Goal: Task Accomplishment & Management: Use online tool/utility

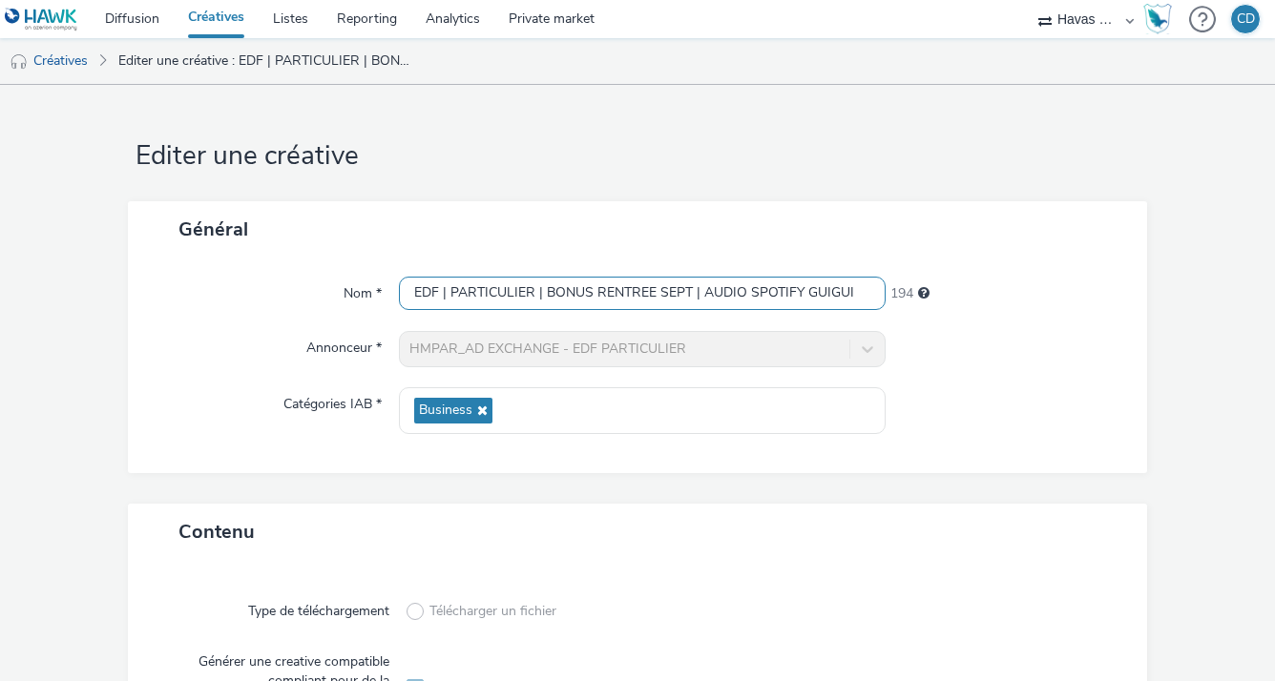
click at [709, 294] on input "EDF | PARTICULIER | BONUS RENTREE SEPT | AUDIO SPOTIFY GUIGUI" at bounding box center [642, 293] width 486 height 33
click at [1048, 479] on div "Général Nom * EDF | PARTICULIER | BONUS RENTREE SEPT | AUDIO SPOTIFY GUIGUI 194…" at bounding box center [638, 352] width 1020 height 303
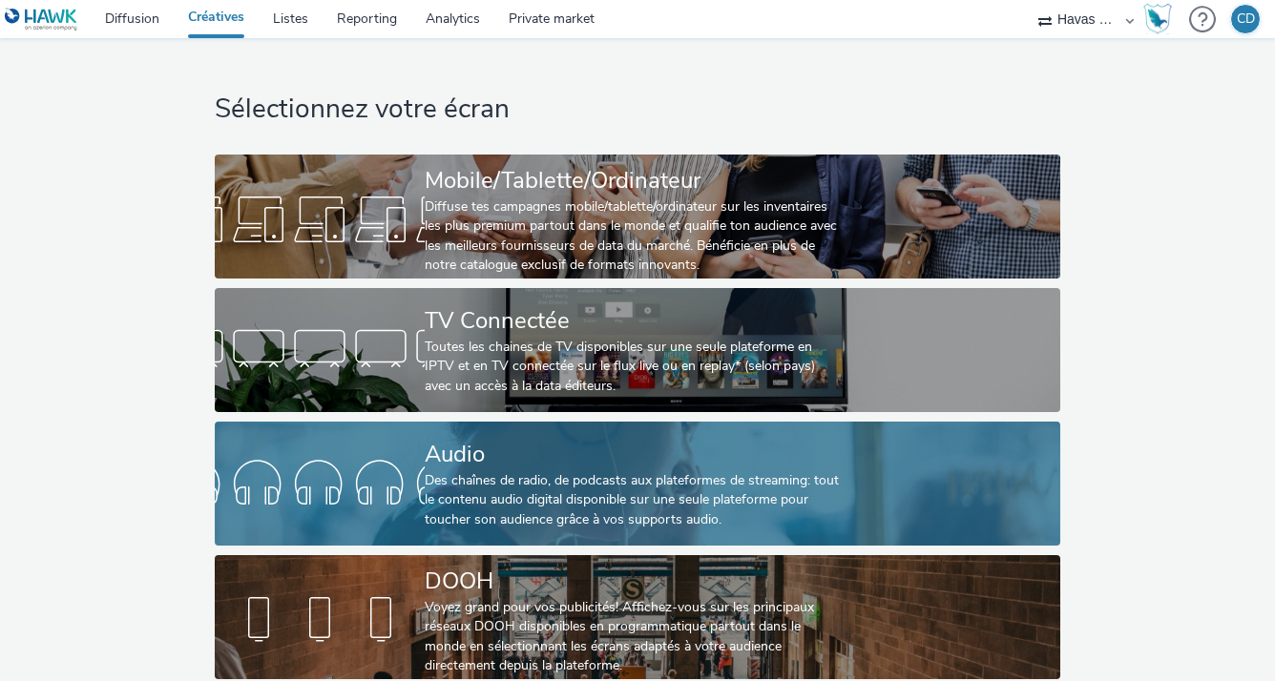
click at [521, 500] on div "Des chaînes de radio, de podcasts aux plateformes de streaming: tout le contenu…" at bounding box center [634, 500] width 419 height 58
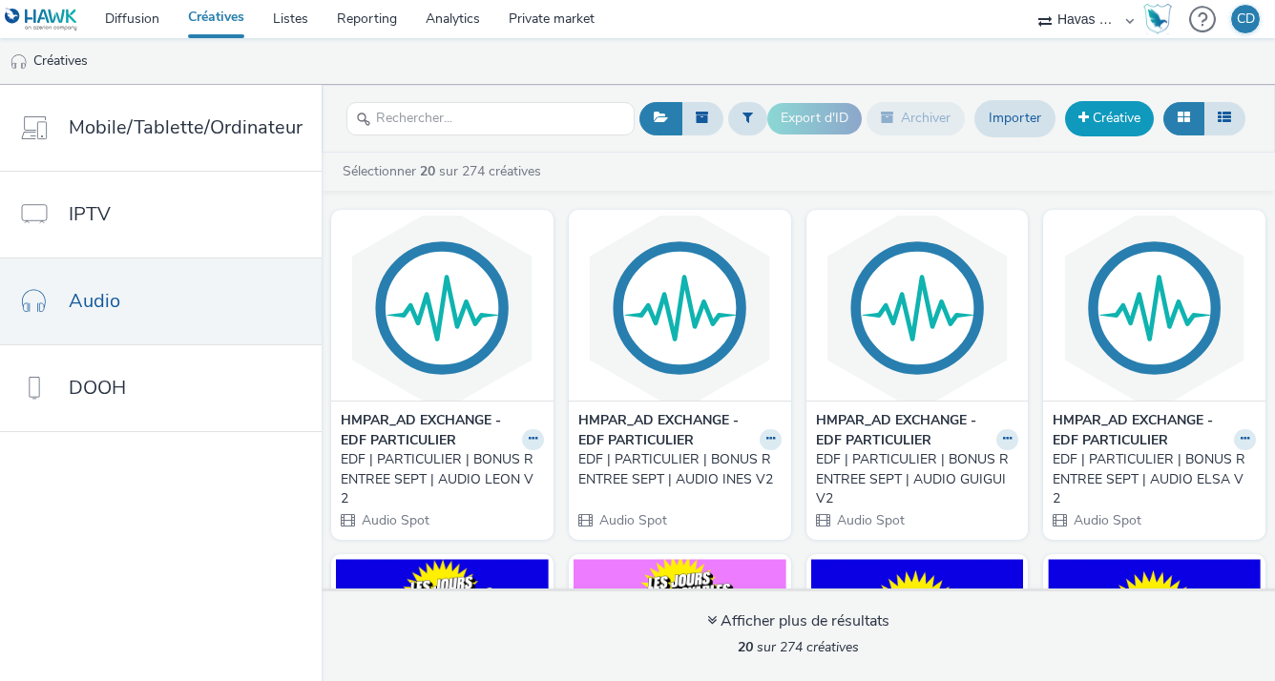
click at [1103, 124] on link "Créative" at bounding box center [1109, 118] width 89 height 34
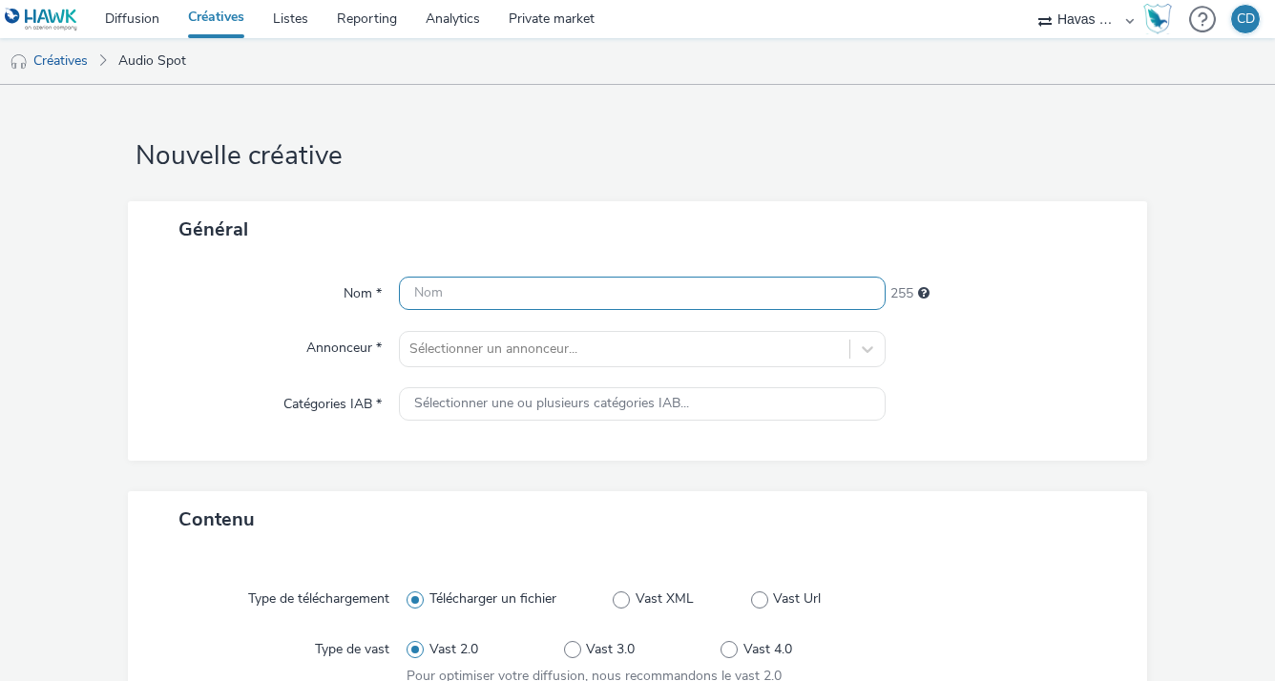
click at [525, 296] on input "text" at bounding box center [642, 293] width 486 height 33
paste input "EDF | PARTICULIER | BONUS RENTREE SEPT | AUDIO SPOTIFY GUIGUI"
click at [828, 287] on input "EDF | PARTICULIER | BONUS RENTREE SEPT | AUDIO SPOTIFY GUIGUI" at bounding box center [642, 293] width 486 height 33
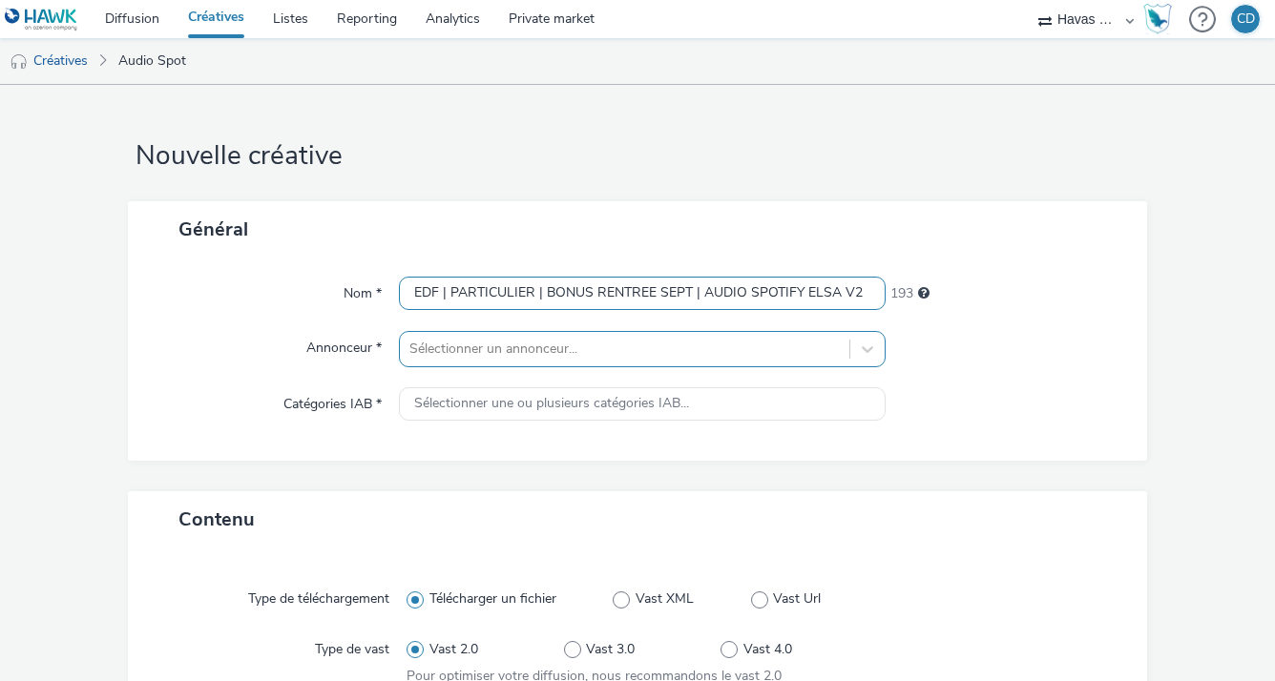
type input "EDF | PARTICULIER | BONUS RENTREE SEPT | AUDIO SPOTIFY ELSA V2"
click at [625, 357] on div "Sélectionner un annonceur..." at bounding box center [642, 349] width 486 height 36
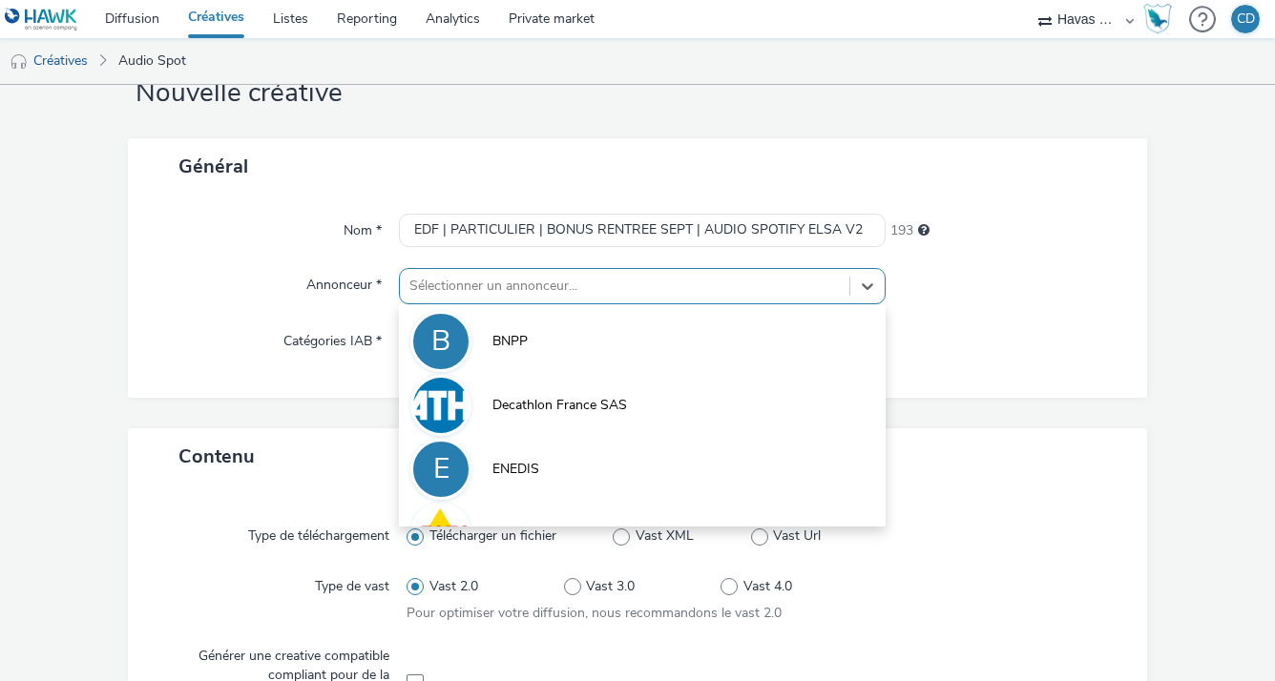
scroll to position [64, 0]
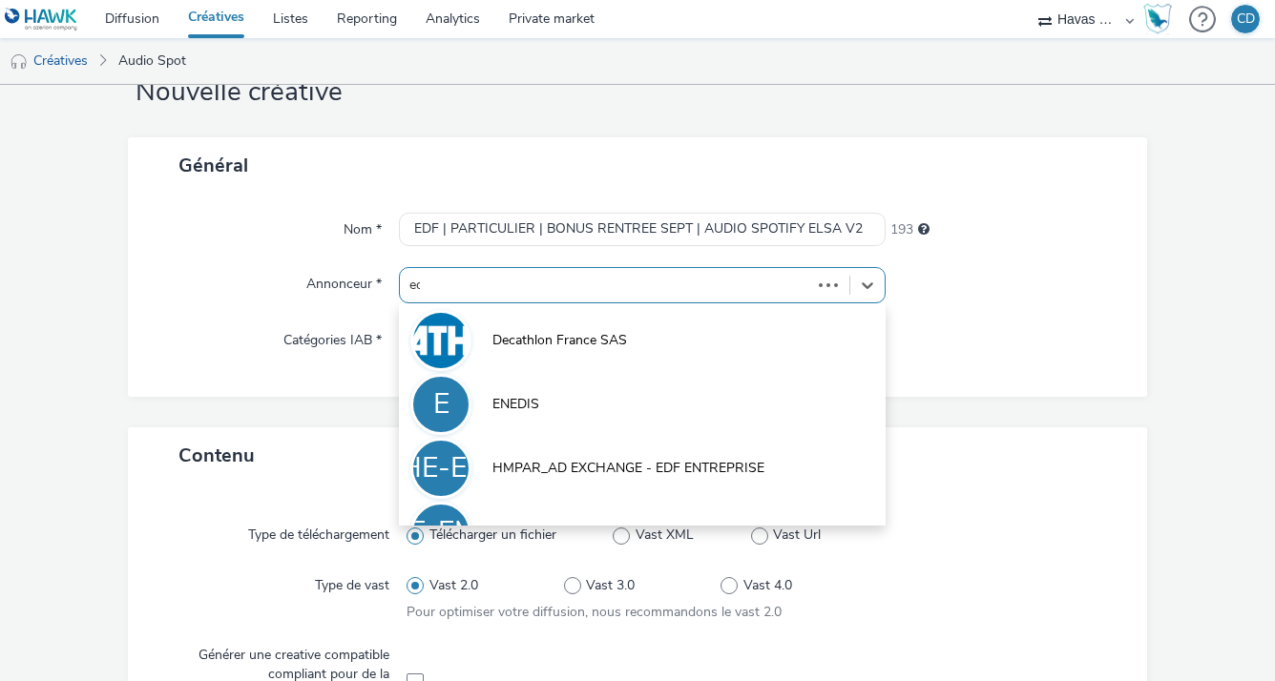
type input "edf"
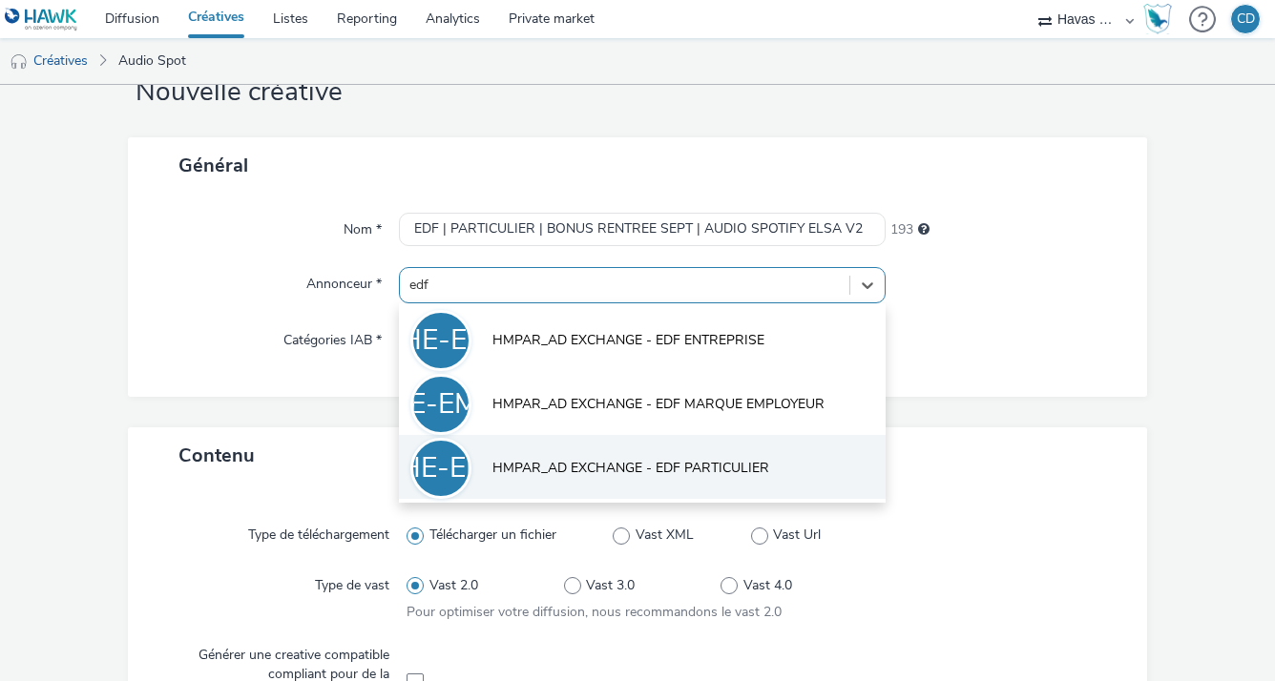
click at [637, 452] on li "HE-EP HMPAR_AD EXCHANGE - EDF PARTICULIER" at bounding box center [642, 467] width 486 height 64
type input "[URL][DOMAIN_NAME]"
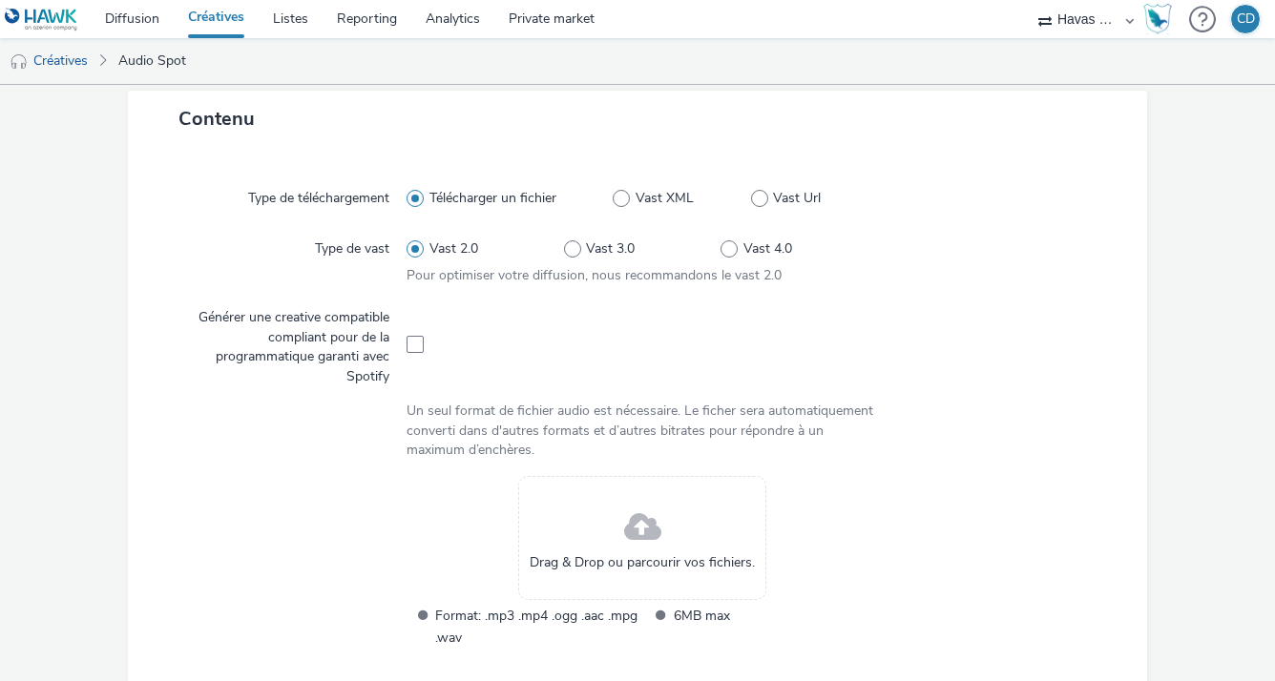
scroll to position [424, 0]
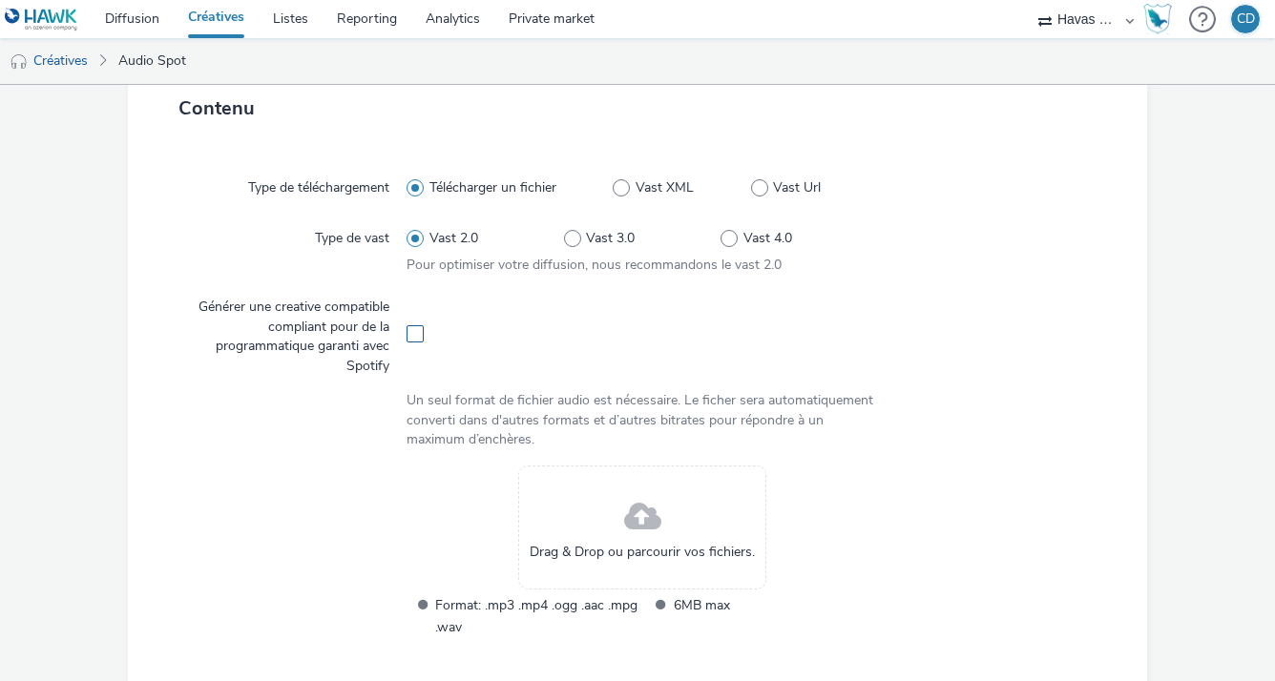
click at [407, 331] on span at bounding box center [415, 333] width 17 height 17
checkbox input "true"
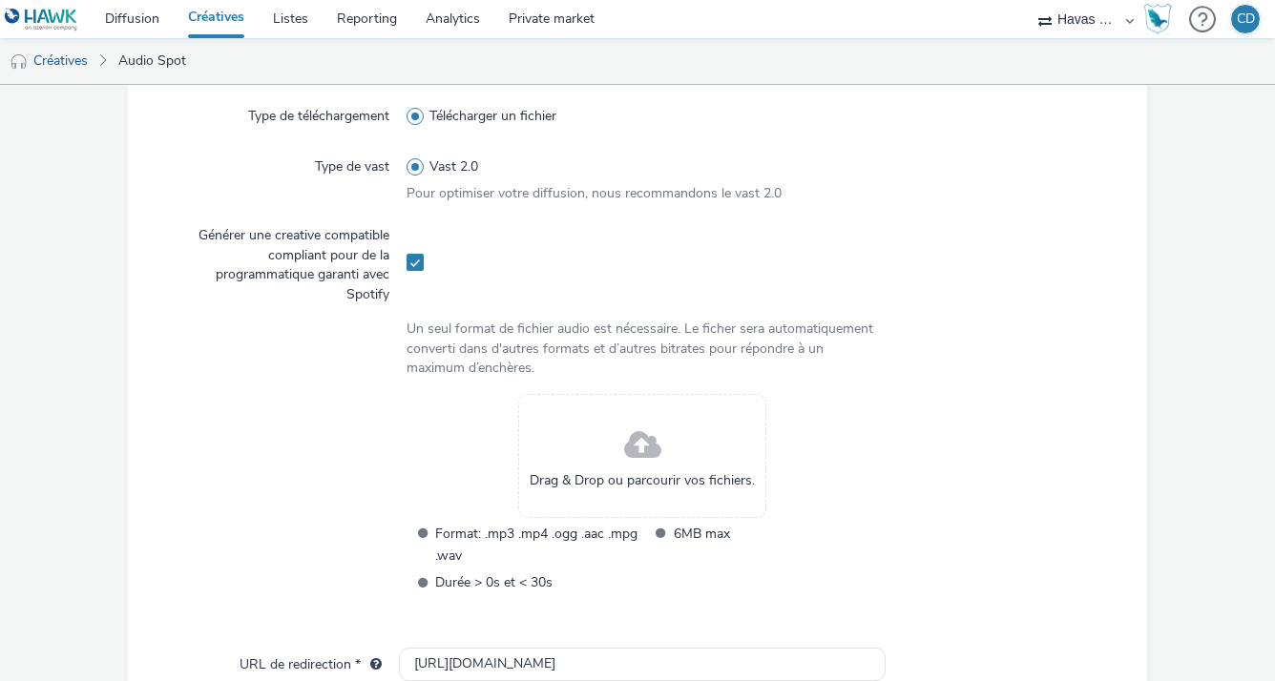
scroll to position [496, 0]
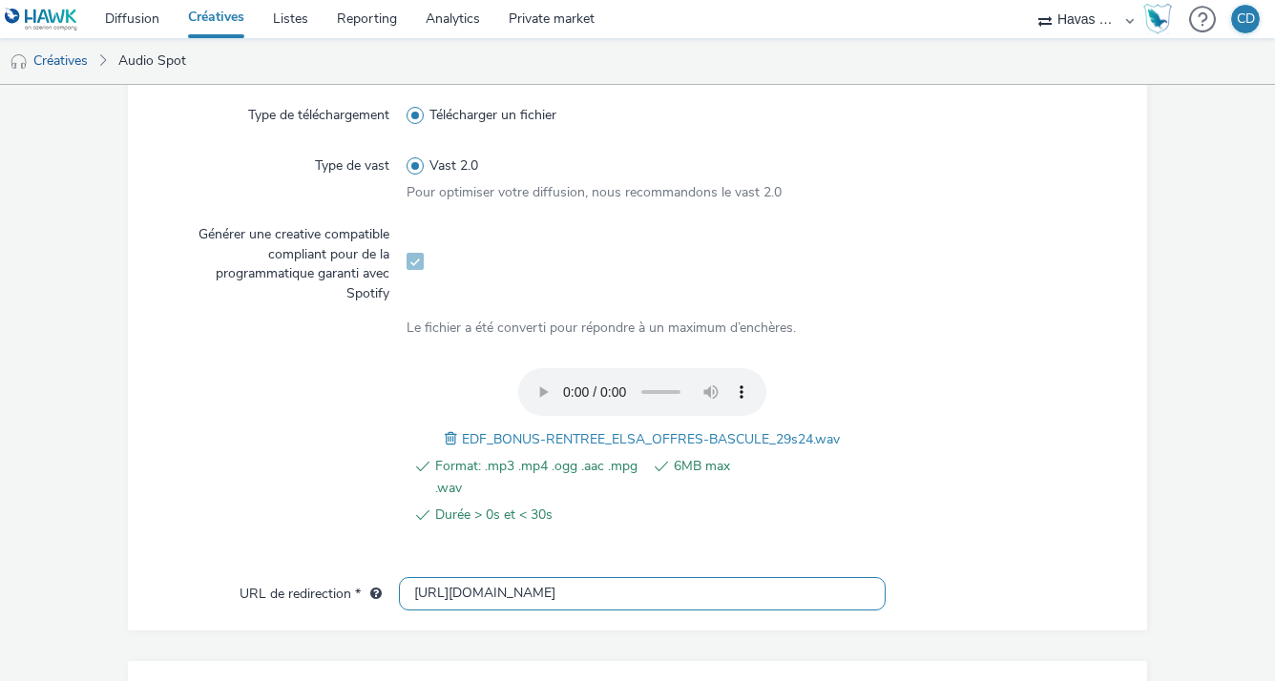
drag, startPoint x: 651, startPoint y: 582, endPoint x: 422, endPoint y: 590, distance: 229.2
click at [422, 590] on input "[URL][DOMAIN_NAME]" at bounding box center [642, 593] width 486 height 33
type input "h"
paste input "[URL][DOMAIN_NAME]"
click at [621, 578] on input "[URL][DOMAIN_NAME]" at bounding box center [642, 593] width 486 height 33
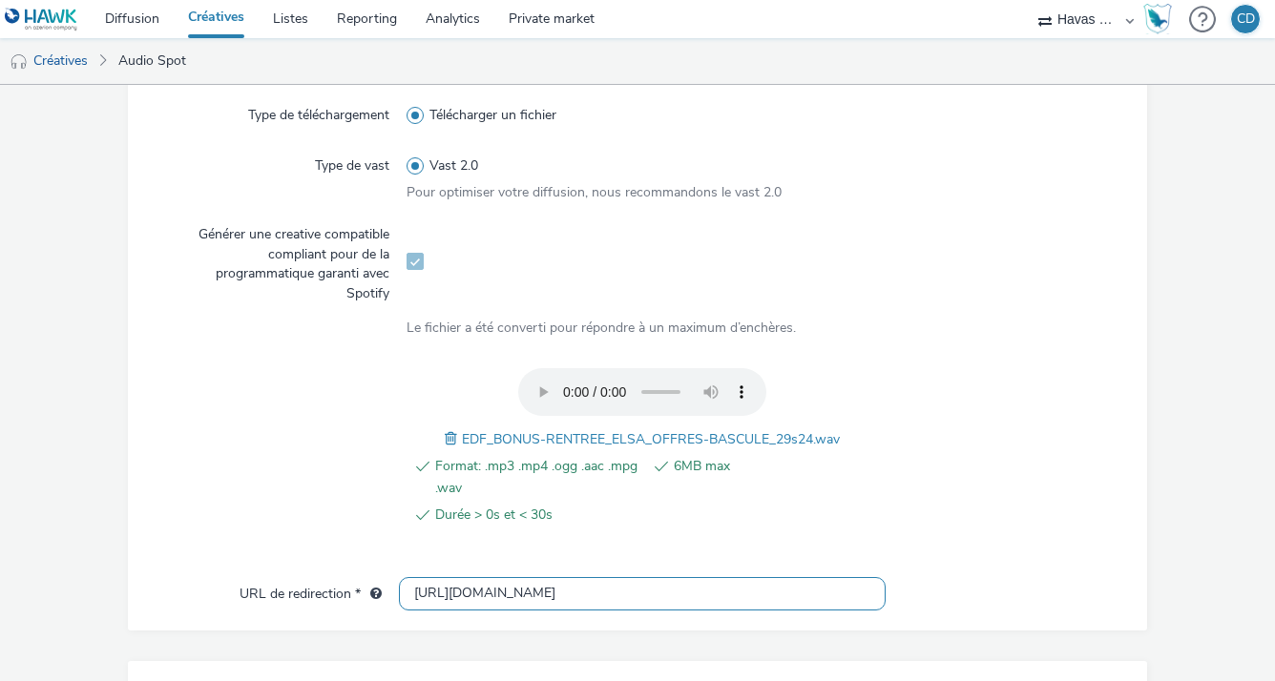
click at [621, 578] on input "[URL][DOMAIN_NAME]" at bounding box center [642, 593] width 486 height 33
type input "[URL][DOMAIN_NAME]"
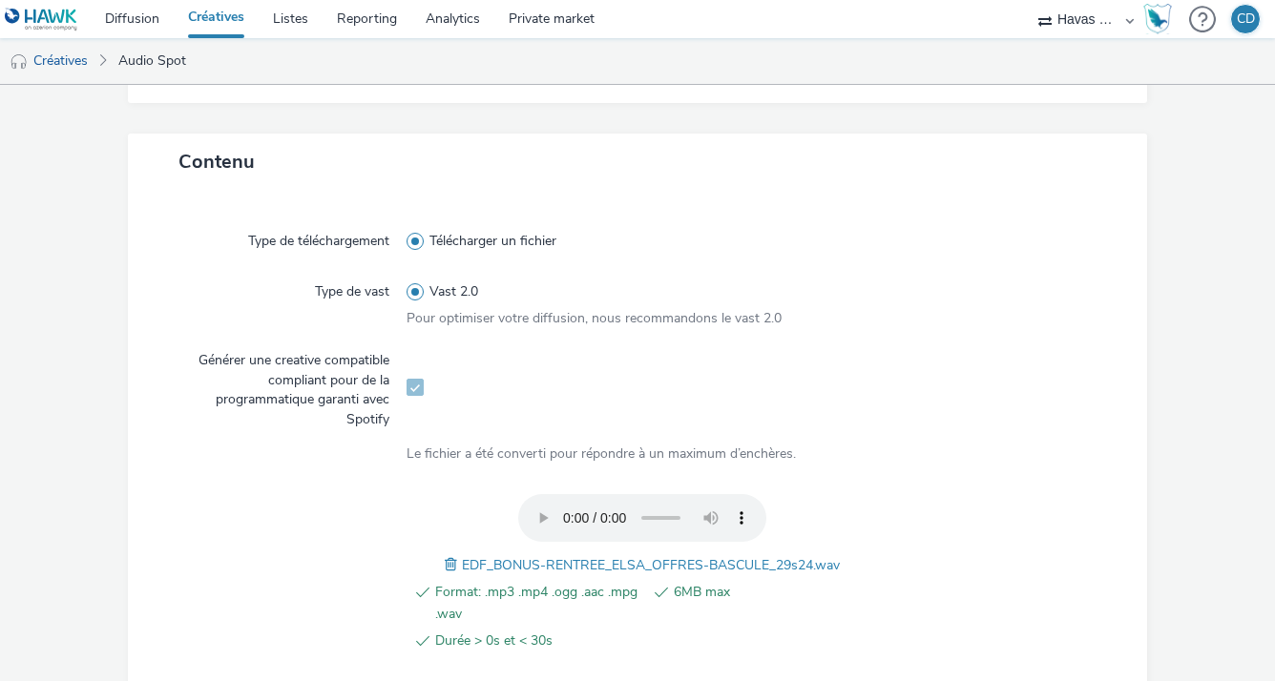
scroll to position [408, 0]
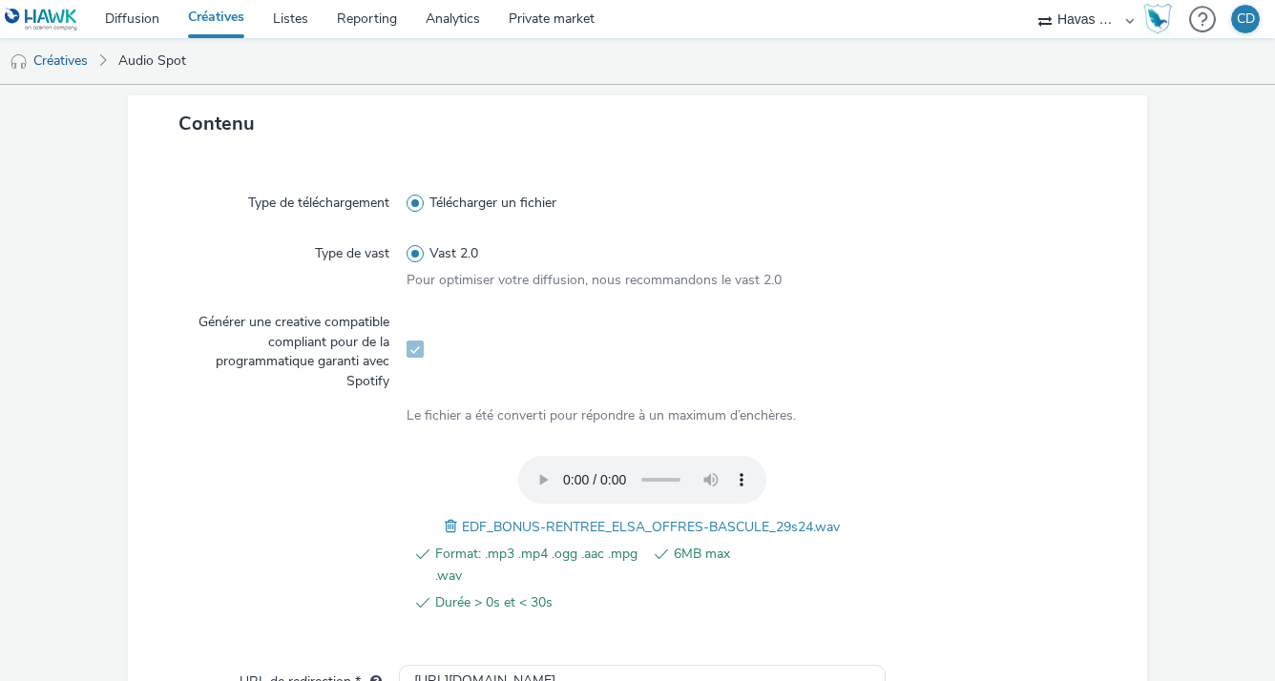
click at [445, 526] on span at bounding box center [453, 526] width 17 height 21
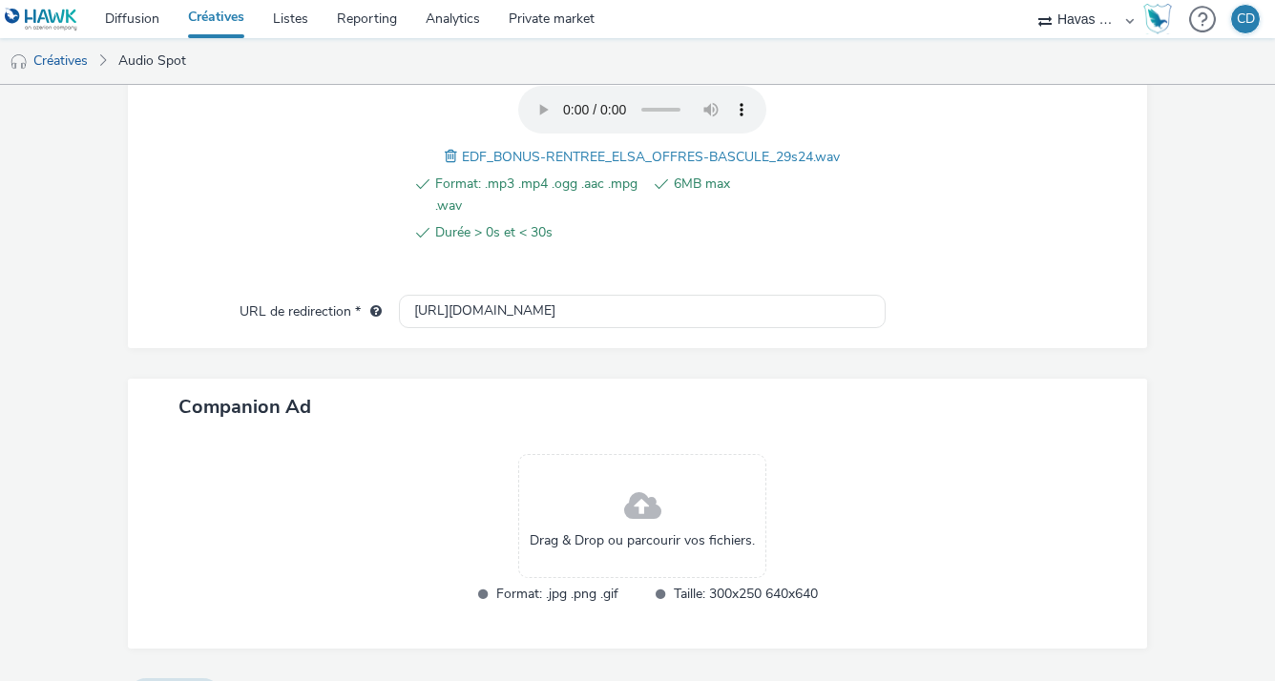
scroll to position [823, 0]
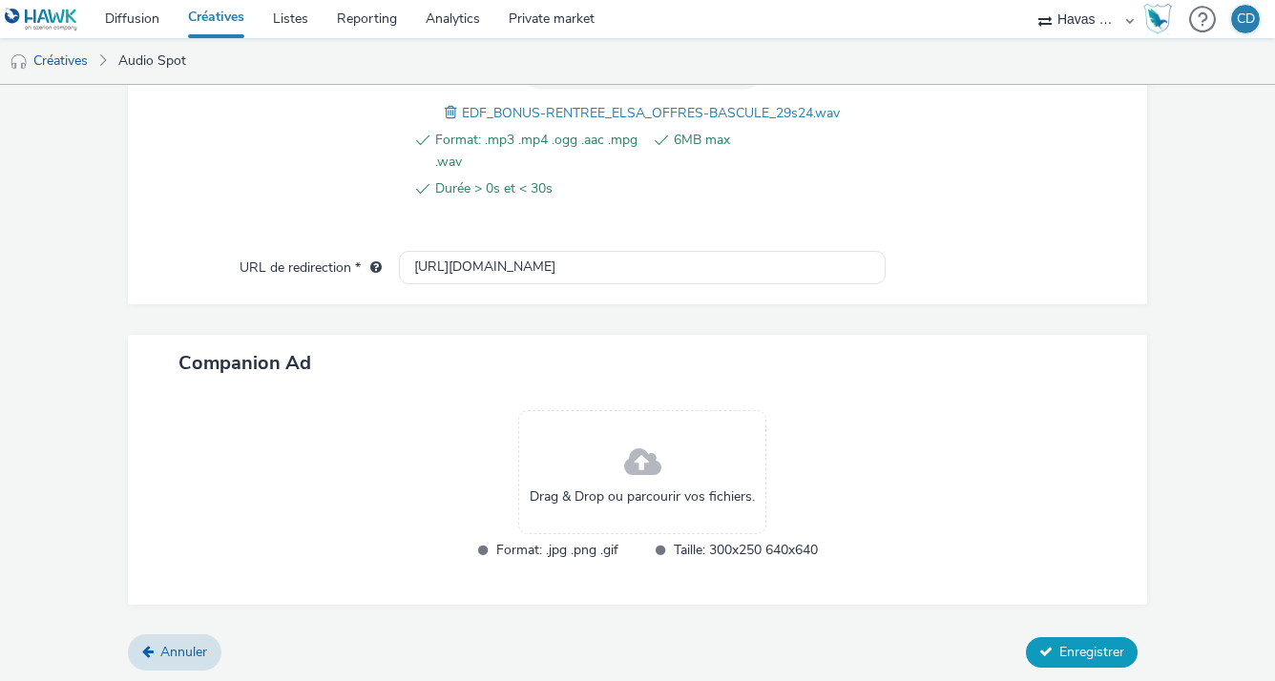
click at [1080, 653] on span "Enregistrer" at bounding box center [1091, 652] width 65 height 18
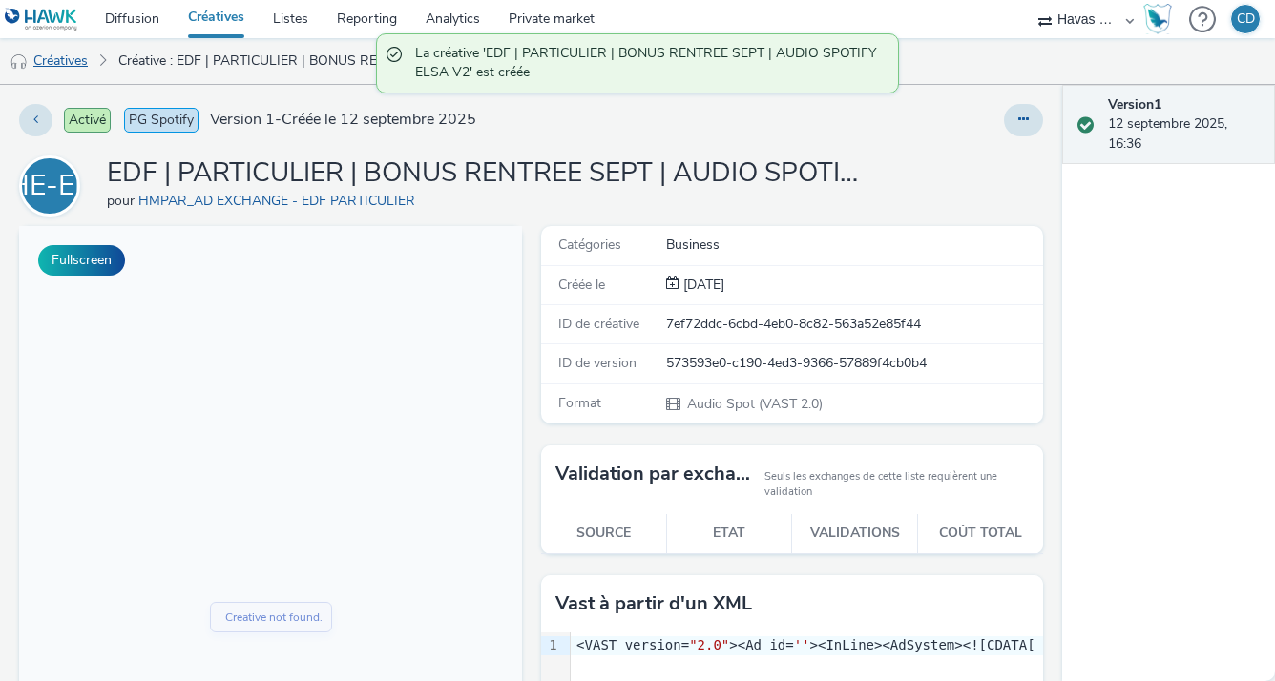
click at [72, 59] on link "Créatives" at bounding box center [48, 61] width 97 height 46
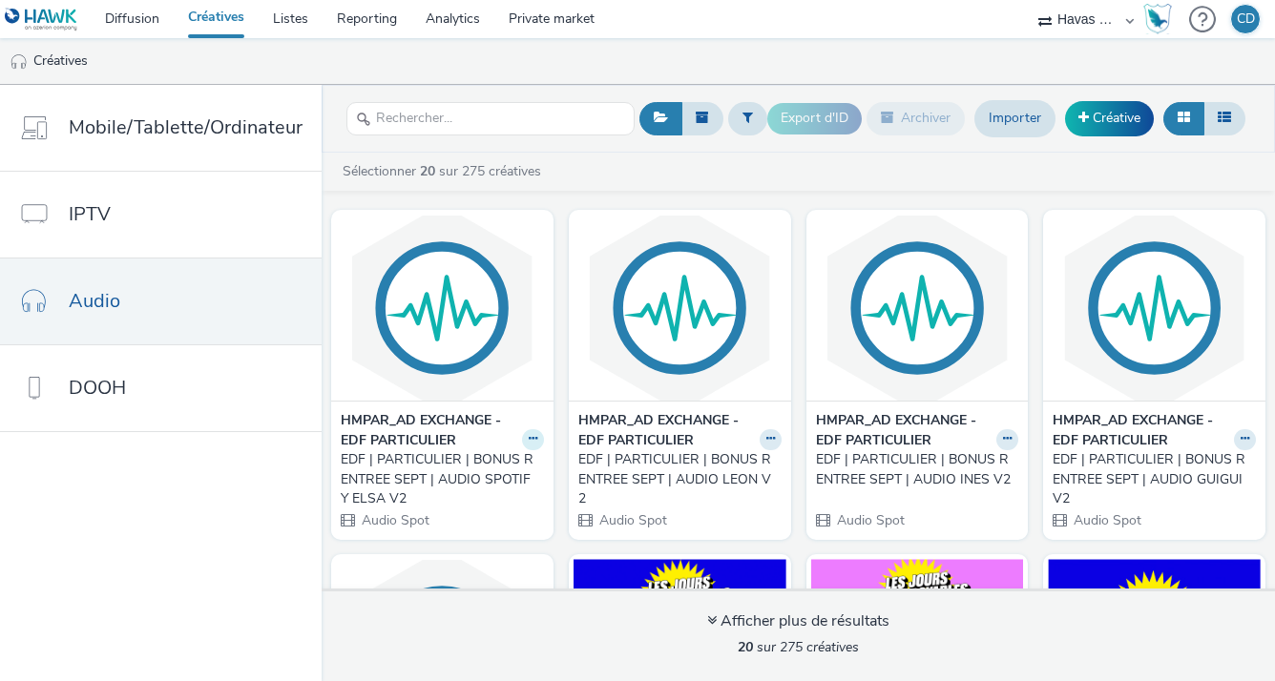
click at [522, 433] on button at bounding box center [533, 440] width 22 height 22
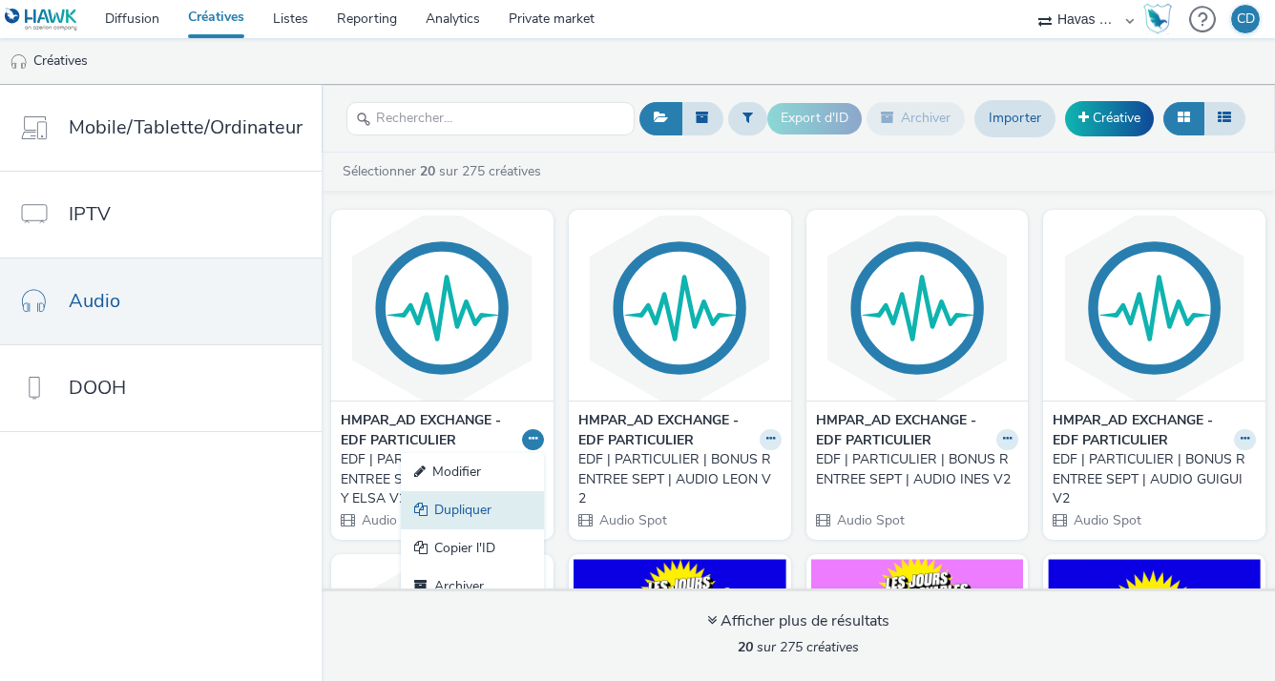
click at [468, 506] on link "Dupliquer" at bounding box center [472, 510] width 143 height 38
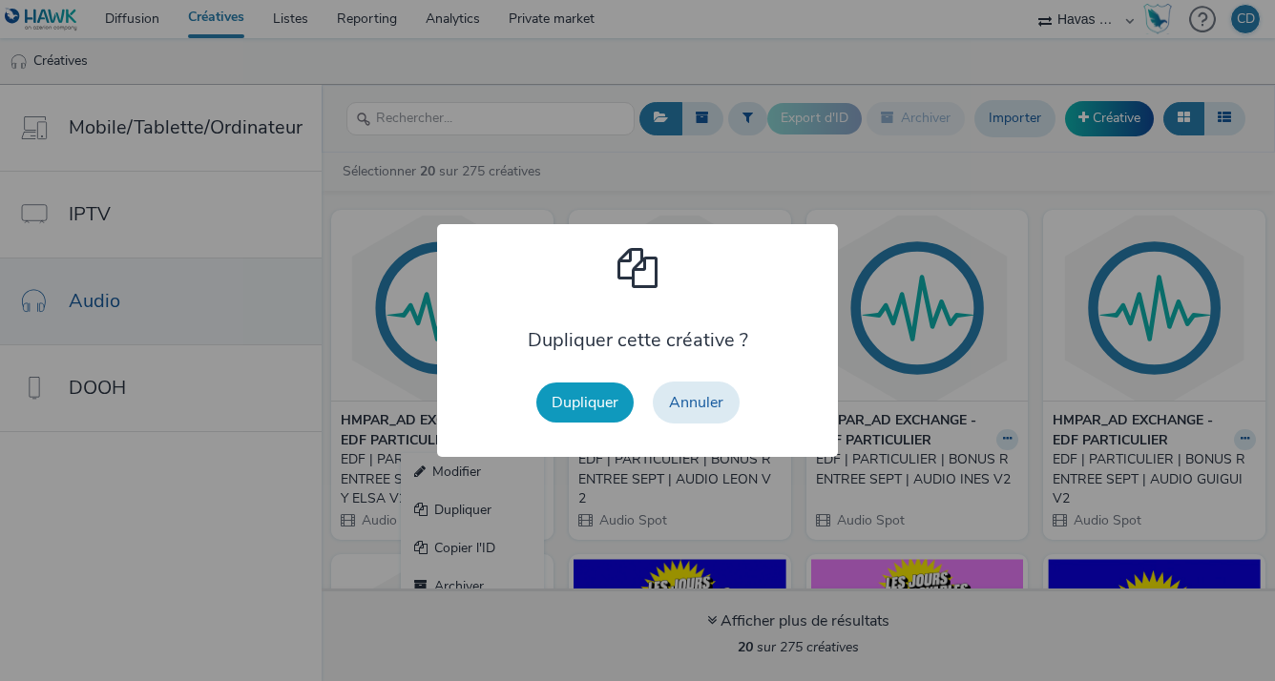
click at [580, 420] on button "Dupliquer" at bounding box center [584, 403] width 97 height 40
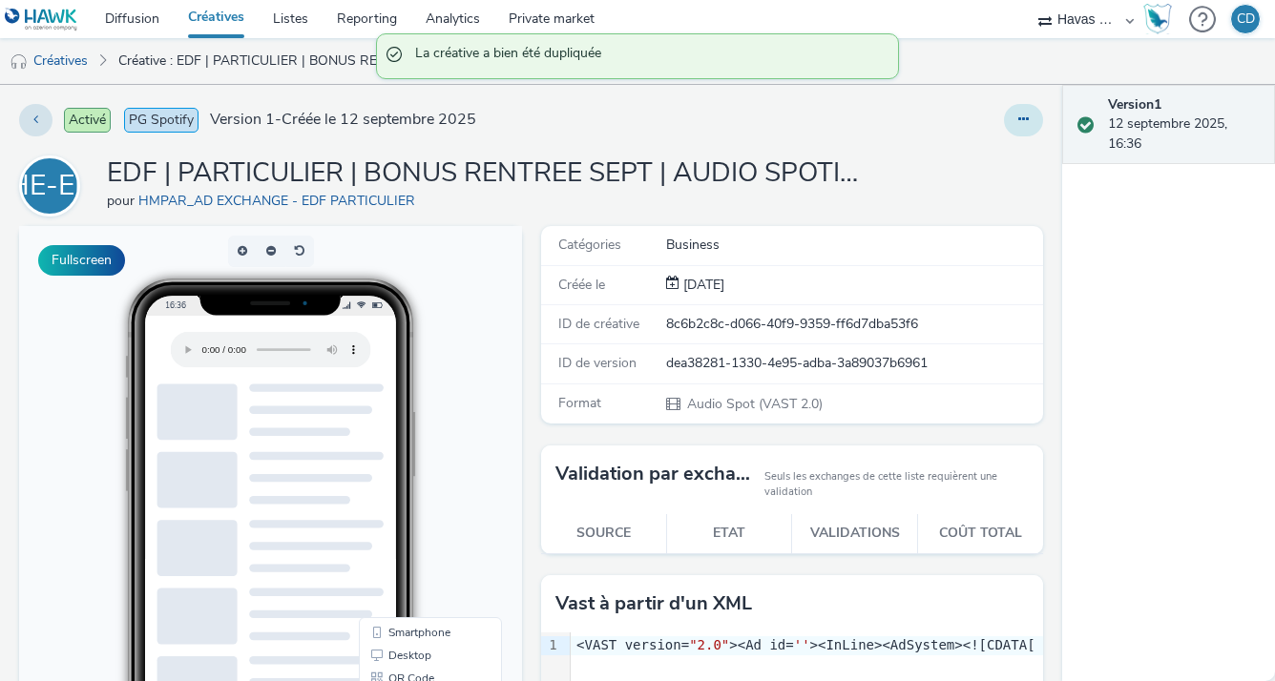
click at [1015, 111] on button at bounding box center [1023, 120] width 39 height 32
click at [949, 161] on link "Modifier" at bounding box center [971, 158] width 143 height 38
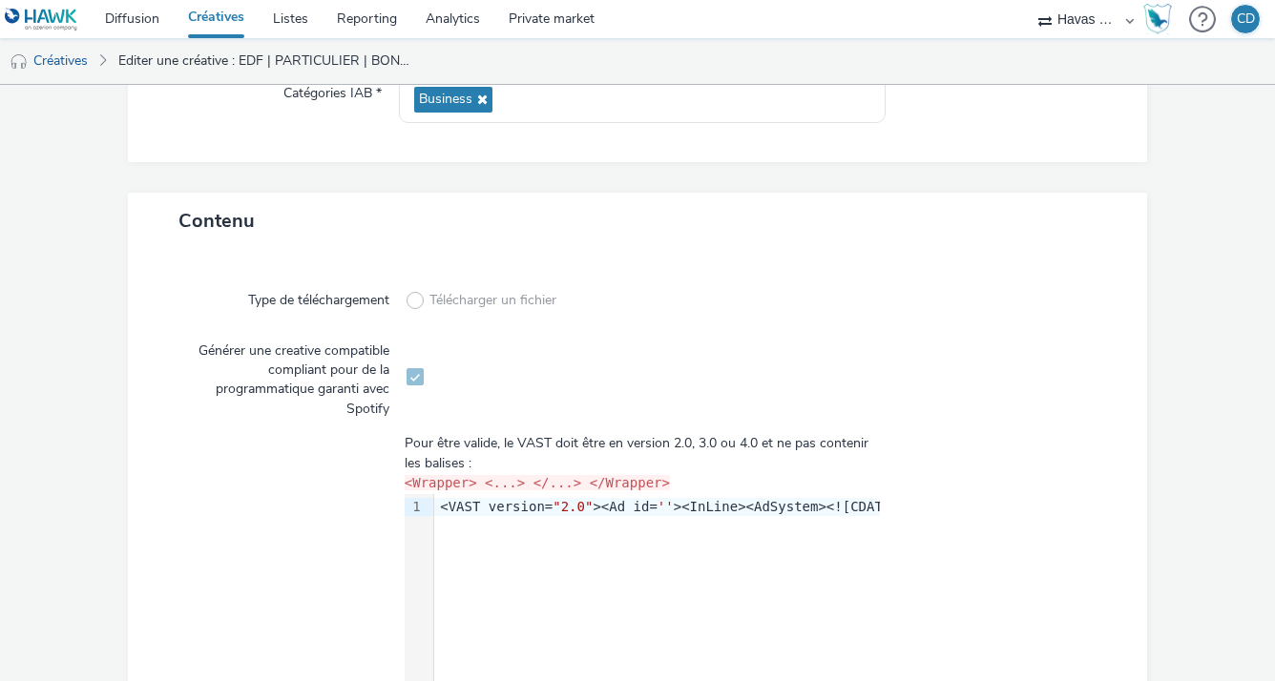
scroll to position [572, 0]
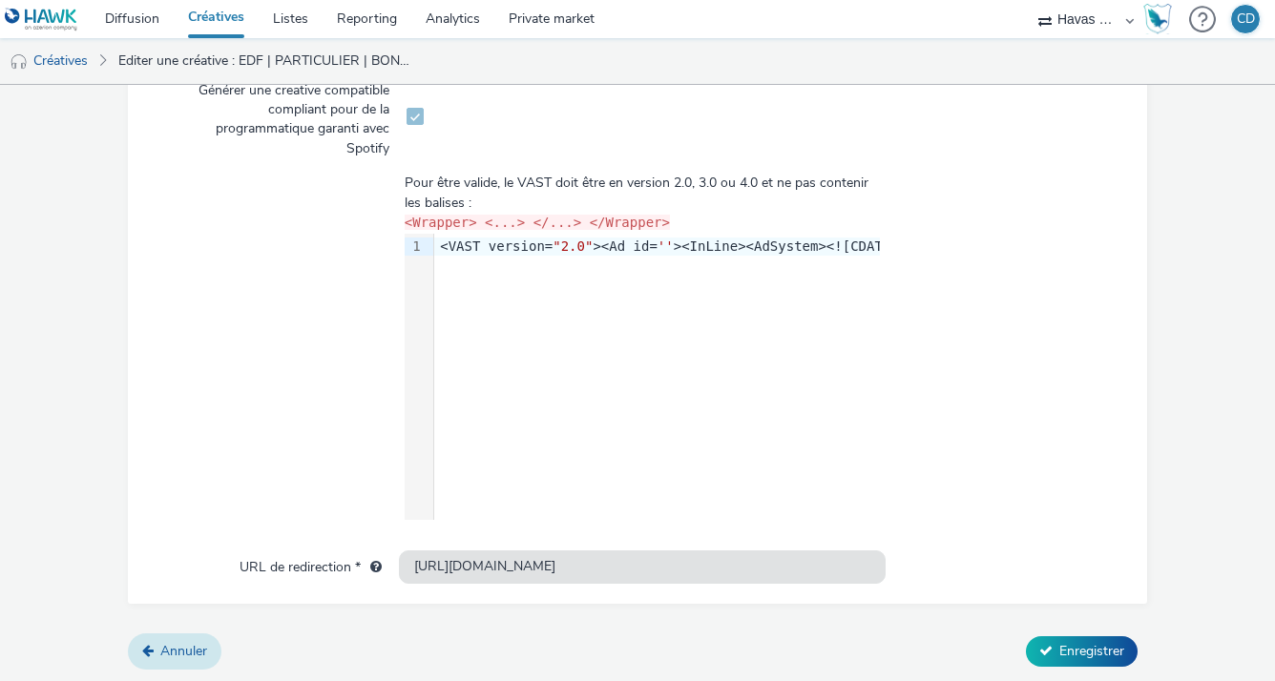
click at [190, 653] on span "Annuler" at bounding box center [183, 651] width 47 height 18
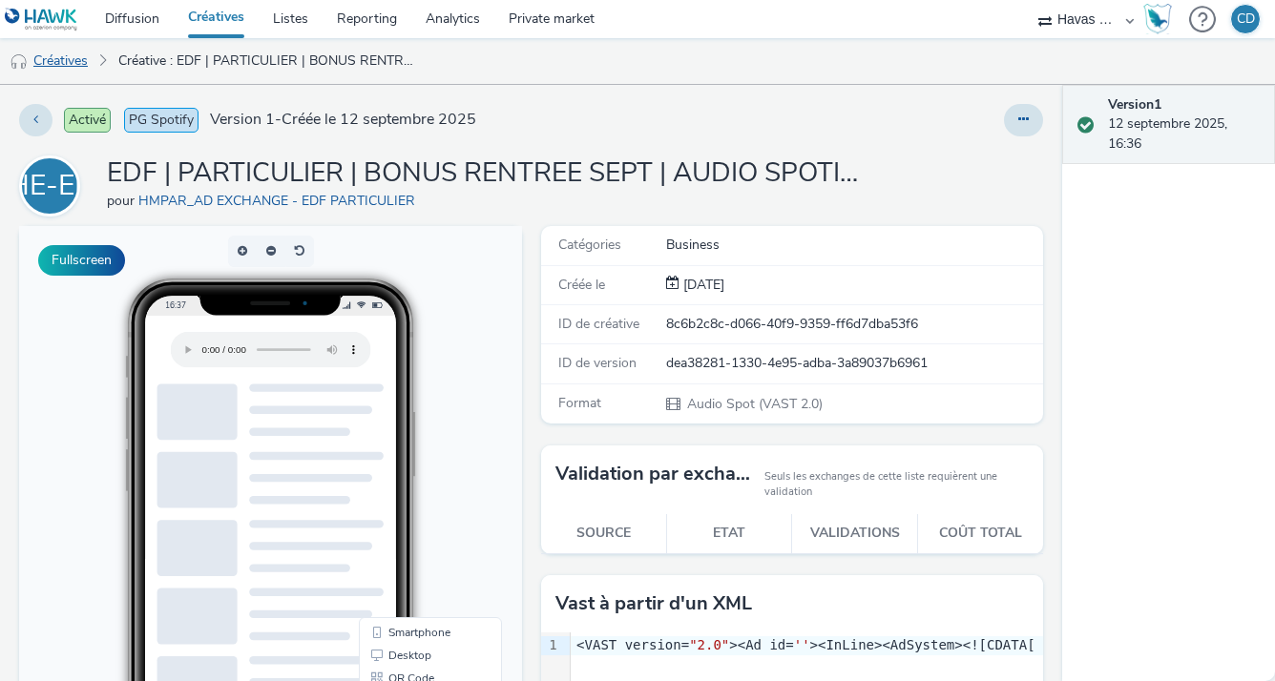
click at [52, 58] on link "Créatives" at bounding box center [48, 61] width 97 height 46
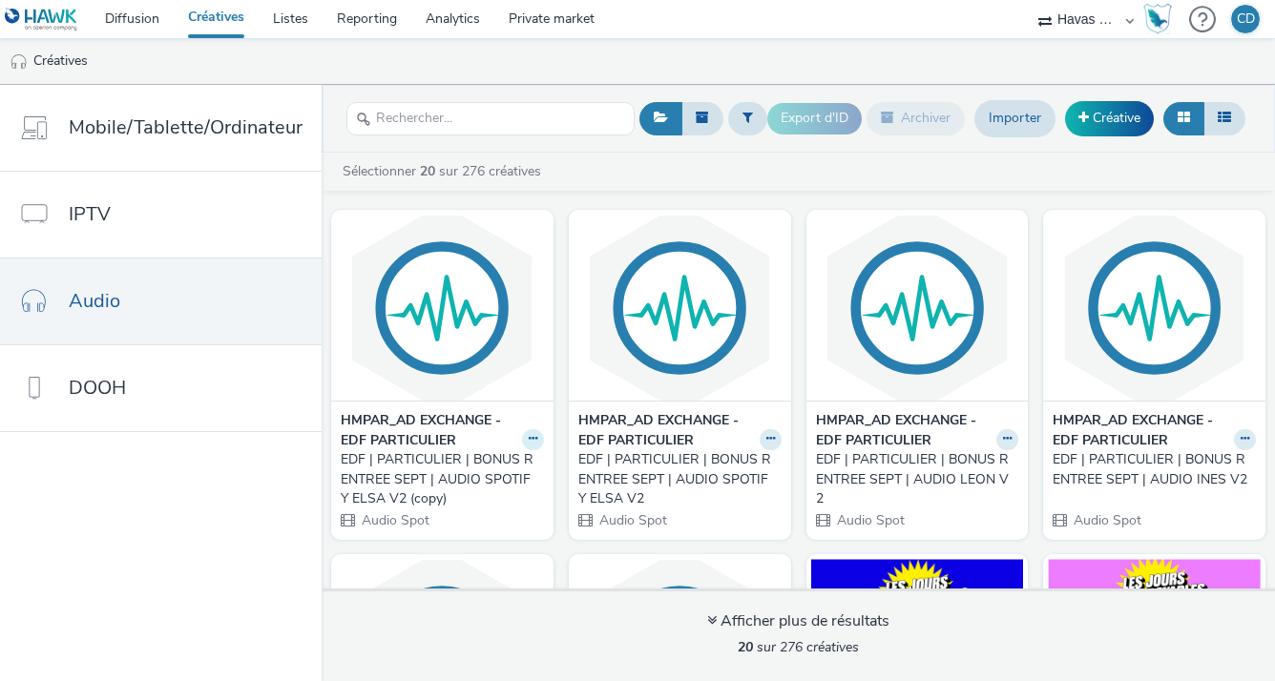
click at [529, 437] on icon at bounding box center [533, 438] width 9 height 11
click at [462, 579] on link "Archiver" at bounding box center [472, 588] width 143 height 38
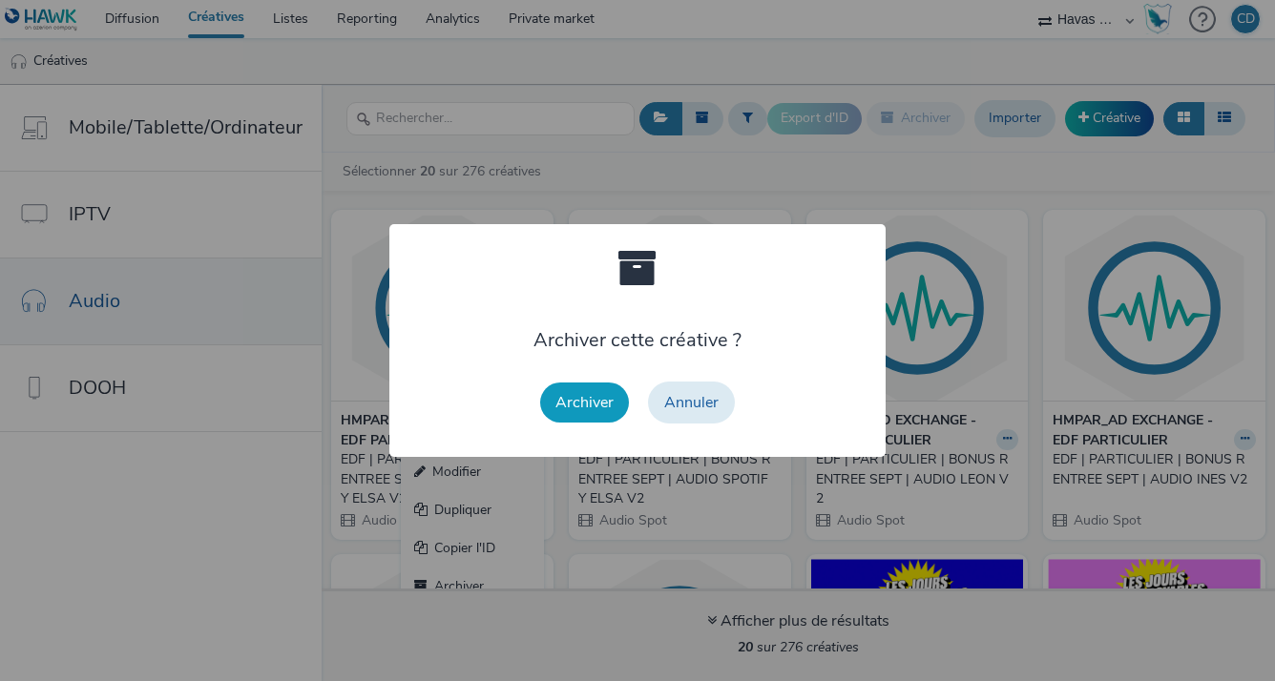
click at [572, 415] on button "Archiver" at bounding box center [584, 403] width 89 height 40
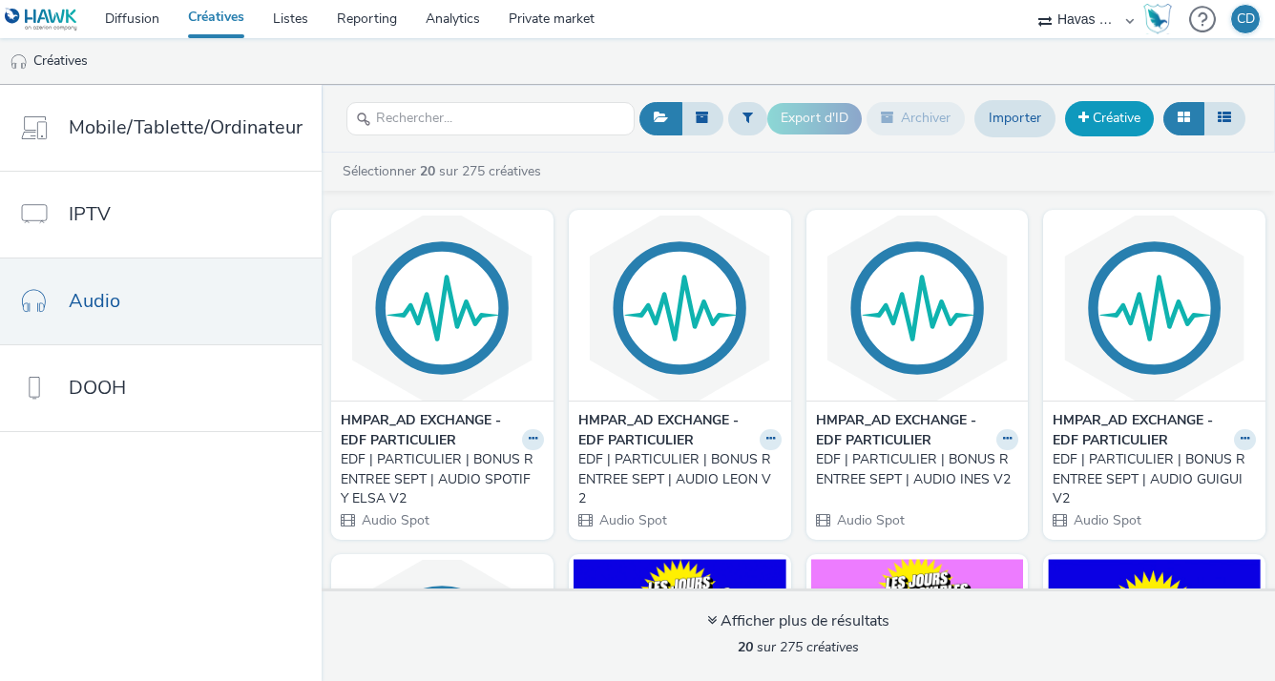
click at [1098, 127] on link "Créative" at bounding box center [1109, 118] width 89 height 34
click at [1135, 103] on link "Créative" at bounding box center [1109, 118] width 89 height 34
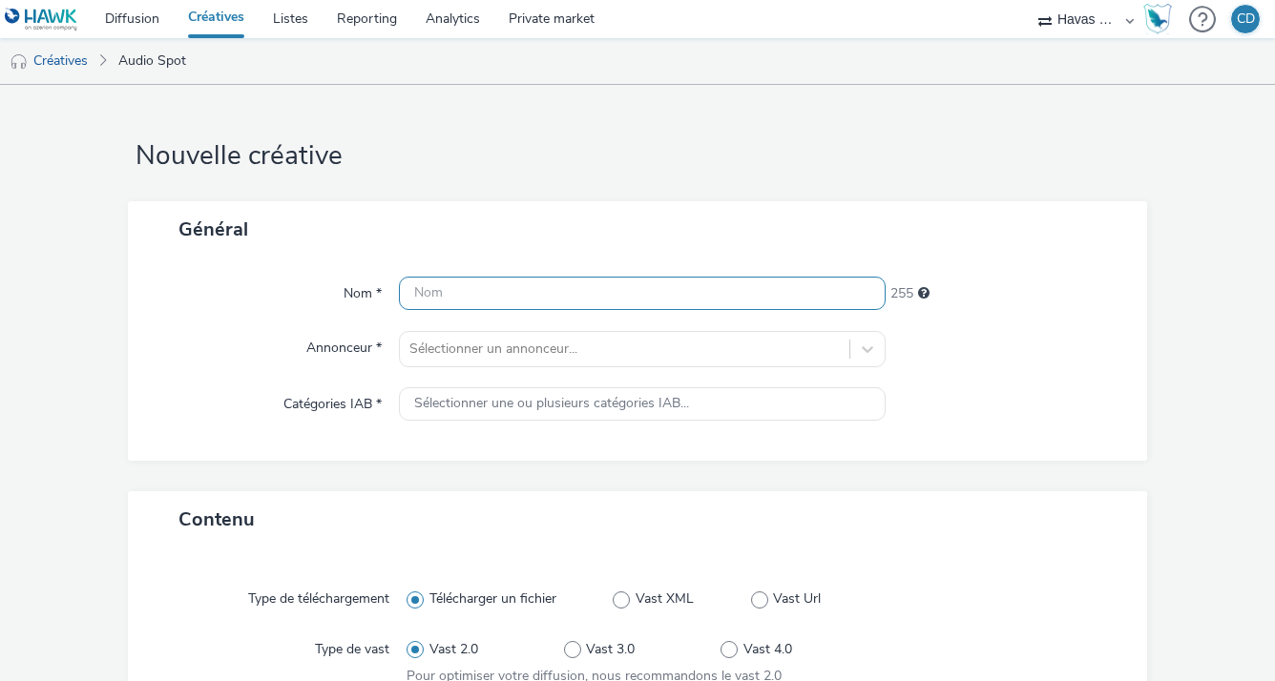
click at [681, 305] on input "text" at bounding box center [642, 293] width 486 height 33
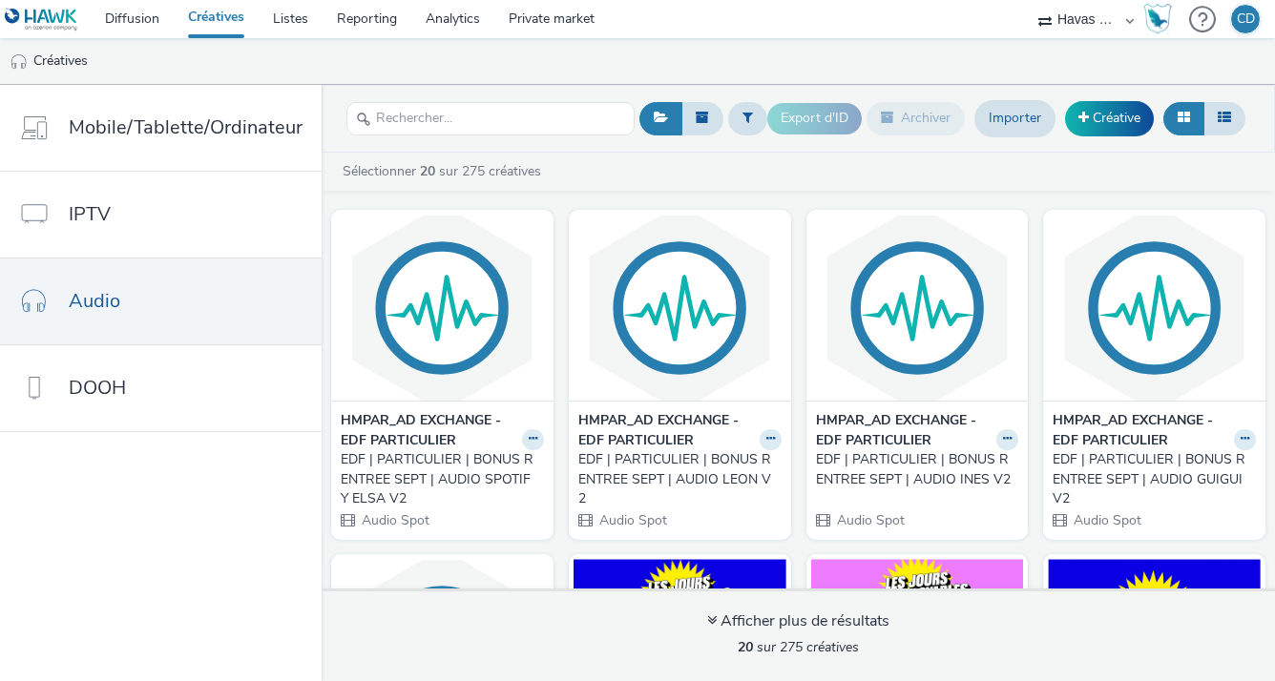
click at [401, 467] on div "EDF | PARTICULIER | BONUS RENTREE SEPT | AUDIO SPOTIFY ELSA V2" at bounding box center [439, 479] width 196 height 58
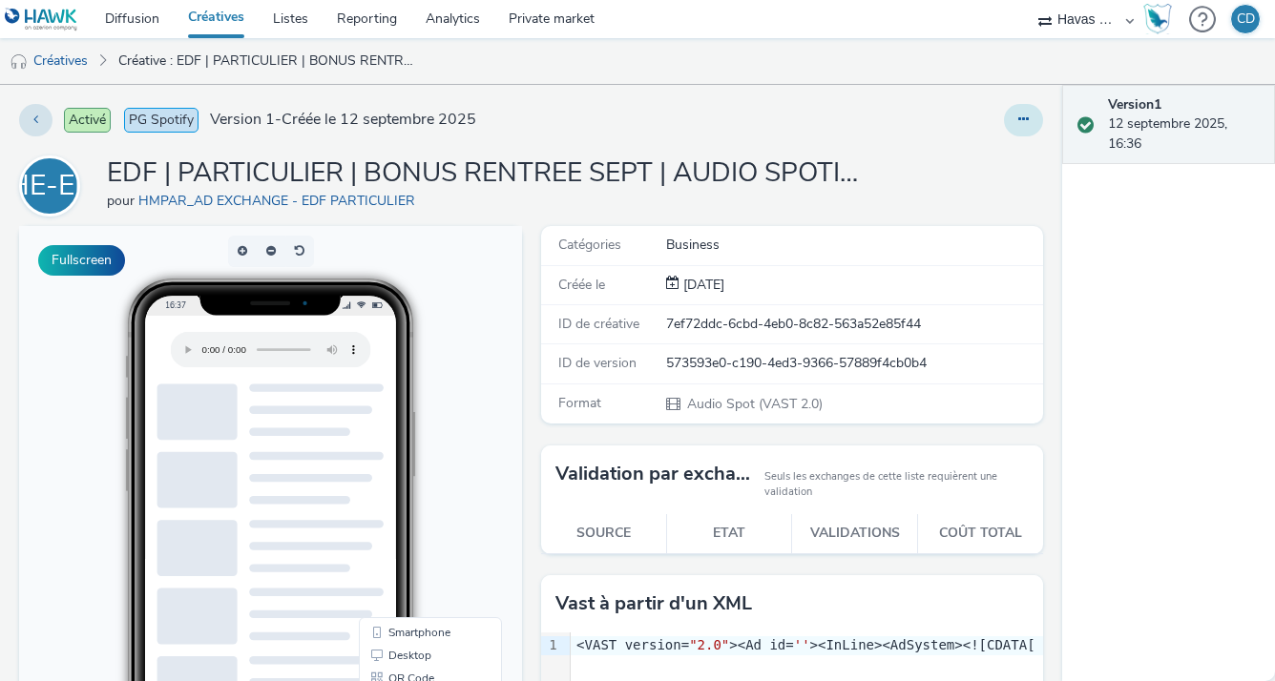
click at [1006, 128] on button at bounding box center [1023, 120] width 39 height 32
click at [958, 162] on link "Modifier" at bounding box center [971, 158] width 143 height 38
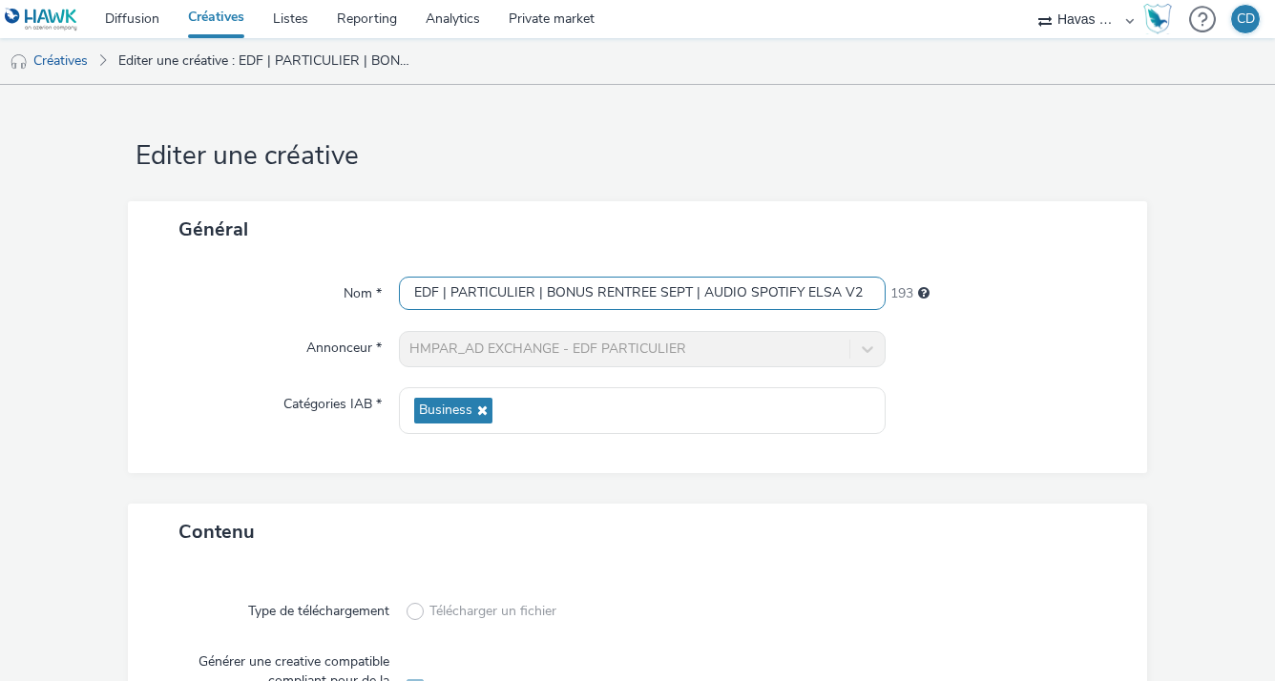
click at [567, 305] on input "EDF | PARTICULIER | BONUS RENTREE SEPT | AUDIO SPOTIFY ELSA V2" at bounding box center [642, 293] width 486 height 33
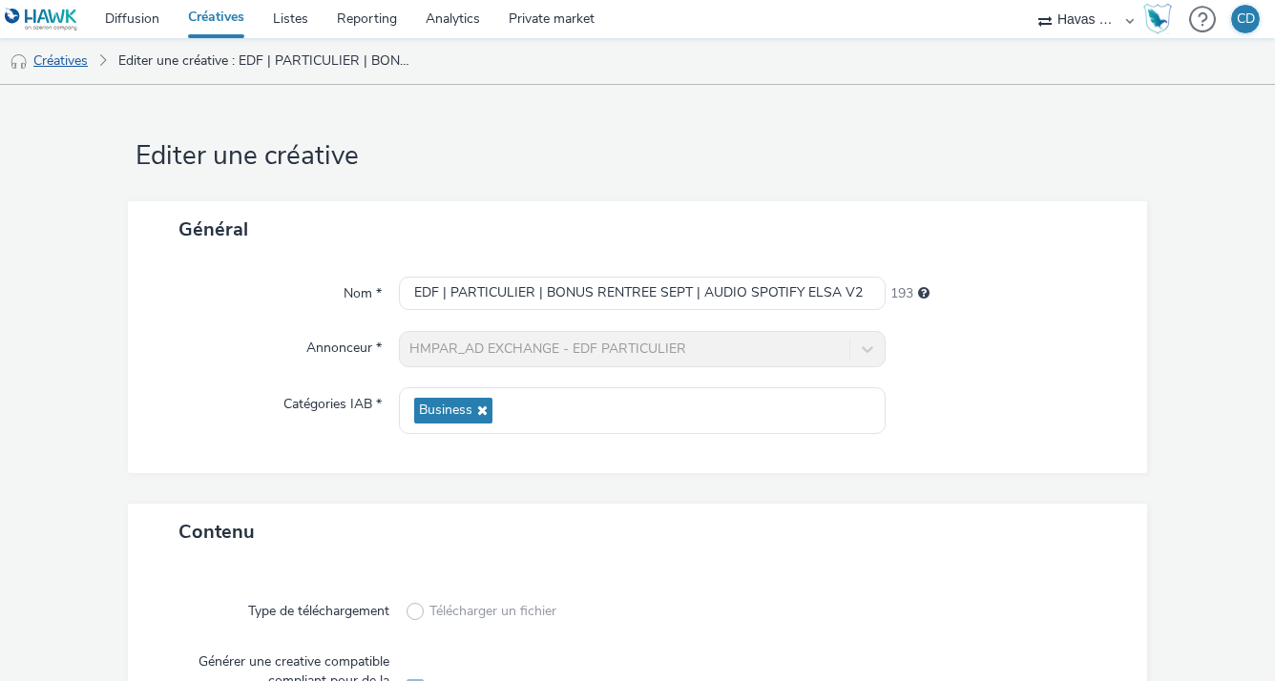
click at [76, 54] on link "Créatives" at bounding box center [48, 61] width 97 height 46
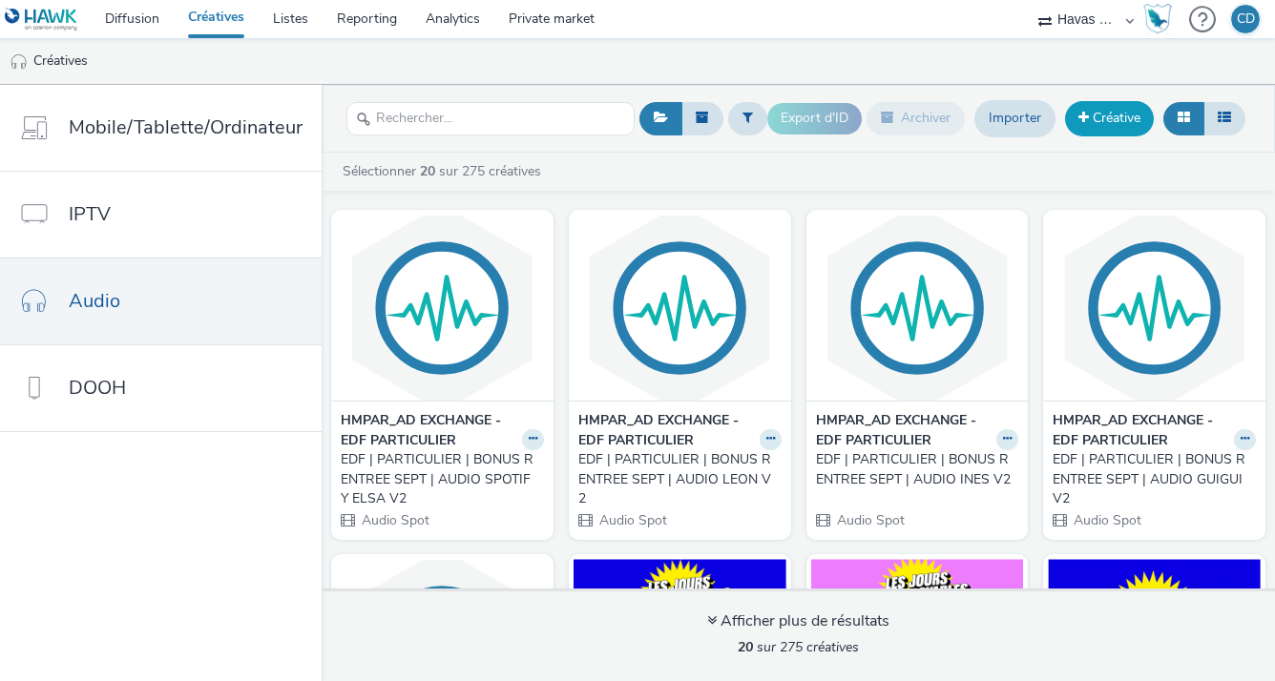
click at [1098, 132] on link "Créative" at bounding box center [1109, 118] width 89 height 34
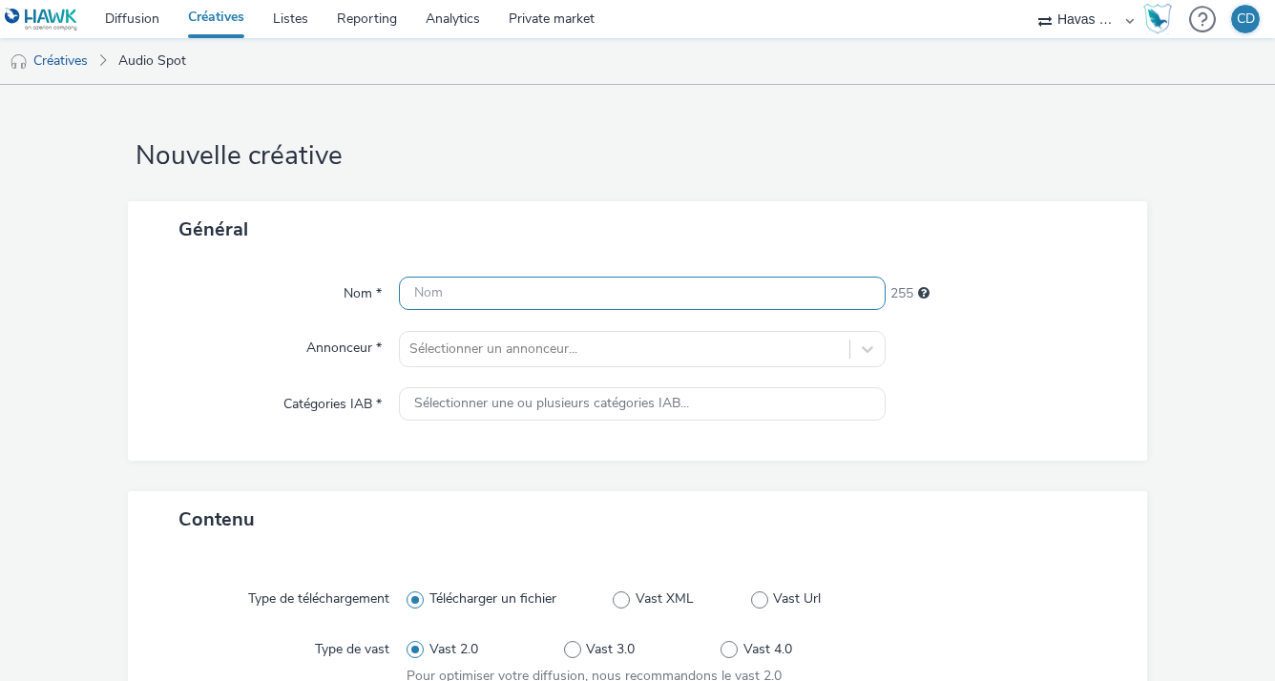
click at [597, 284] on input "text" at bounding box center [642, 293] width 486 height 33
paste input "EDF | PARTICULIER | BONUS RENTREE SEPT | AUDIO SPOTIFY ELSA V2"
click at [814, 294] on input "EDF | PARTICULIER | BONUS RENTREE SEPT | AUDIO SPOTIFY ELSA V2" at bounding box center [642, 293] width 486 height 33
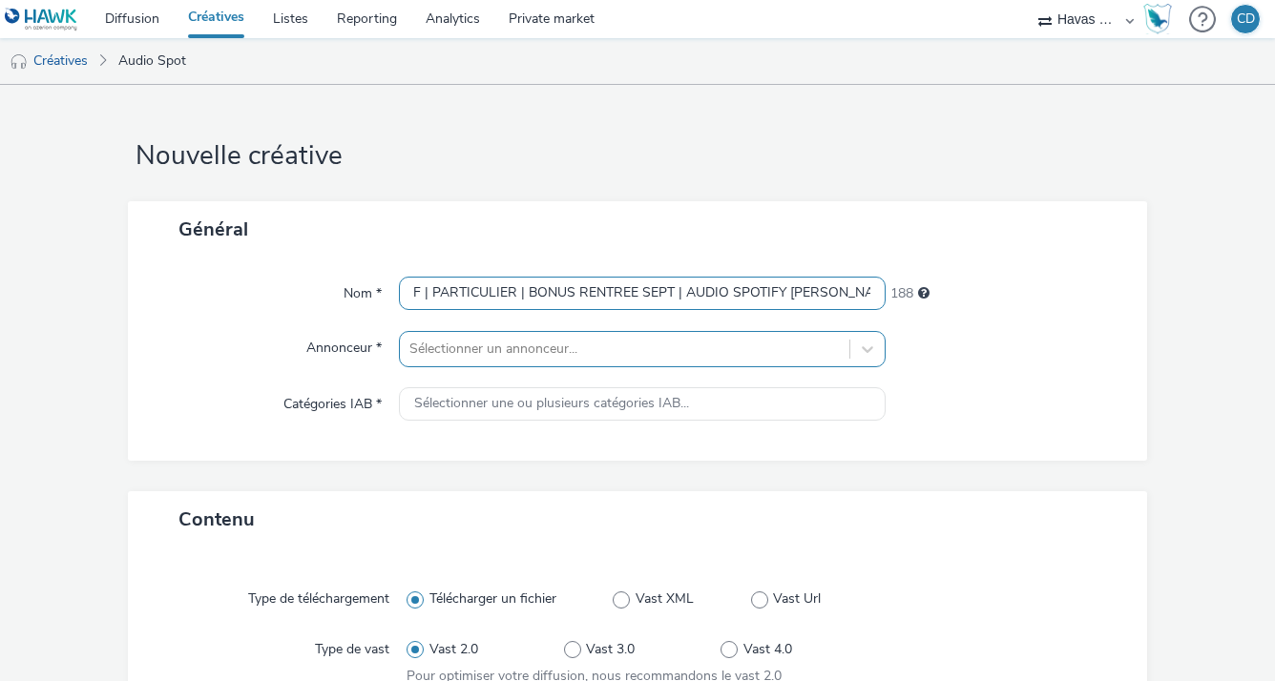
type input "EDF | PARTICULIER | BONUS RENTREE SEPT | AUDIO SPOTIFY [PERSON_NAME] V2"
click at [616, 349] on div "Sélectionner un annonceur..." at bounding box center [642, 349] width 486 height 36
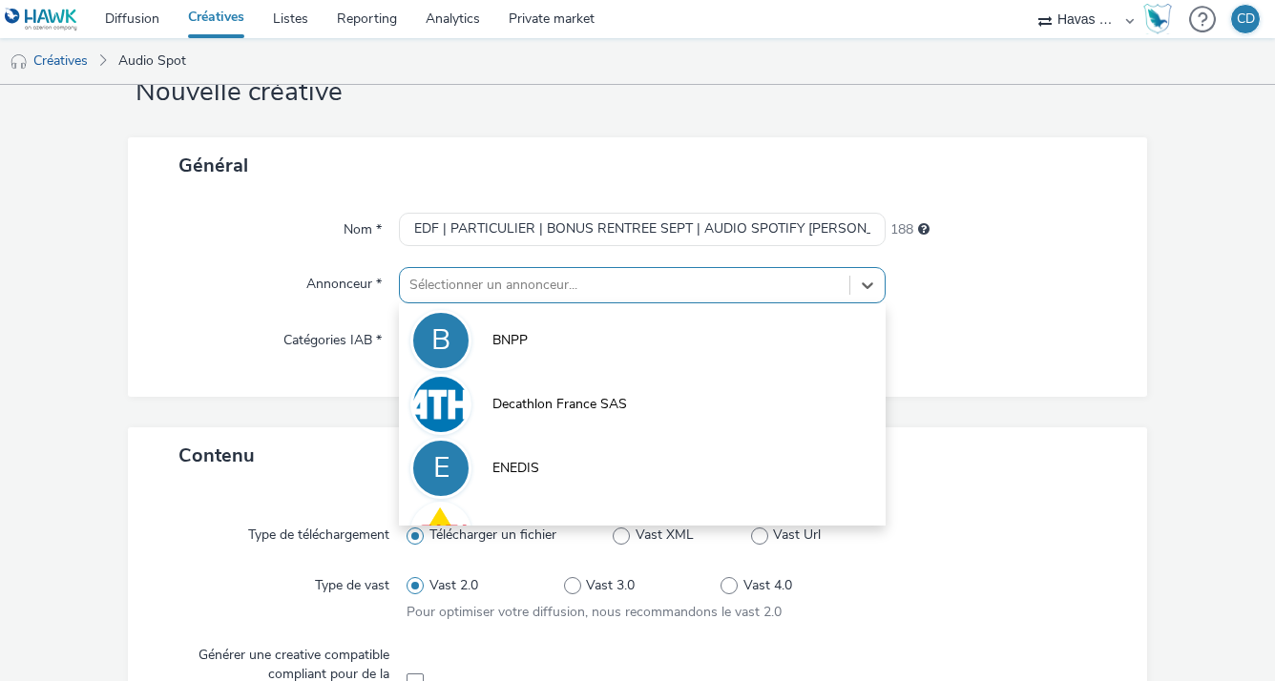
scroll to position [64, 0]
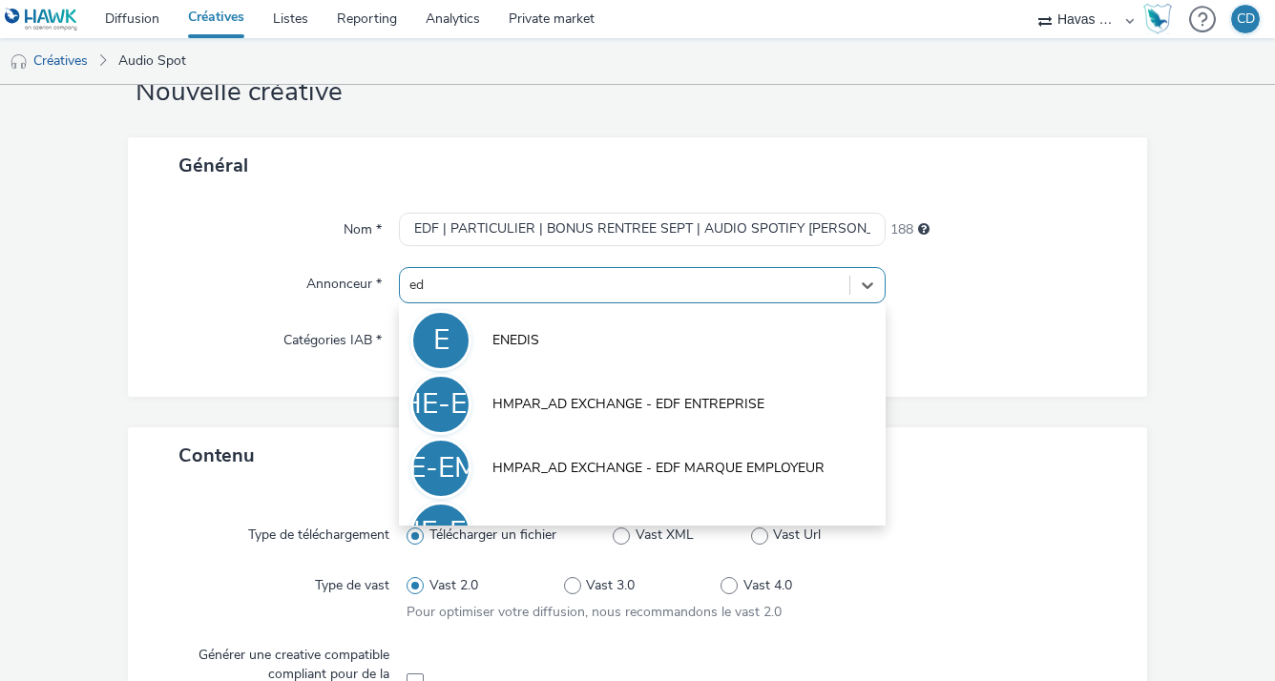
type input "edf"
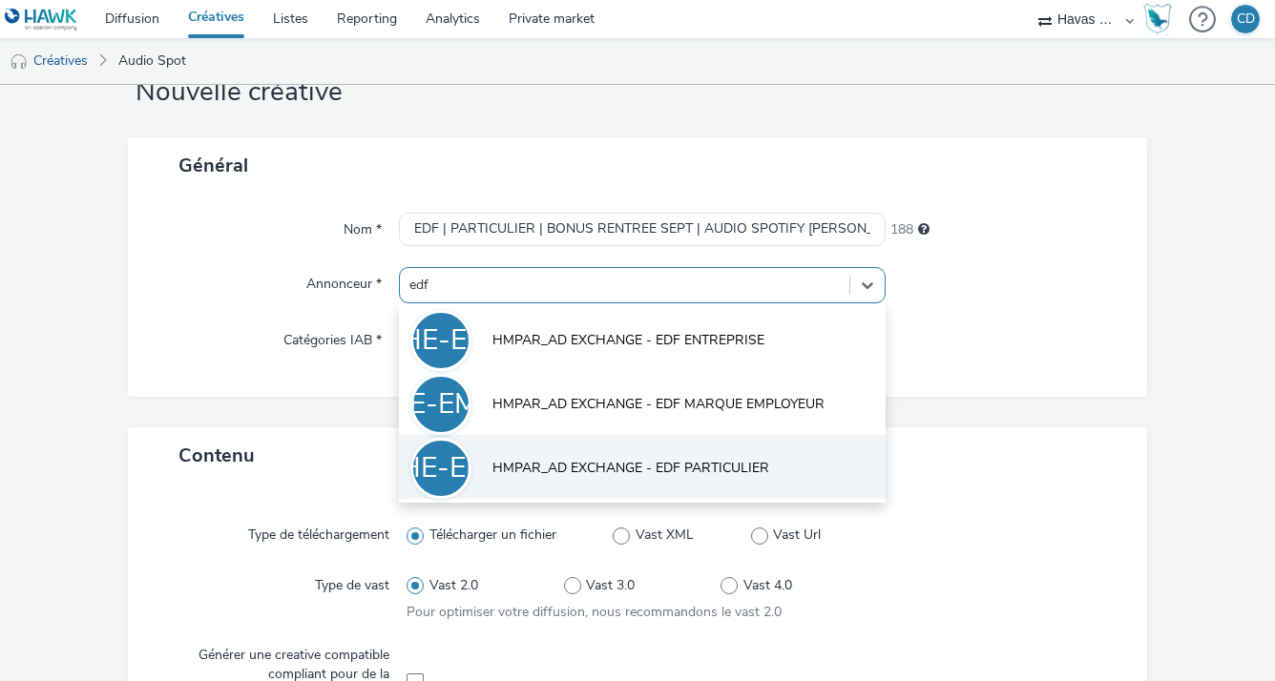
click at [741, 468] on span "HMPAR_AD EXCHANGE - EDF PARTICULIER" at bounding box center [630, 468] width 277 height 19
type input "[URL][DOMAIN_NAME]"
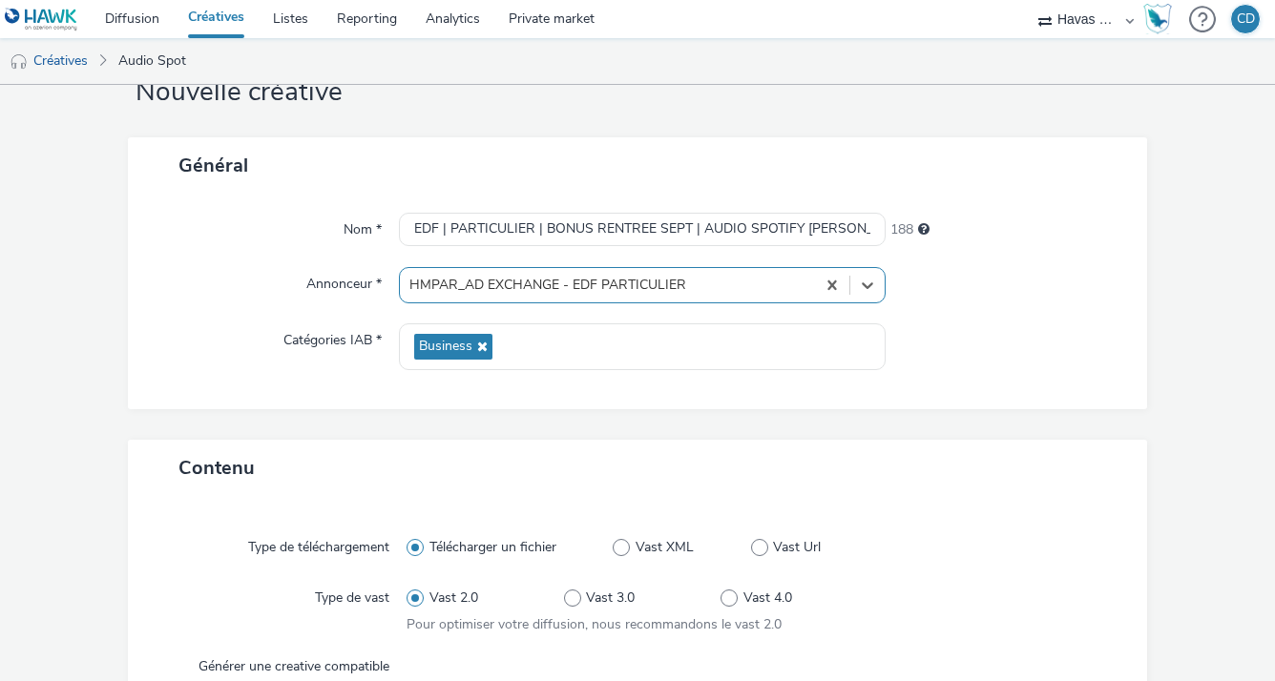
click at [968, 395] on div "Nom * EDF | PARTICULIER | BONUS RENTREE SEPT | AUDIO SPOTIFY [PERSON_NAME] V2 1…" at bounding box center [638, 302] width 1020 height 216
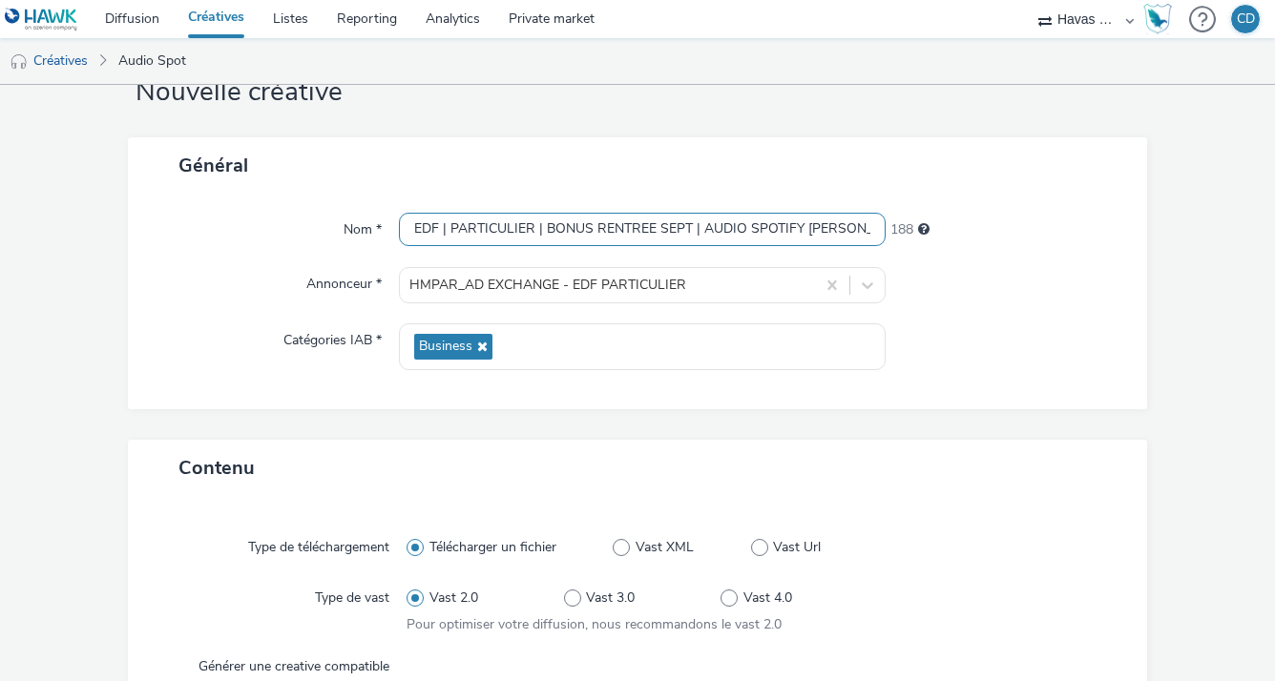
click at [829, 240] on input "EDF | PARTICULIER | BONUS RENTREE SEPT | AUDIO SPOTIFY [PERSON_NAME] V2" at bounding box center [642, 229] width 486 height 33
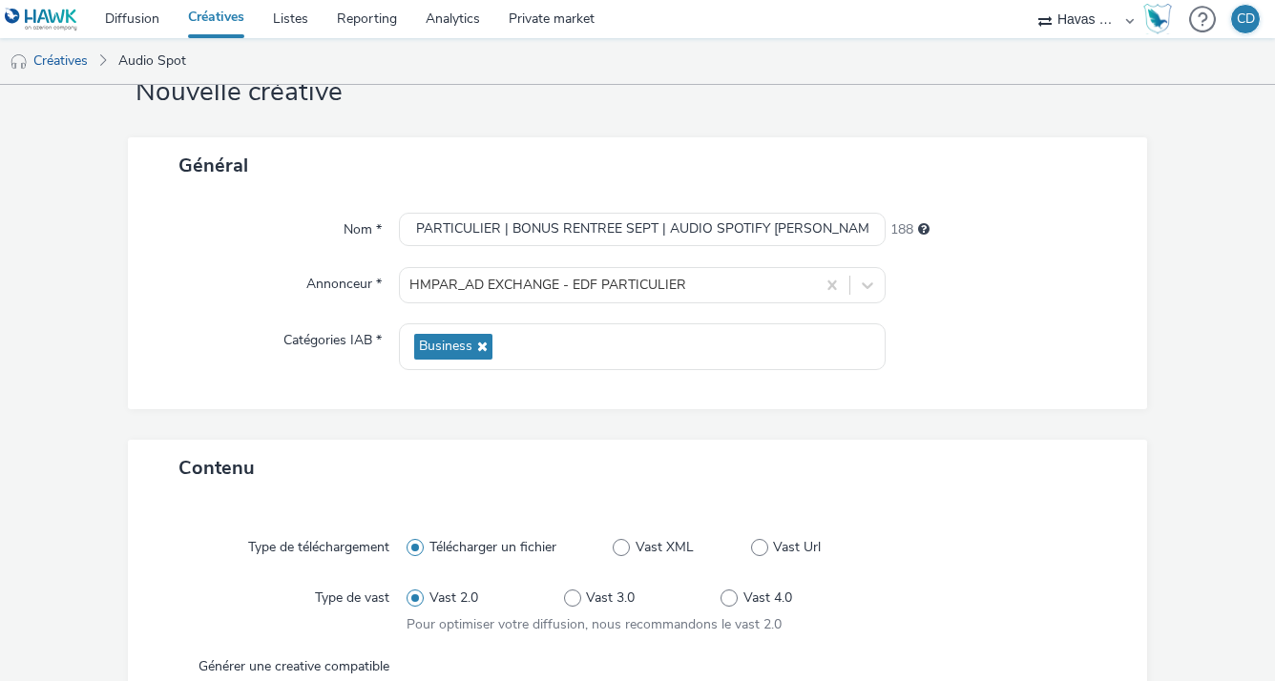
click at [967, 296] on div at bounding box center [1007, 285] width 243 height 36
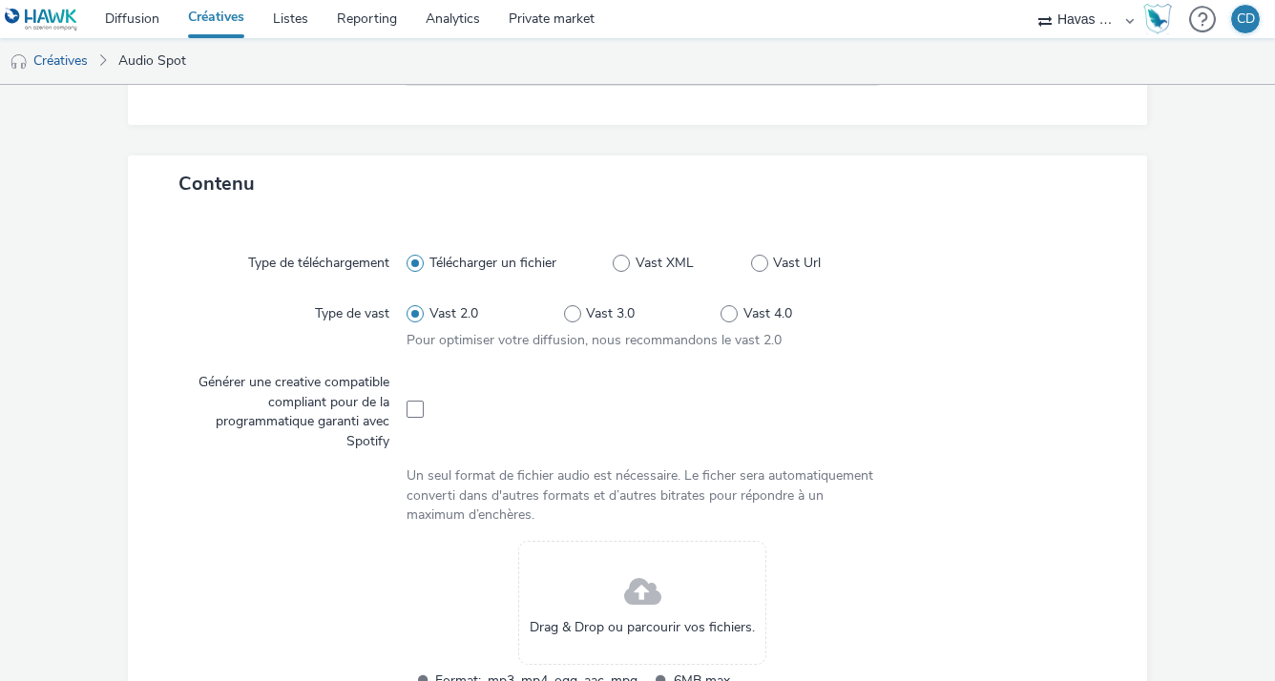
scroll to position [394, 0]
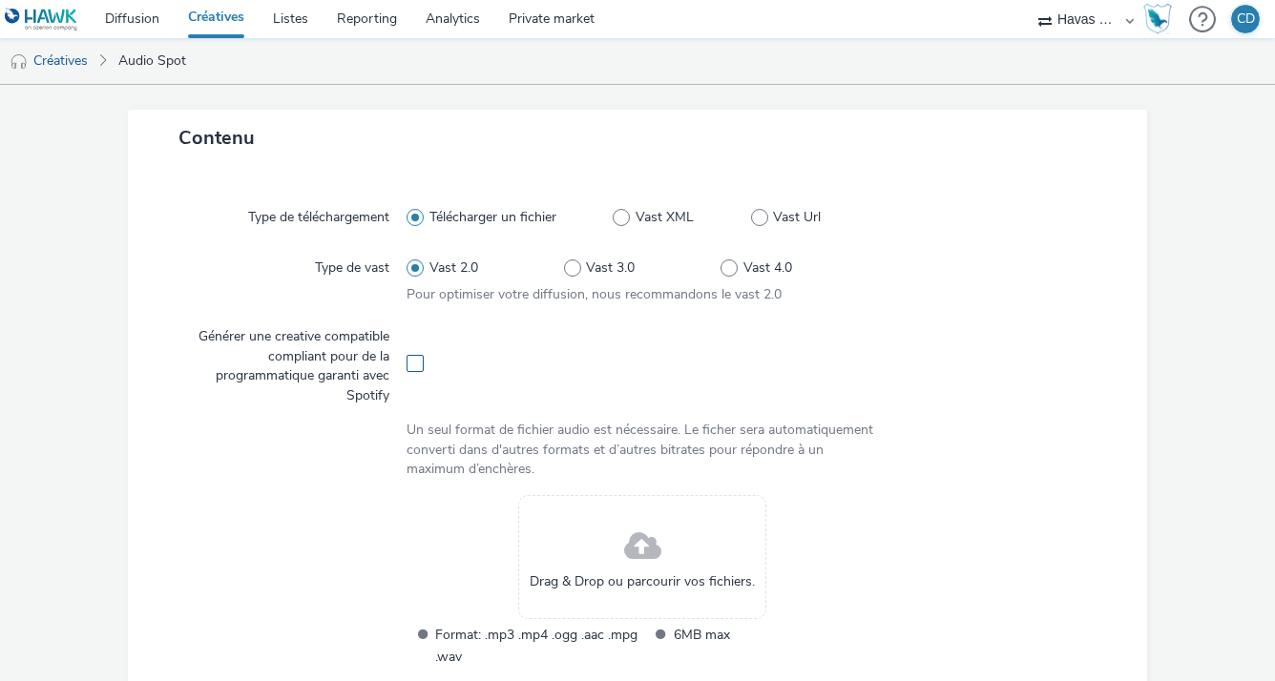
click at [407, 366] on span at bounding box center [415, 363] width 17 height 17
checkbox input "true"
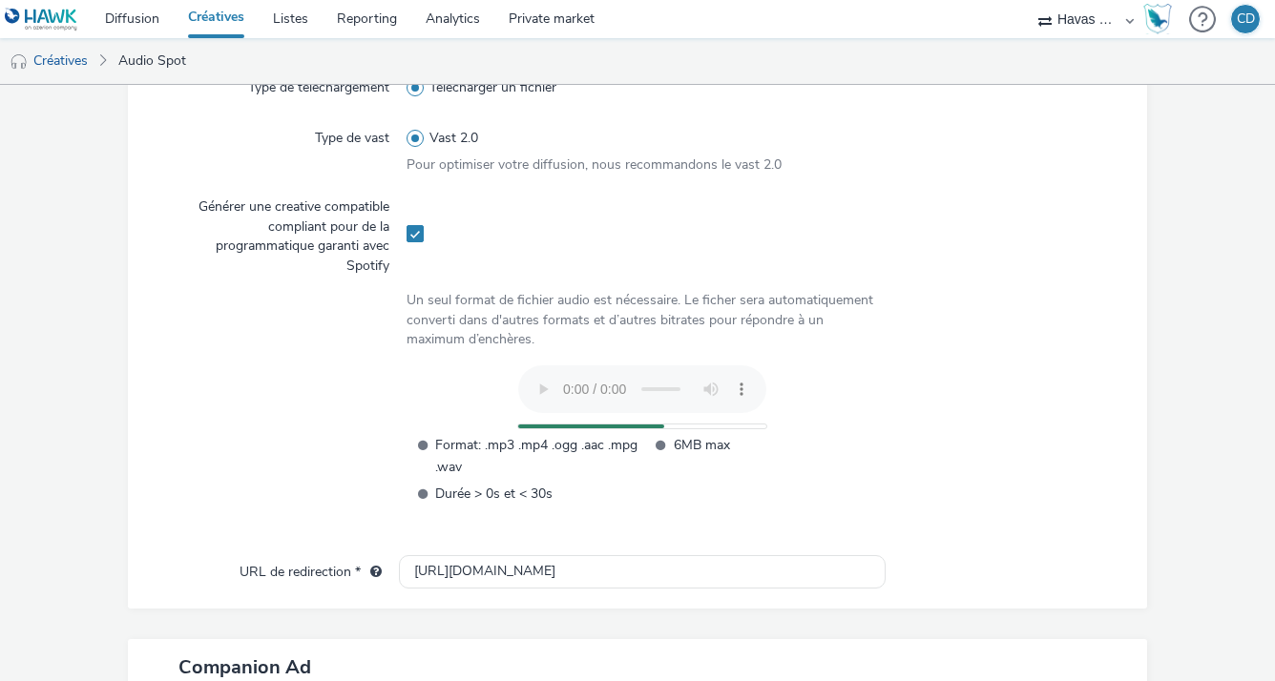
scroll to position [538, 0]
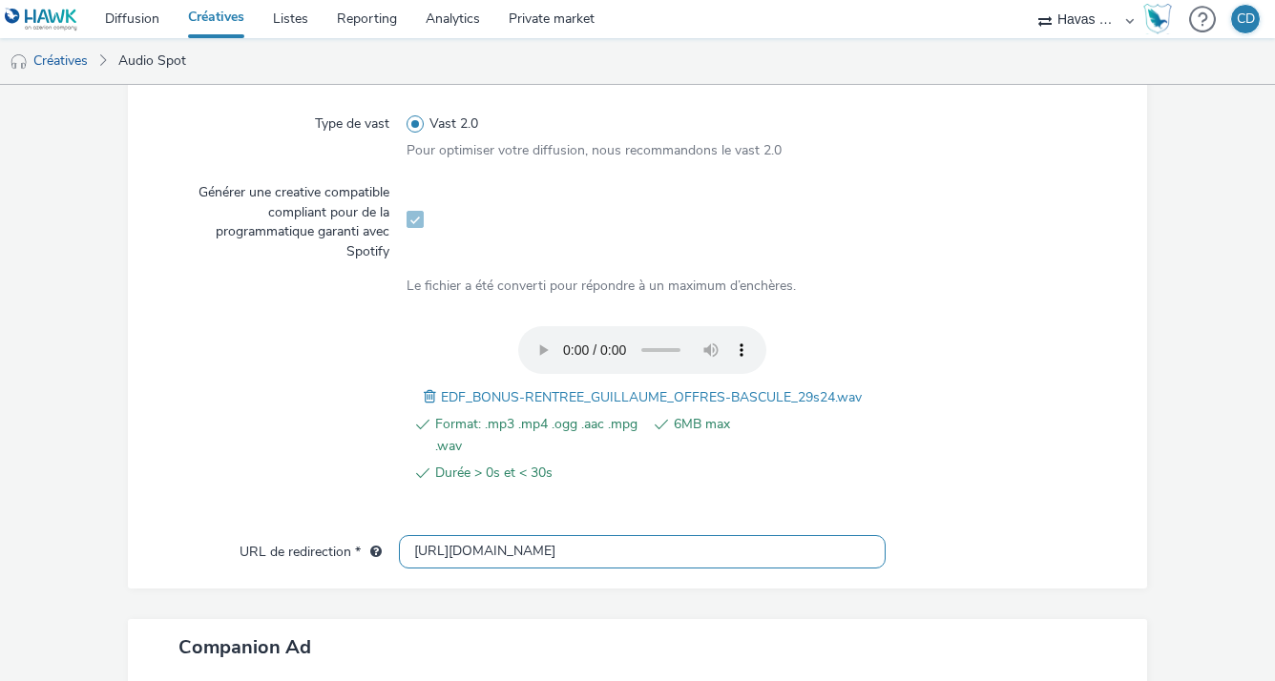
click at [547, 555] on input "[URL][DOMAIN_NAME]" at bounding box center [642, 551] width 486 height 33
paste input "[URL][DOMAIN_NAME]"
type input "[URL][DOMAIN_NAME]"
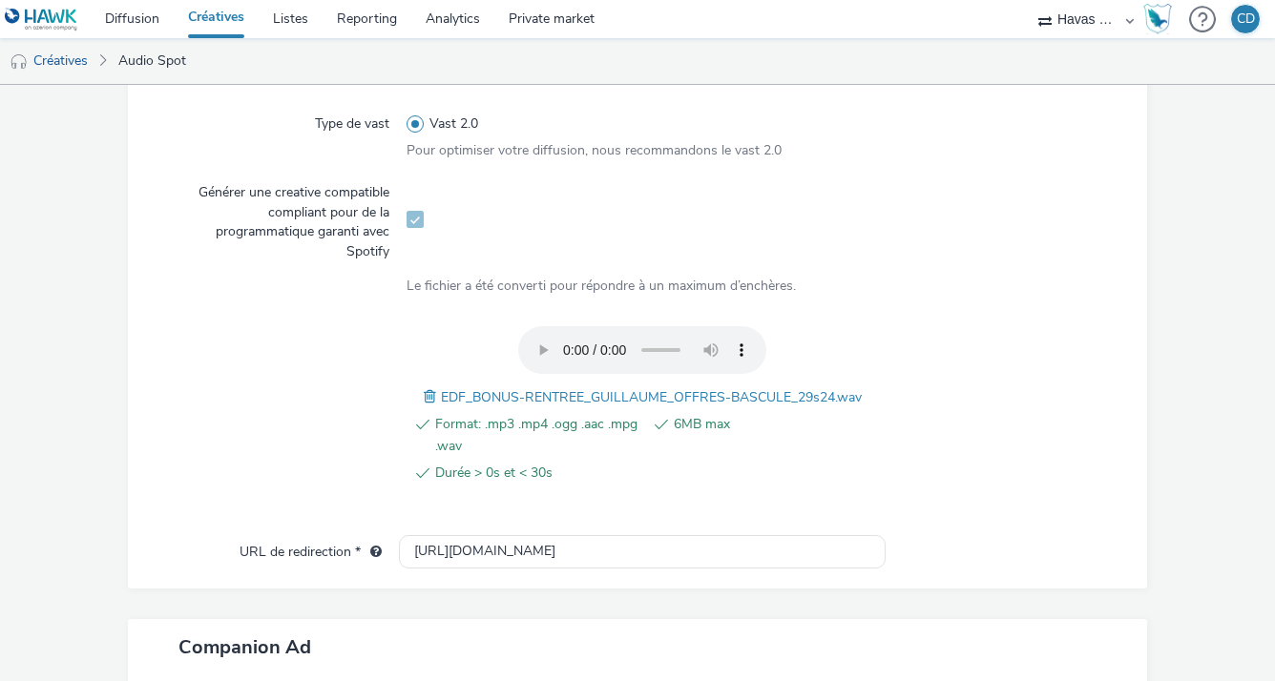
click at [944, 440] on div at bounding box center [996, 415] width 236 height 178
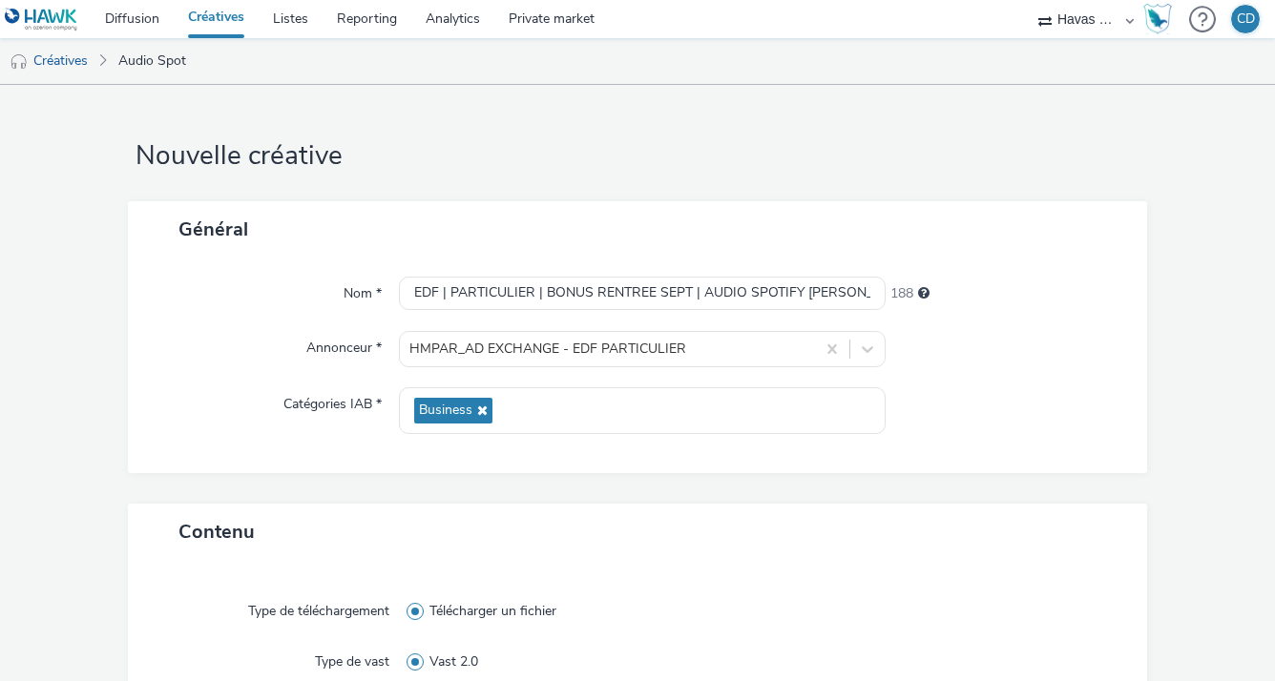
scroll to position [8, 0]
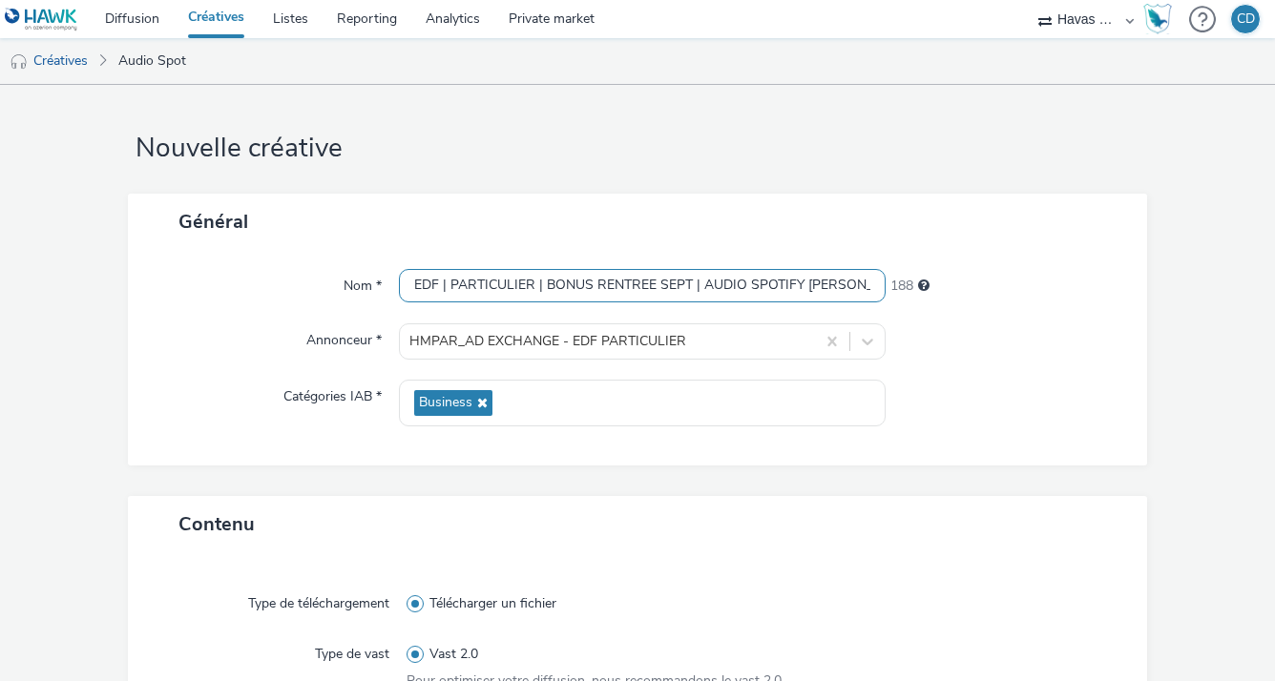
click at [736, 296] on input "EDF | PARTICULIER | BONUS RENTREE SEPT | AUDIO SPOTIFY [PERSON_NAME] V2" at bounding box center [642, 285] width 486 height 33
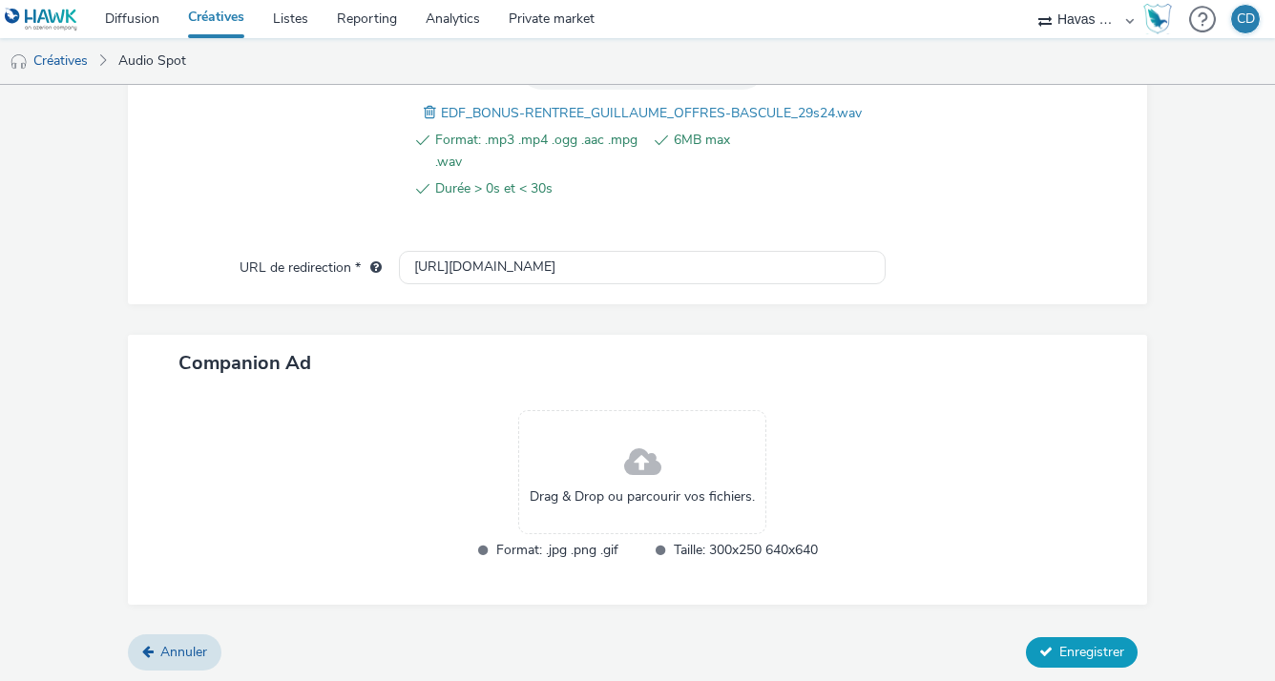
click at [1066, 645] on span "Enregistrer" at bounding box center [1091, 652] width 65 height 18
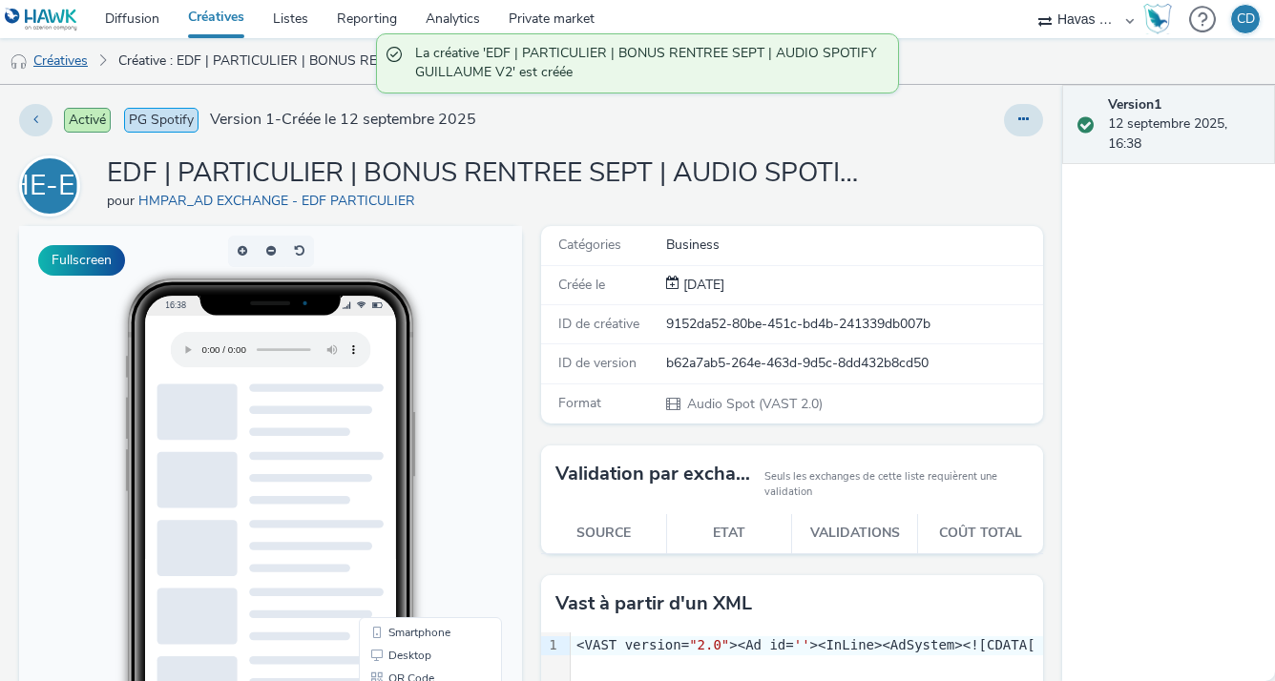
click at [73, 71] on link "Créatives" at bounding box center [48, 61] width 97 height 46
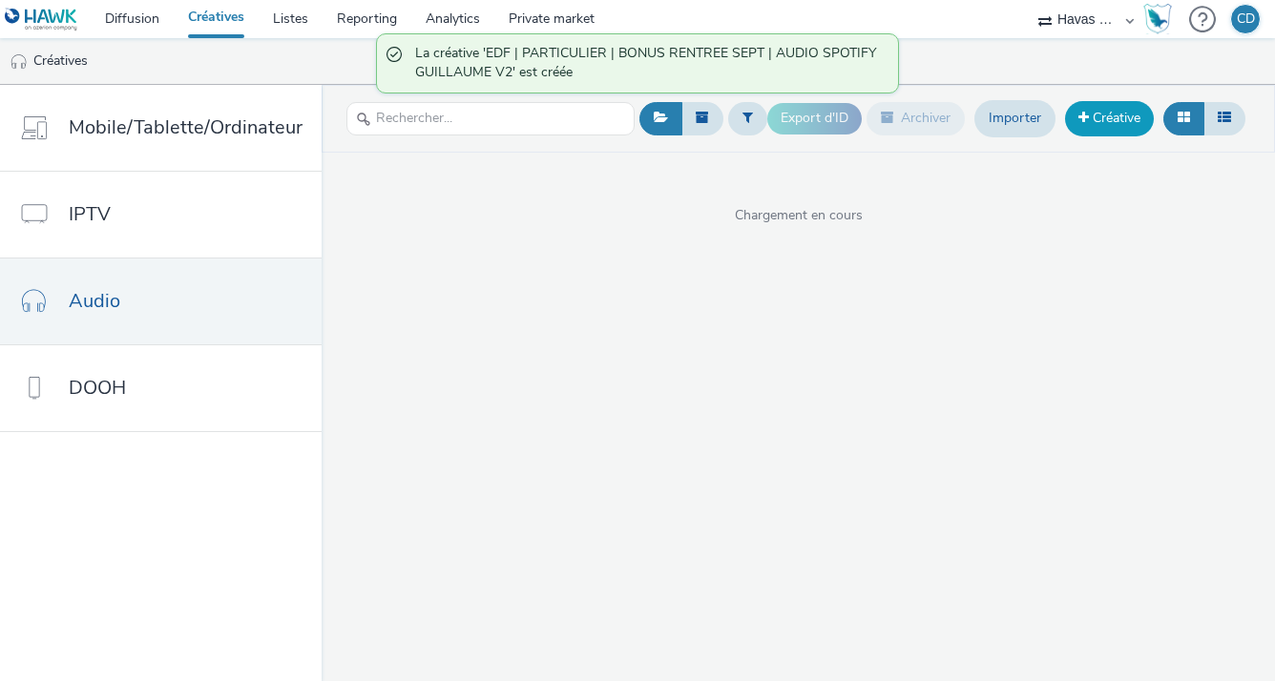
click at [1088, 128] on link "Créative" at bounding box center [1109, 118] width 89 height 34
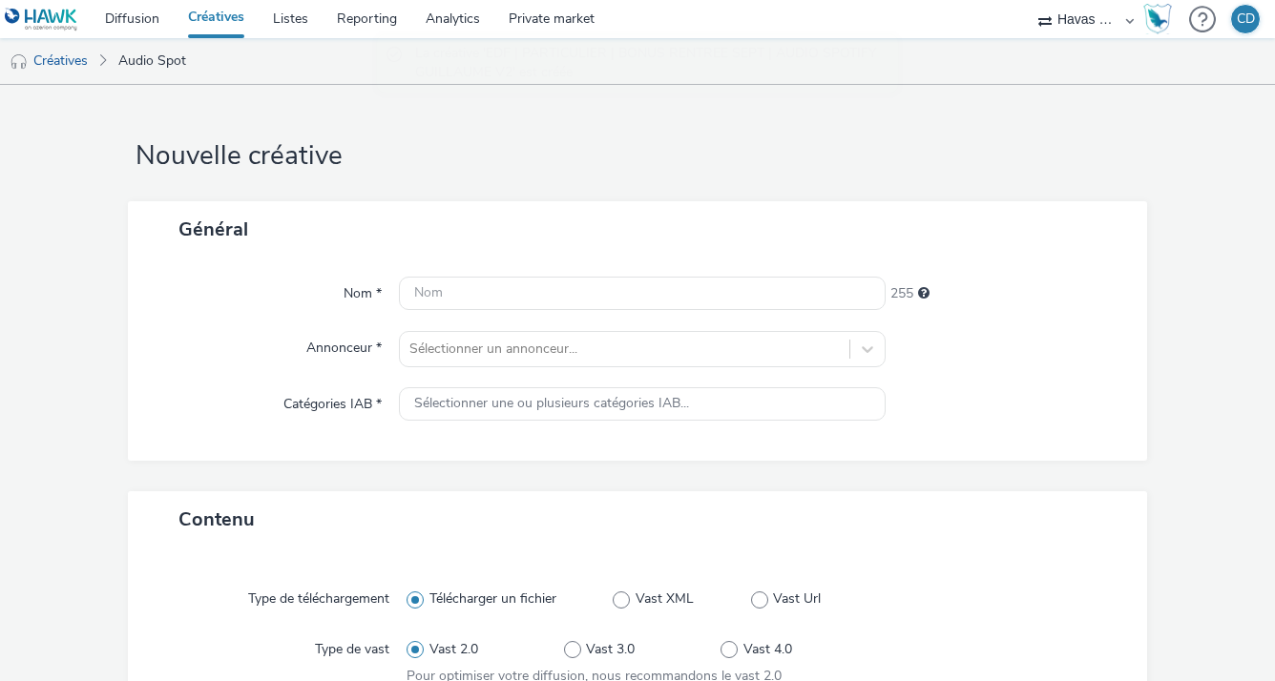
click at [625, 275] on div "Nom * 255 Annonceur * Sélectionner un annonceur... Catégories IAB * Sélectionne…" at bounding box center [638, 359] width 1020 height 203
click at [616, 288] on input "text" at bounding box center [642, 293] width 486 height 33
paste input "EDF | PARTICULIER | BONUS RENTREE SEPT | AUDIO SPOTIFY [PERSON_NAME] V2"
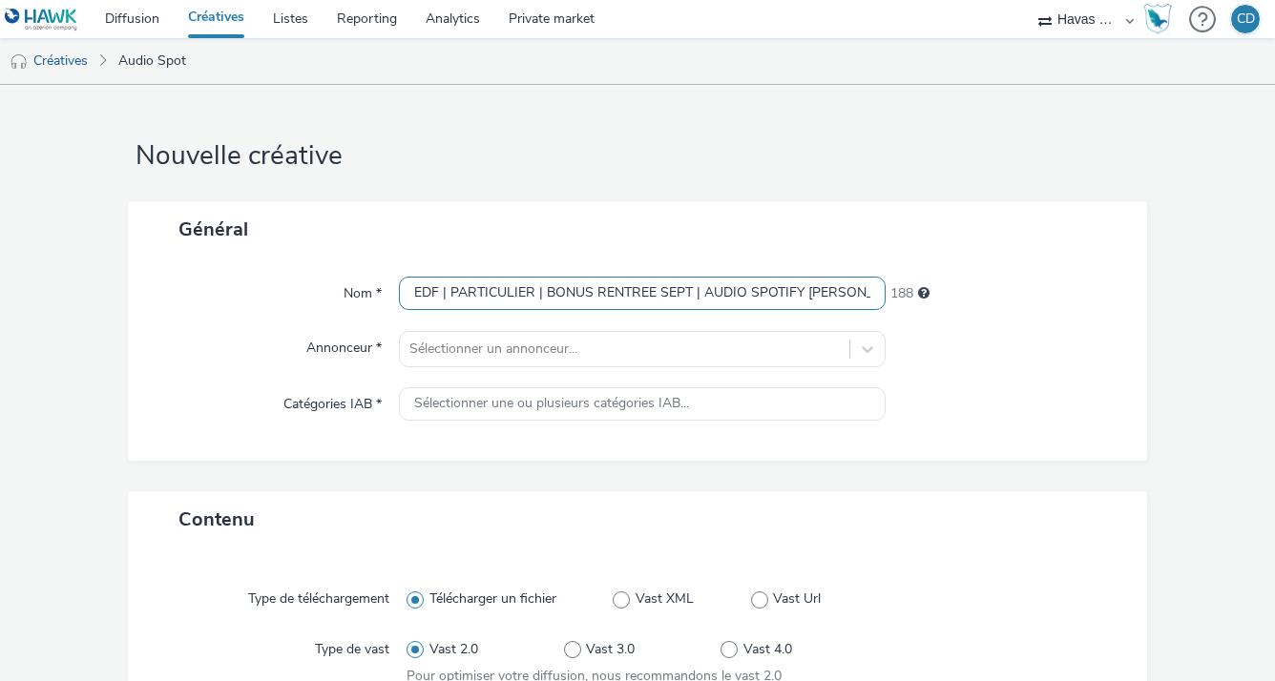
click at [822, 281] on input "EDF | PARTICULIER | BONUS RENTREE SEPT | AUDIO SPOTIFY [PERSON_NAME] V2" at bounding box center [642, 293] width 486 height 33
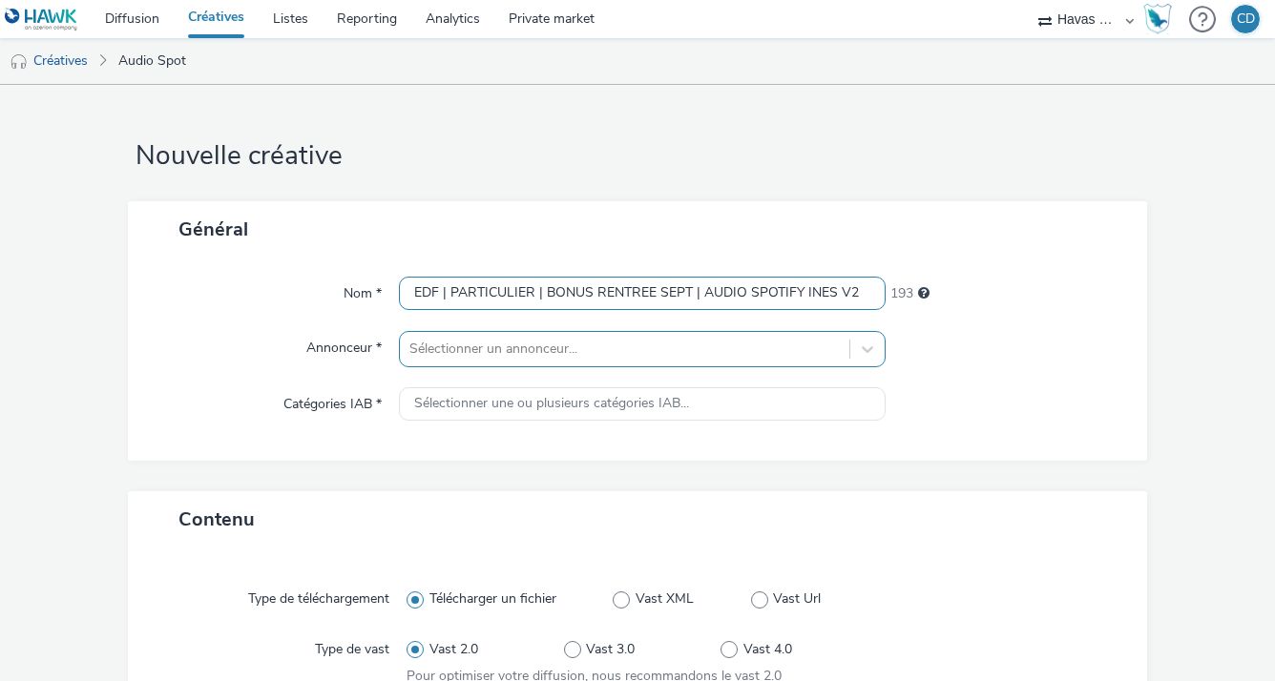
type input "EDF | PARTICULIER | BONUS RENTREE SEPT | AUDIO SPOTIFY INES V2"
click at [673, 350] on div "Sélectionner un annonceur..." at bounding box center [642, 349] width 486 height 36
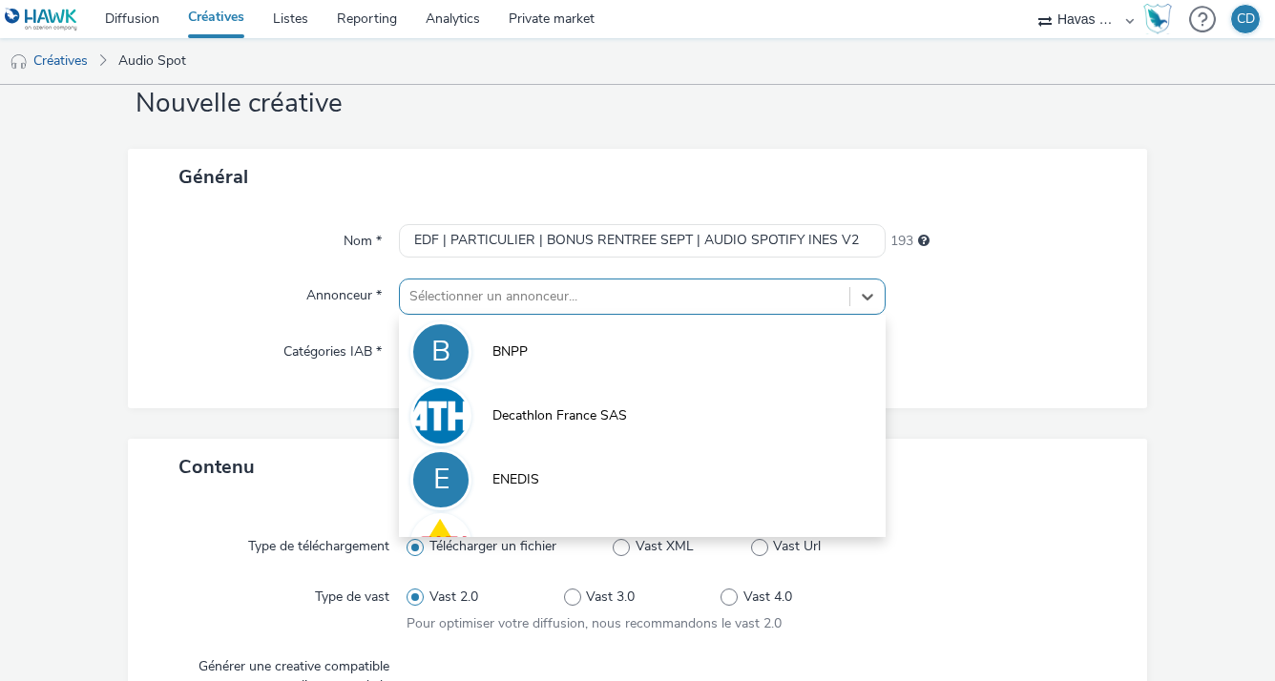
scroll to position [64, 0]
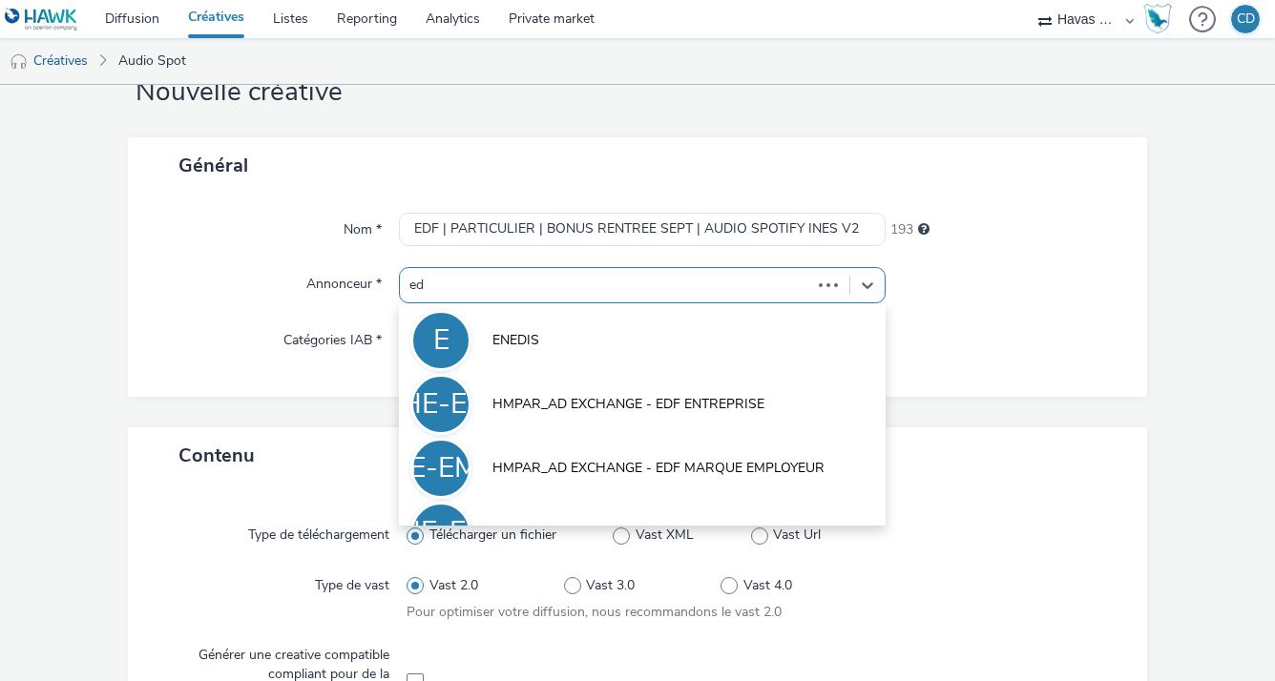
type input "edf"
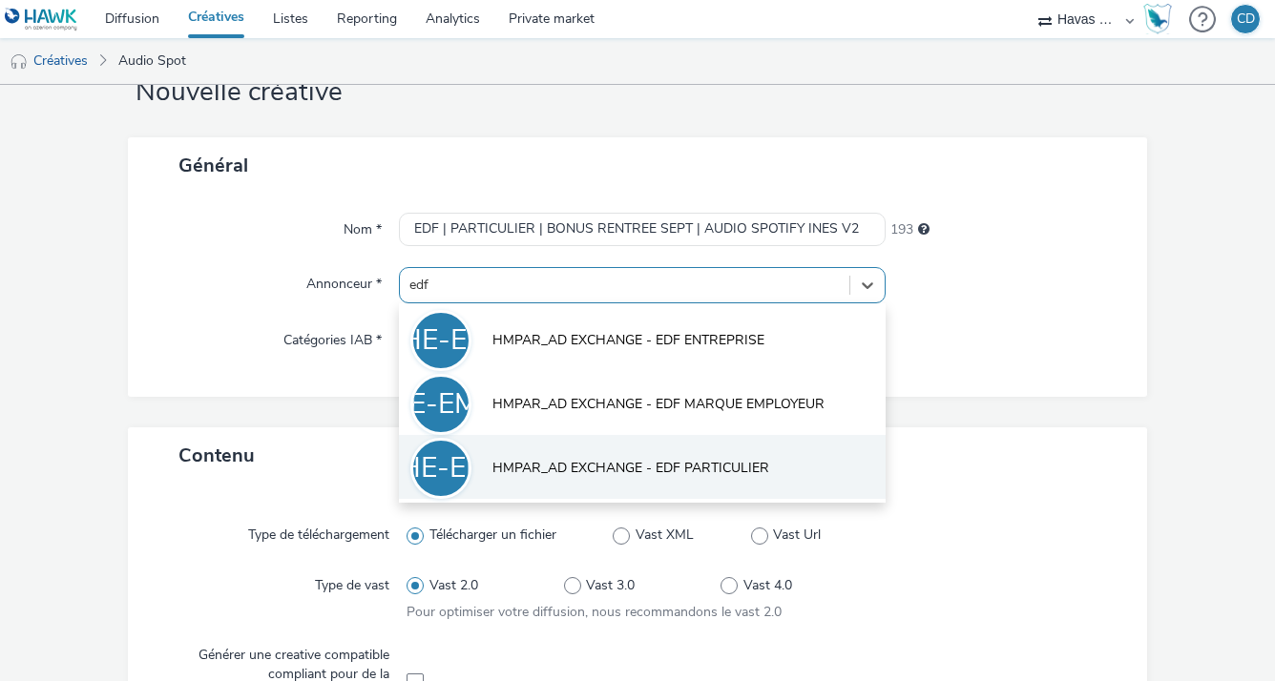
click at [729, 469] on span "HMPAR_AD EXCHANGE - EDF PARTICULIER" at bounding box center [630, 468] width 277 height 19
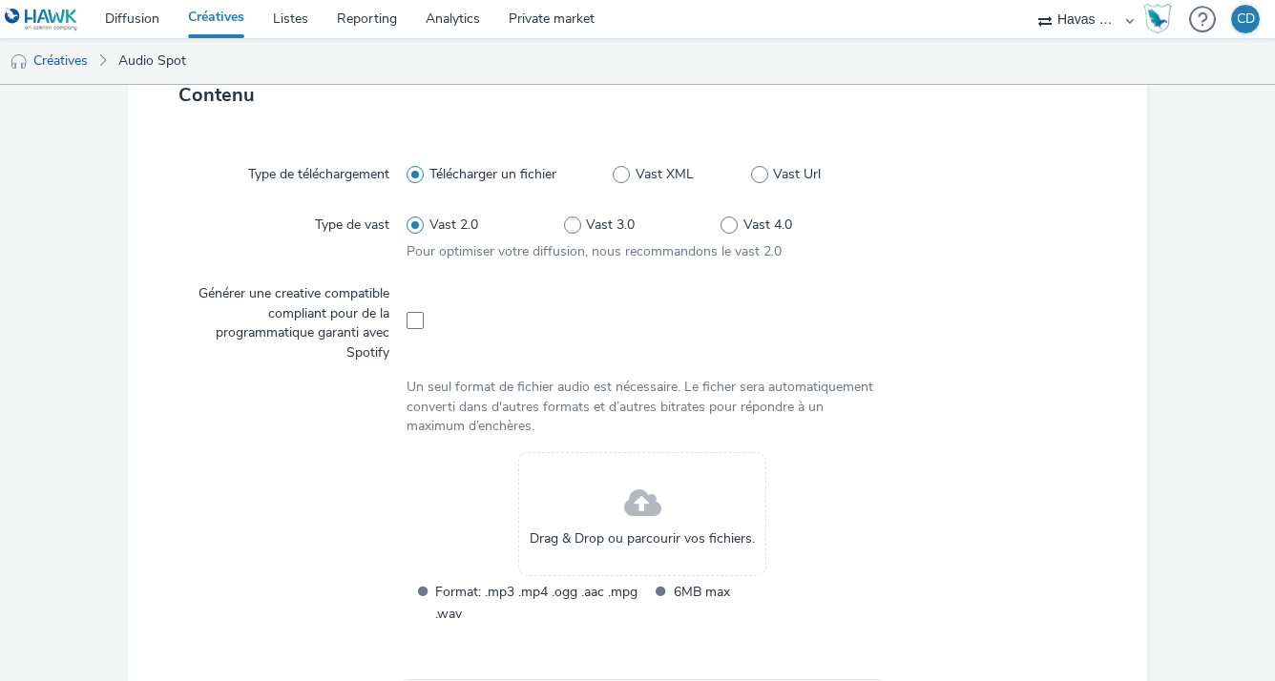
scroll to position [438, 0]
click at [414, 311] on span at bounding box center [415, 319] width 17 height 17
checkbox input "true"
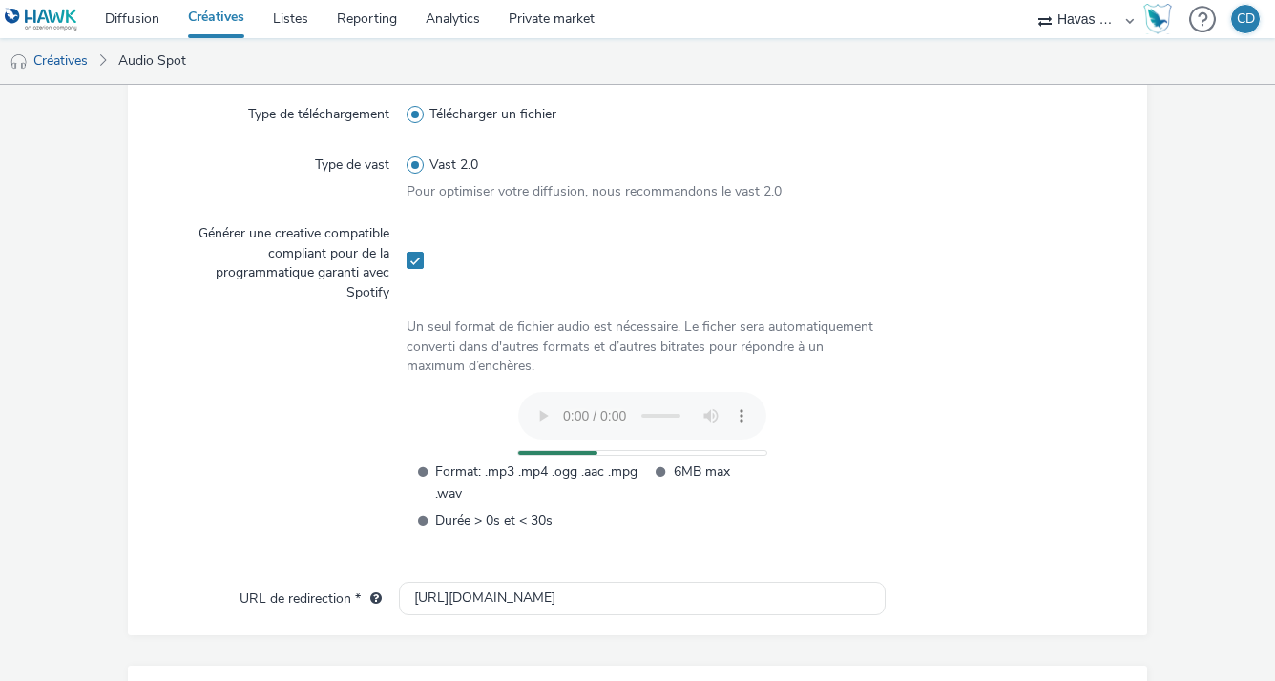
scroll to position [513, 0]
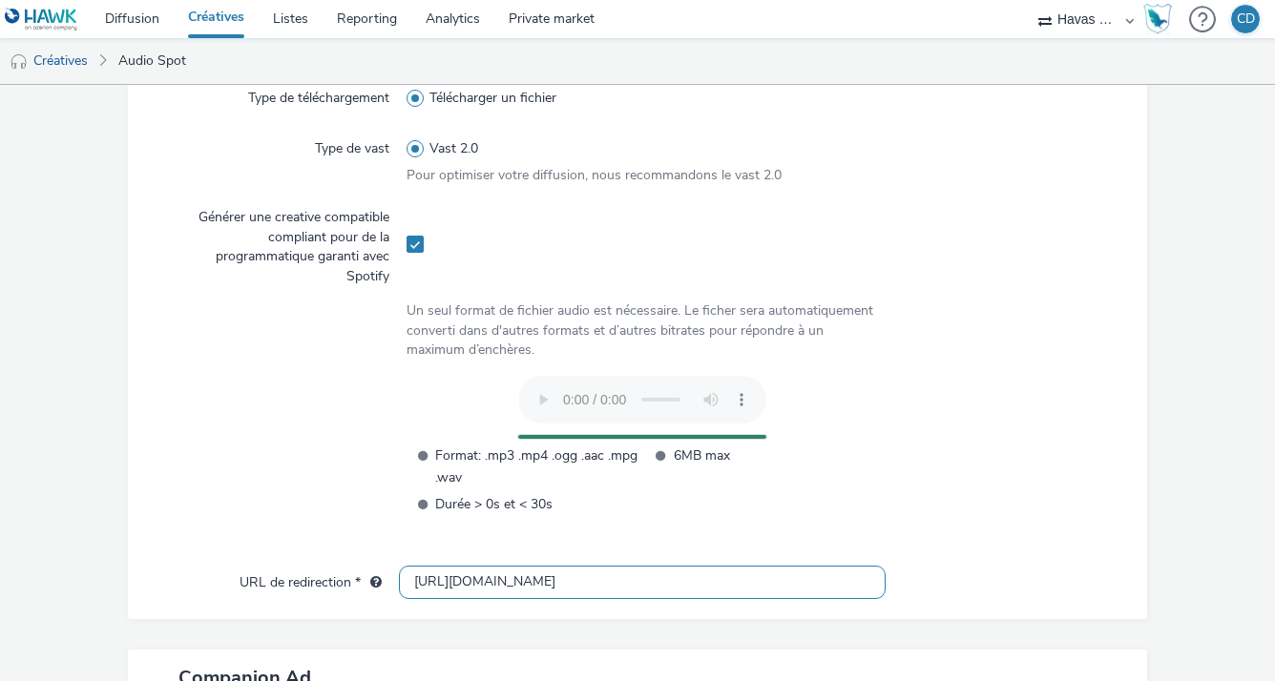
click at [543, 573] on input "[URL][DOMAIN_NAME]" at bounding box center [642, 582] width 486 height 33
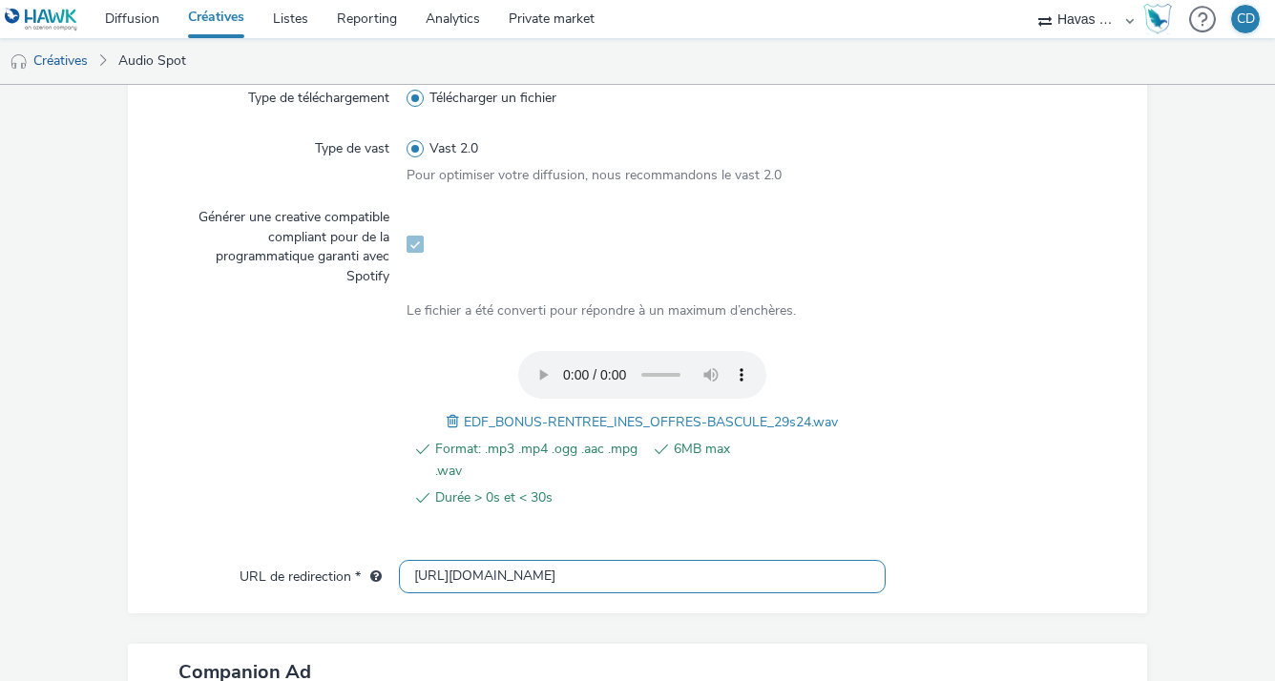
click at [543, 573] on input "[URL][DOMAIN_NAME]" at bounding box center [642, 576] width 486 height 33
paste input "[URL][DOMAIN_NAME]"
type input "[URL][DOMAIN_NAME]"
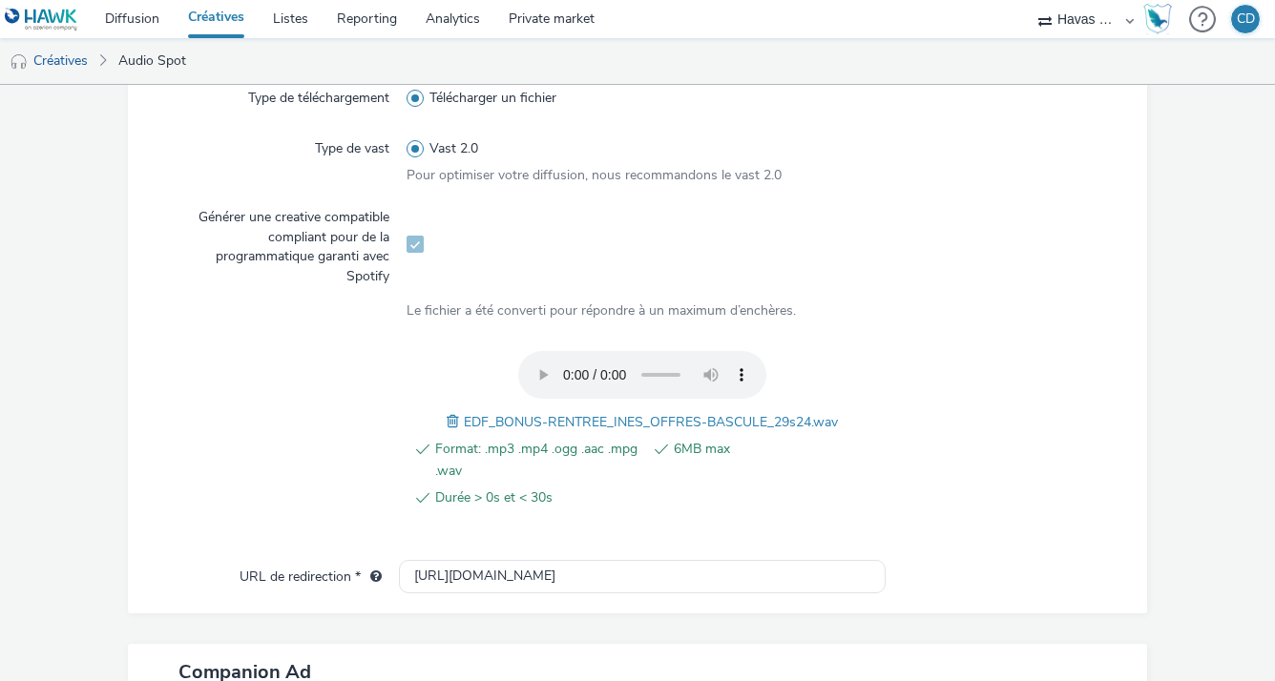
click at [979, 491] on div at bounding box center [996, 440] width 236 height 178
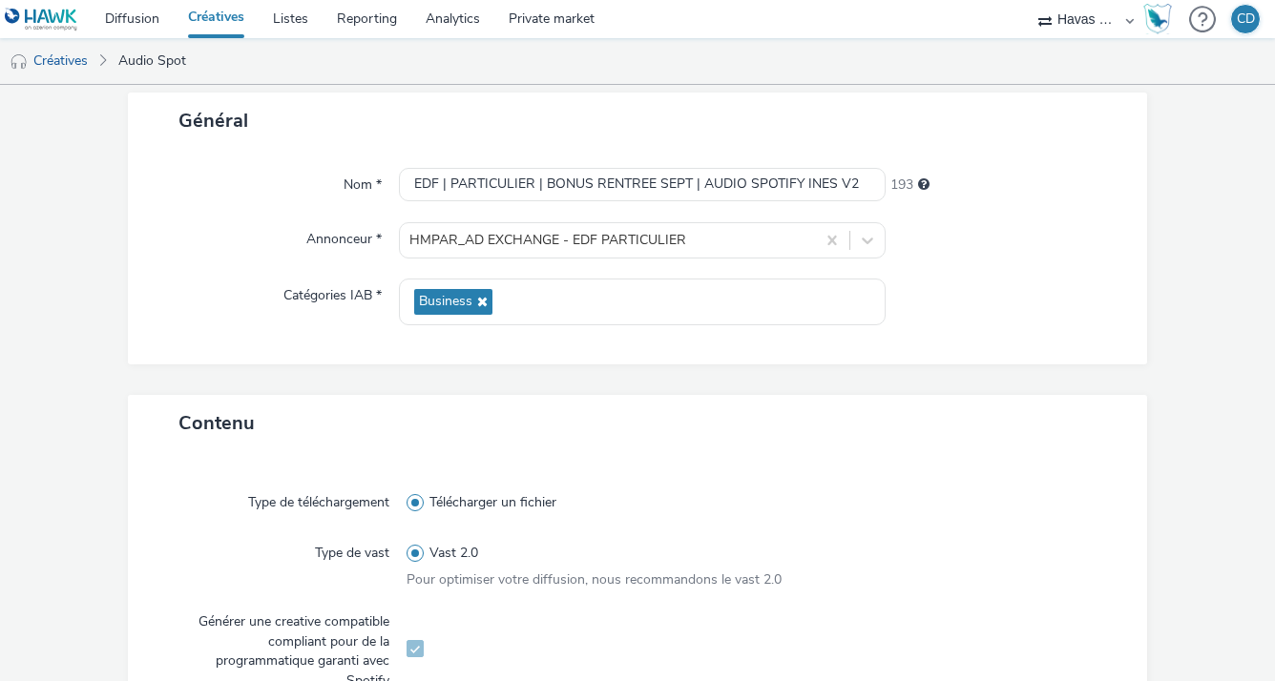
scroll to position [0, 0]
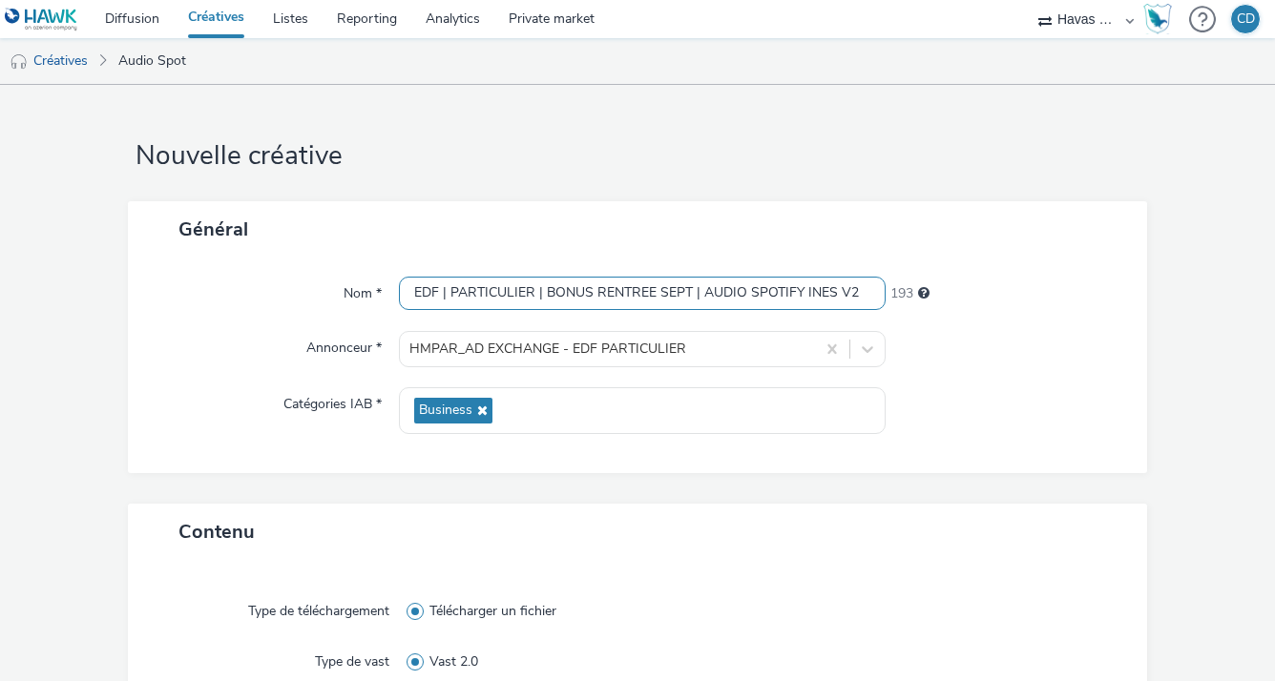
click at [702, 300] on input "EDF | PARTICULIER | BONUS RENTREE SEPT | AUDIO SPOTIFY INES V2" at bounding box center [642, 293] width 486 height 33
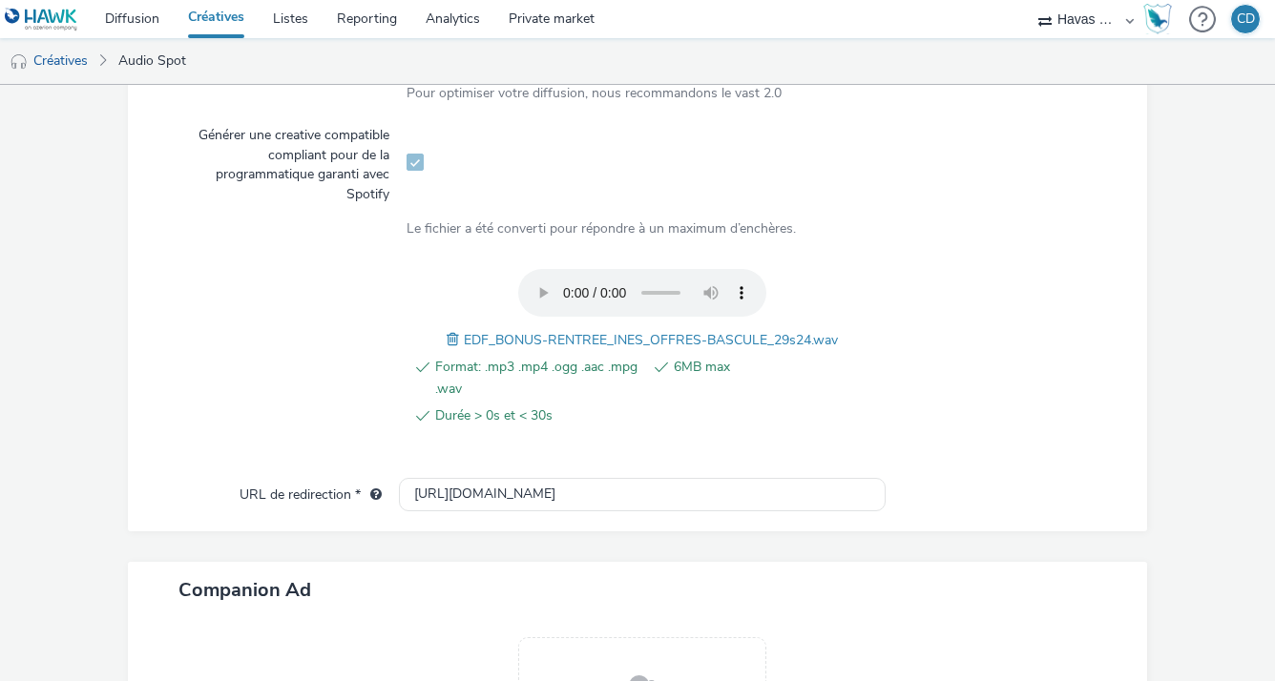
scroll to position [823, 0]
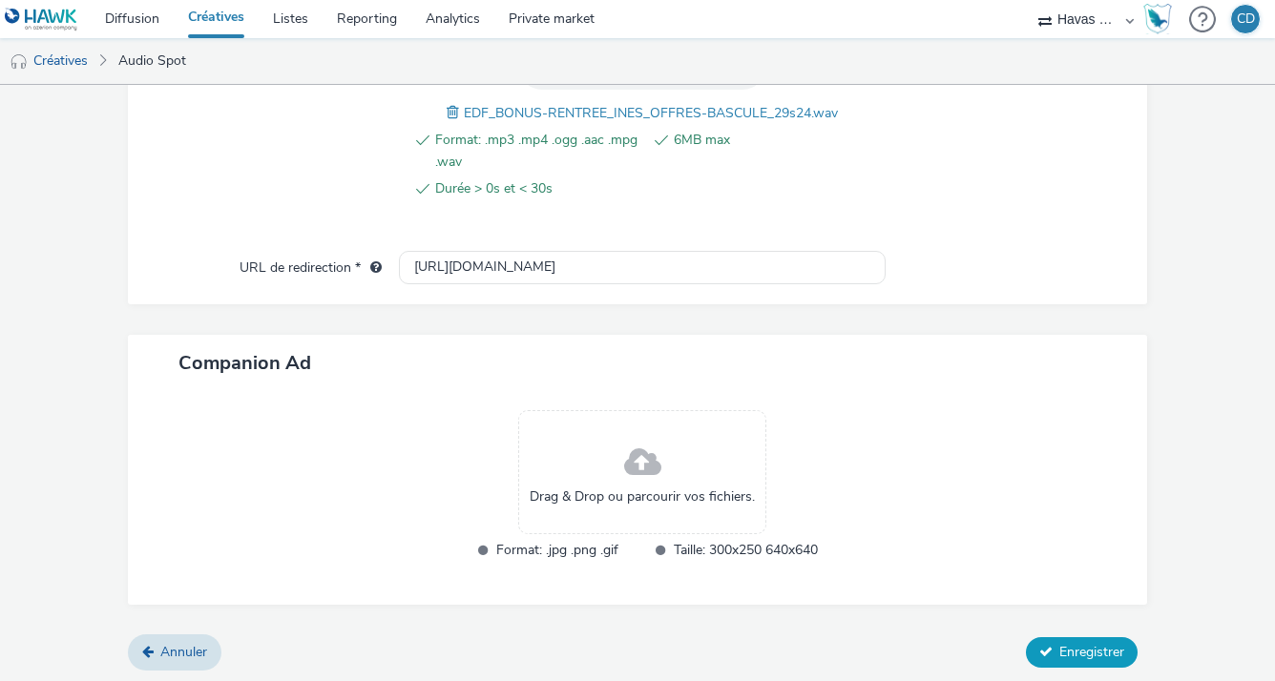
click at [1065, 643] on span "Enregistrer" at bounding box center [1091, 652] width 65 height 18
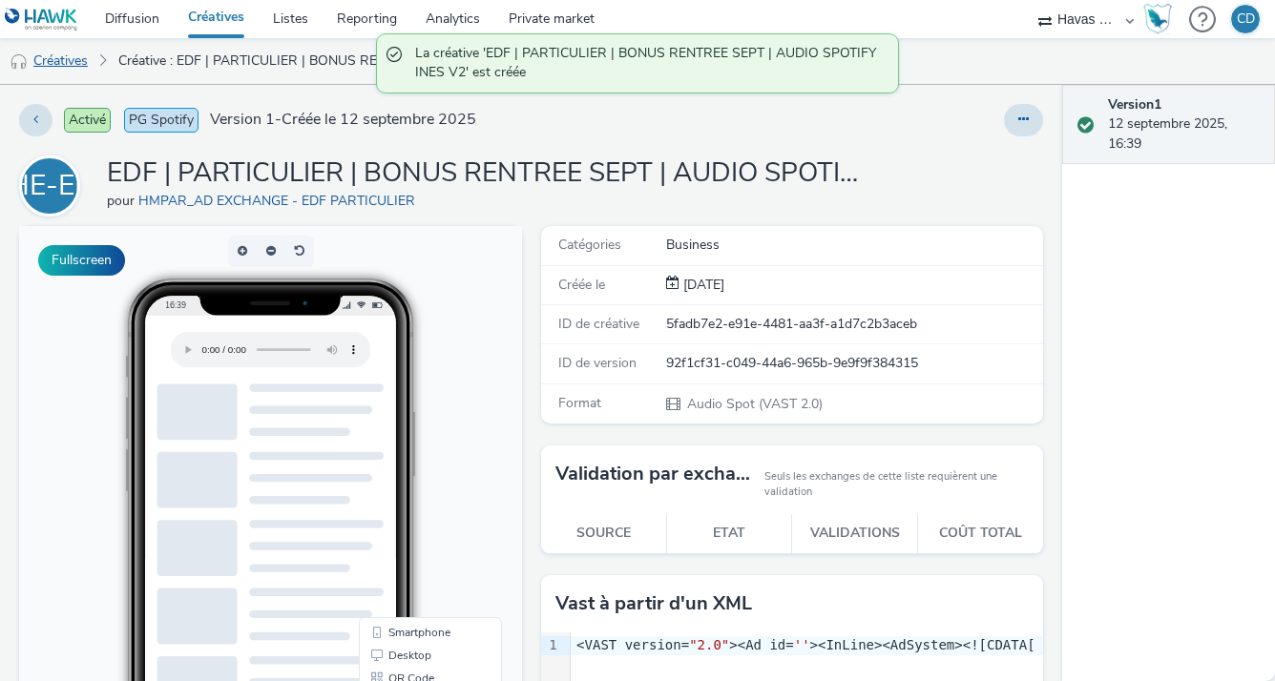
click at [62, 58] on link "Créatives" at bounding box center [48, 61] width 97 height 46
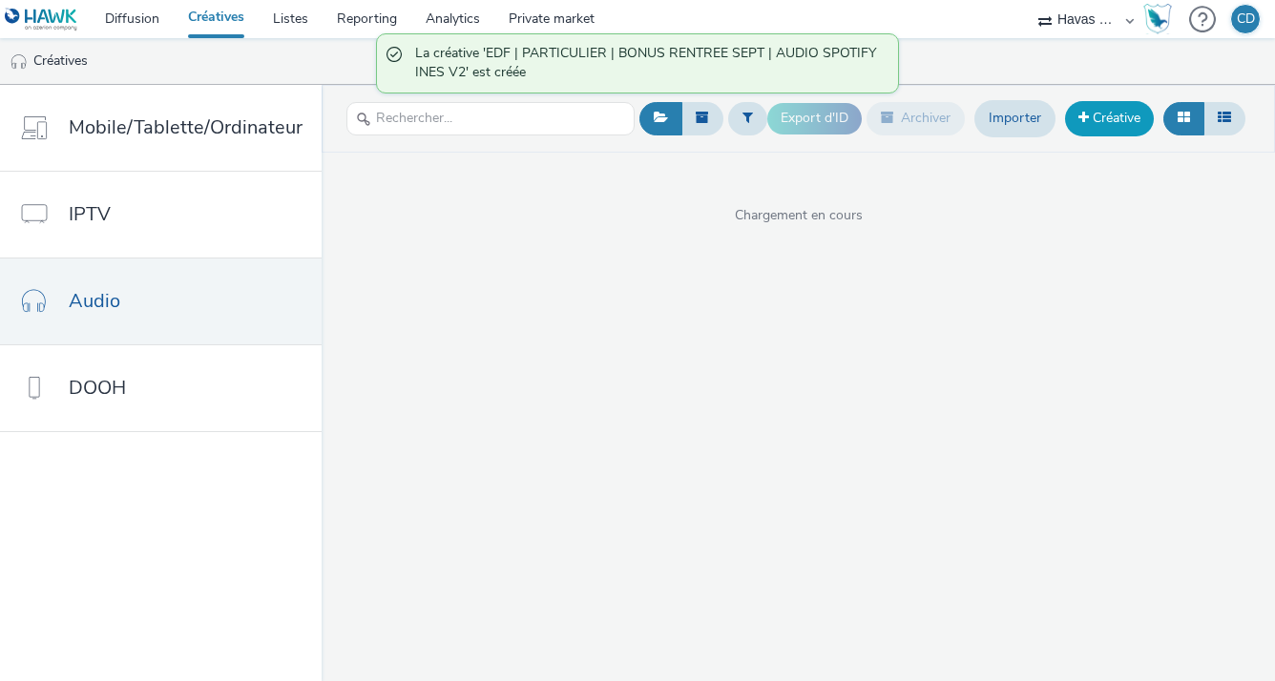
click at [1103, 128] on link "Créative" at bounding box center [1109, 118] width 89 height 34
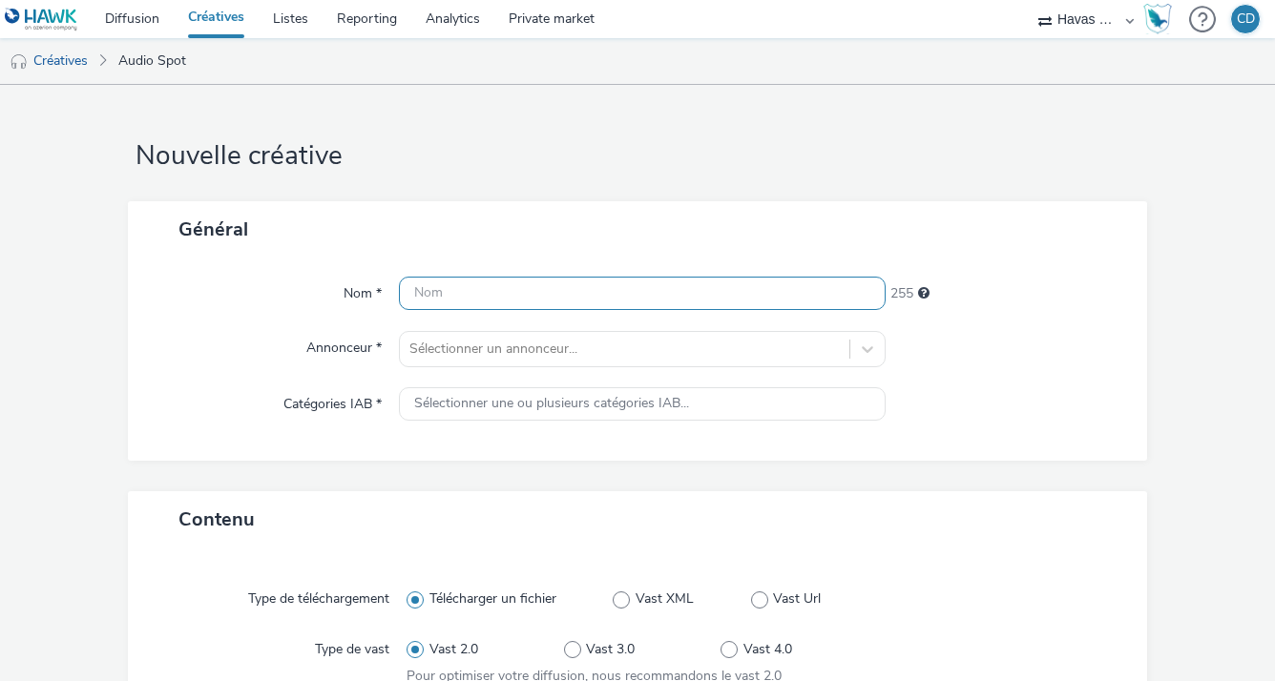
click at [652, 288] on input "text" at bounding box center [642, 293] width 486 height 33
paste input "EDF | PARTICULIER | BONUS RENTREE SEPT | AUDIO SPOTIFY INES V2"
click at [803, 296] on input "EDF | PARTICULIER | BONUS RENTREE SEPT | AUDIO SPOTIFY INES V2" at bounding box center [642, 293] width 486 height 33
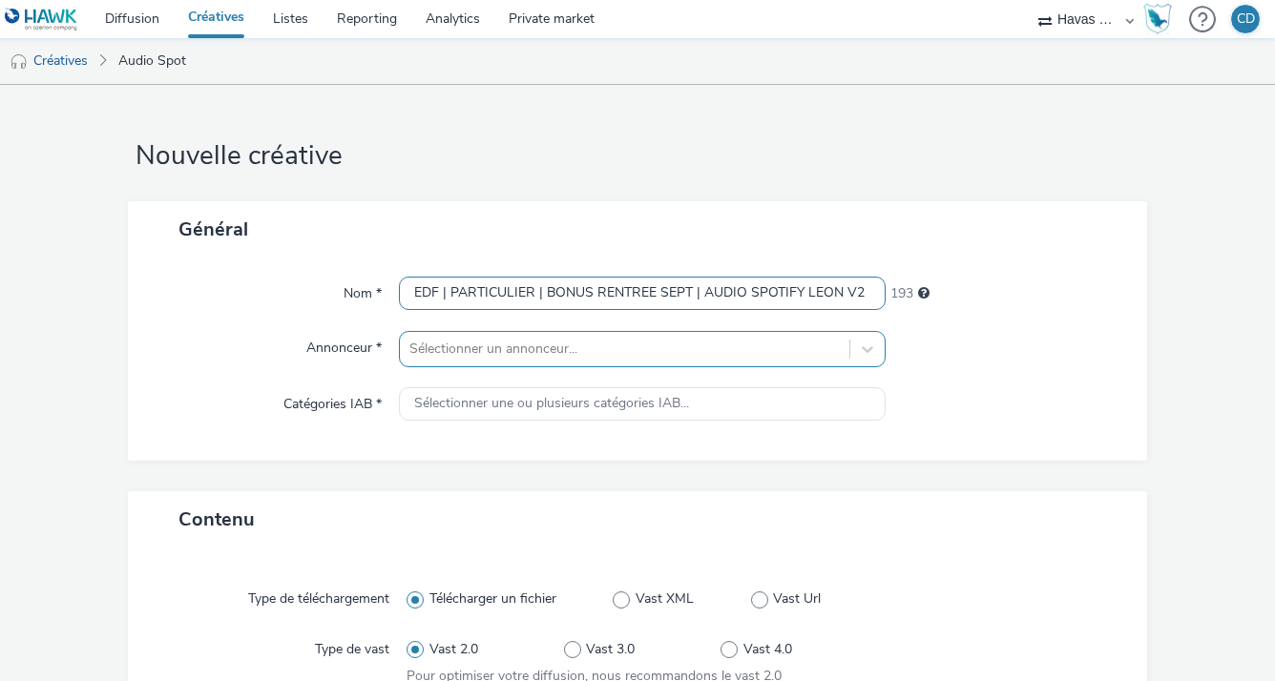
type input "EDF | PARTICULIER | BONUS RENTREE SEPT | AUDIO SPOTIFY LEON V2"
click at [696, 348] on div "Sélectionner un annonceur..." at bounding box center [642, 349] width 486 height 36
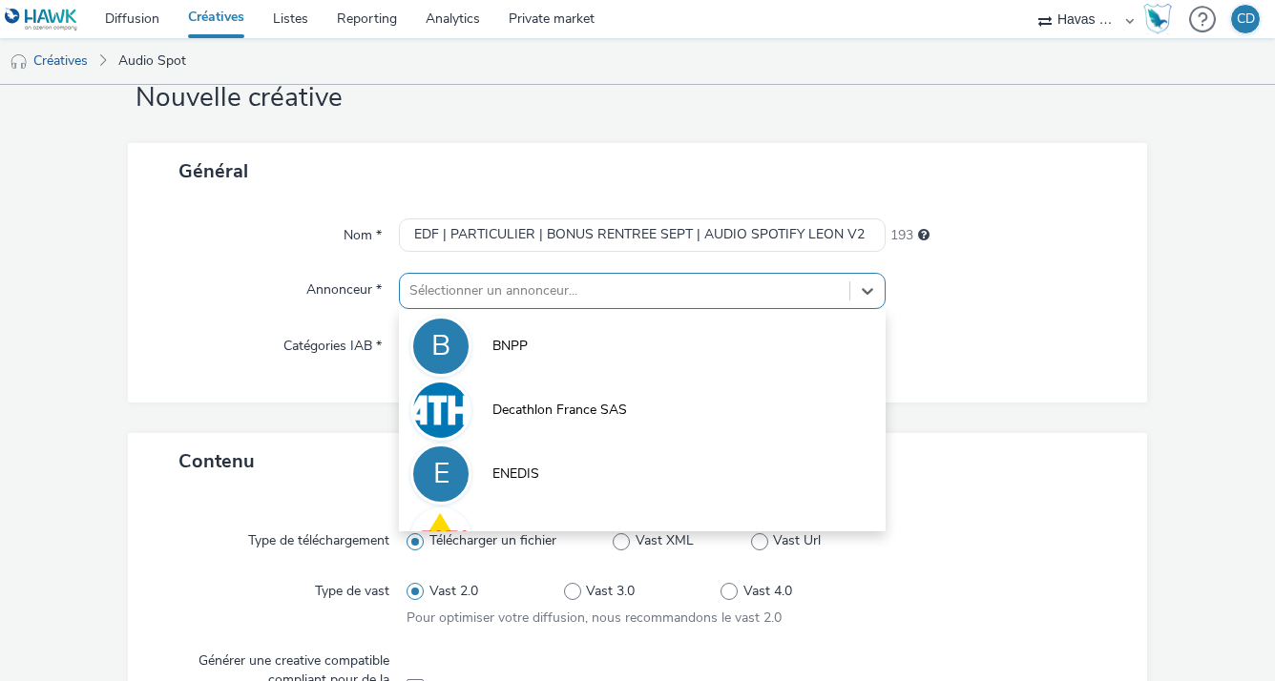
scroll to position [64, 0]
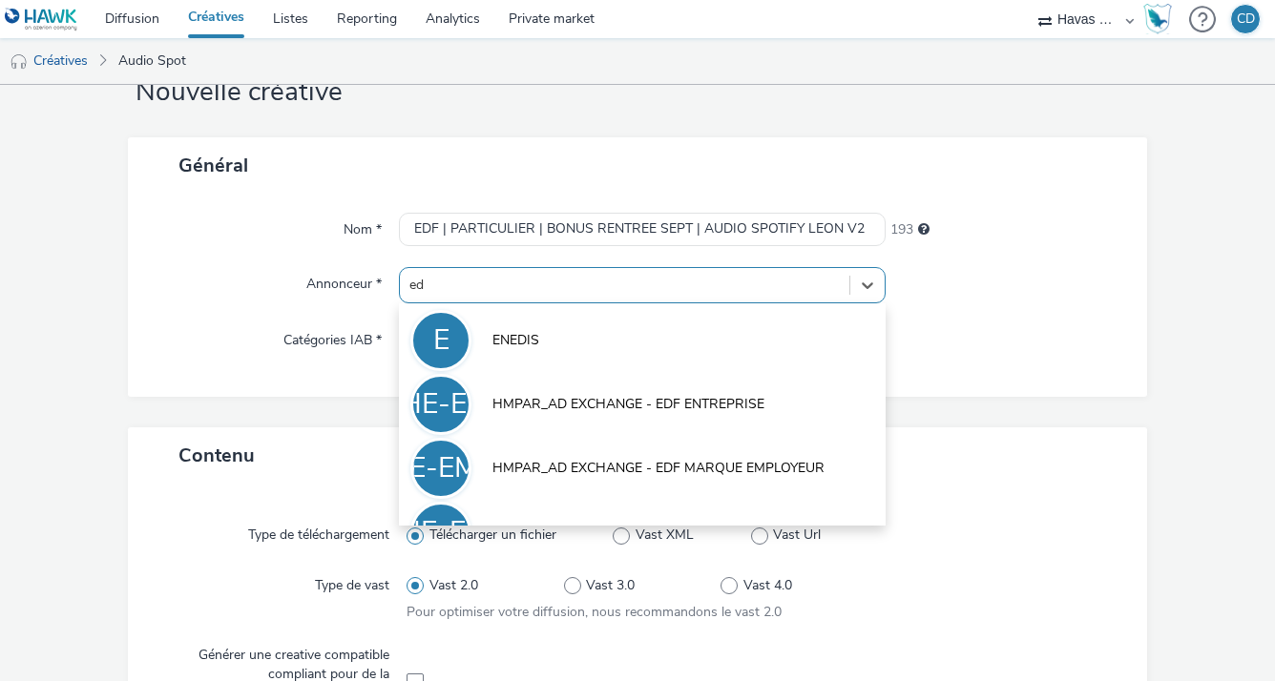
type input "edf"
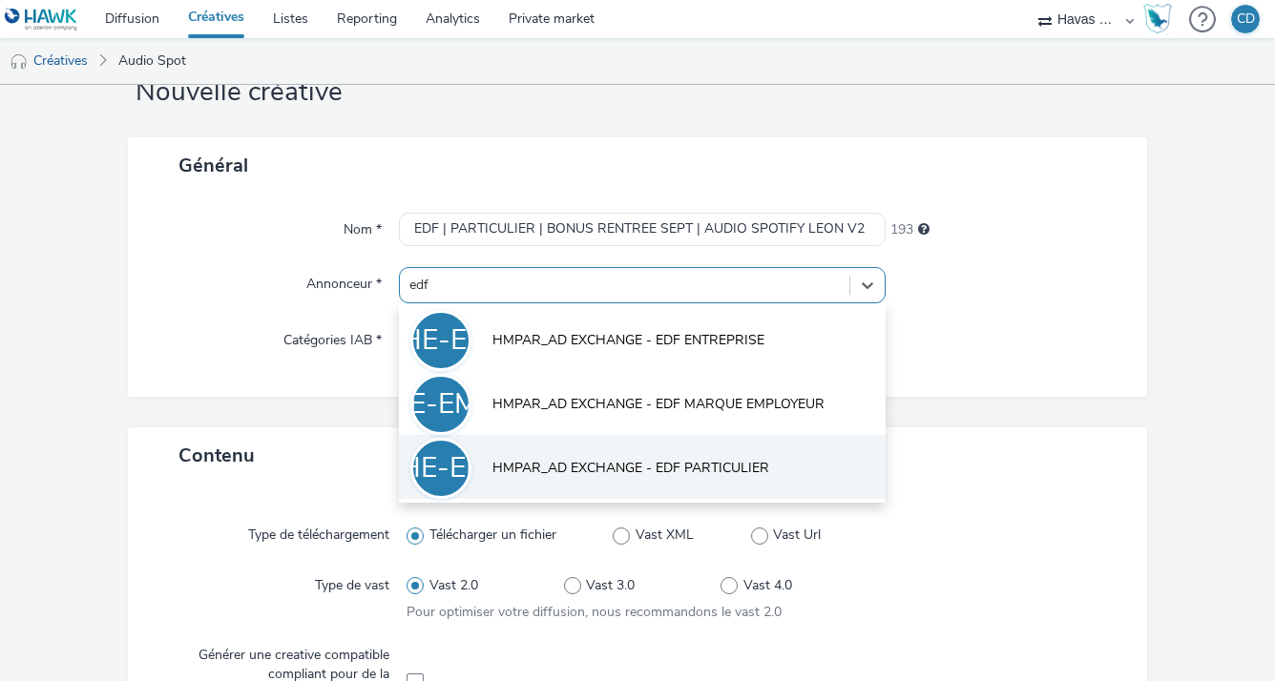
click at [721, 472] on span "HMPAR_AD EXCHANGE - EDF PARTICULIER" at bounding box center [630, 468] width 277 height 19
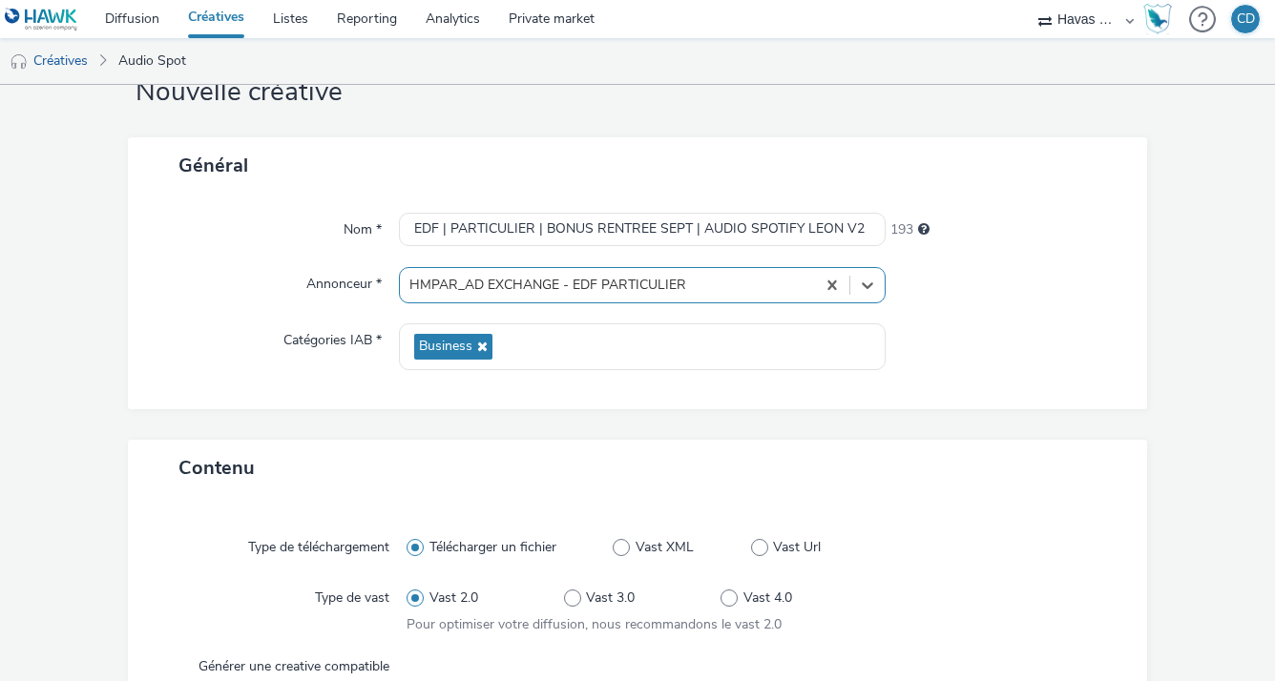
click at [1023, 410] on div "Général Nom * EDF | PARTICULIER | BONUS RENTREE SEPT | AUDIO SPOTIFY LEON V2 19…" at bounding box center [638, 288] width 1020 height 303
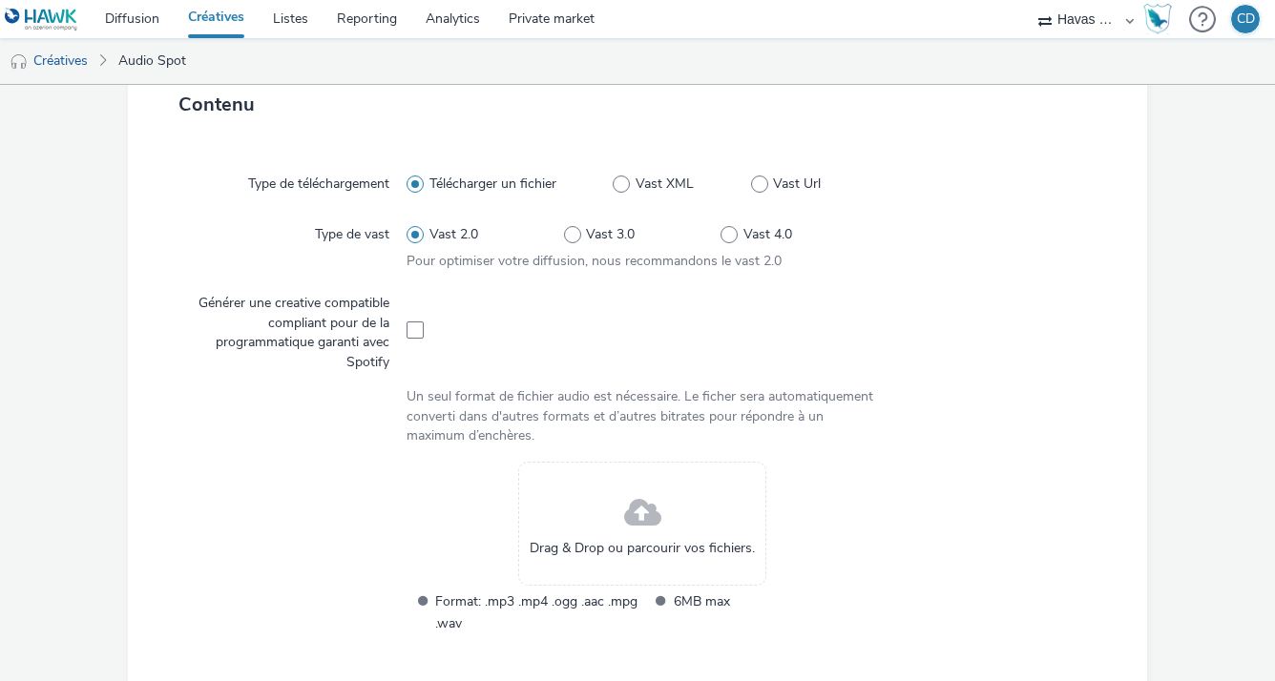
scroll to position [432, 0]
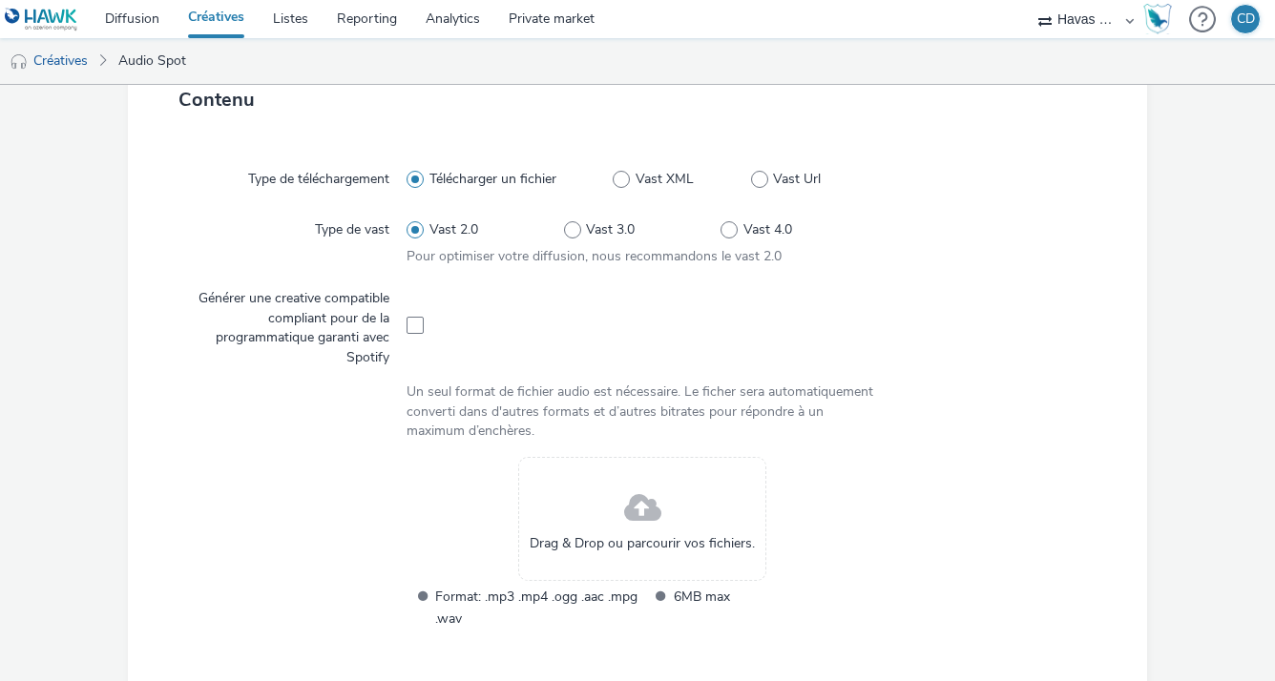
click at [421, 326] on div at bounding box center [642, 325] width 470 height 86
click at [407, 322] on span at bounding box center [415, 325] width 17 height 17
checkbox input "true"
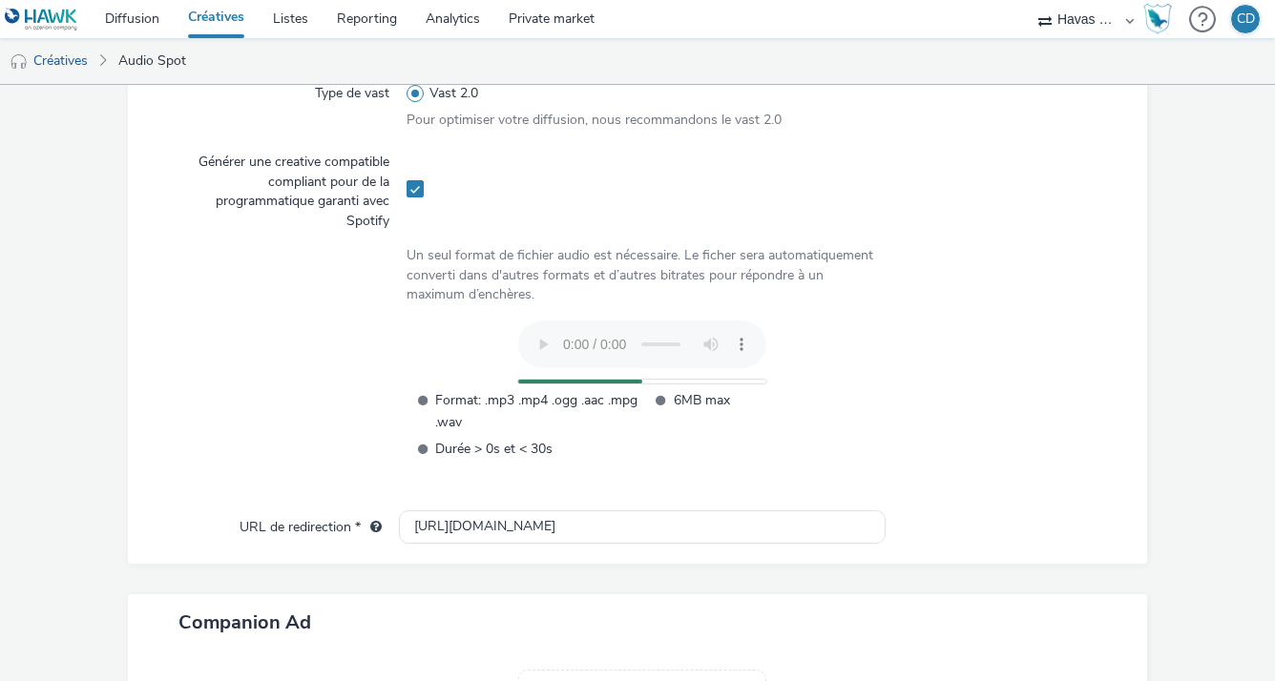
scroll to position [577, 0]
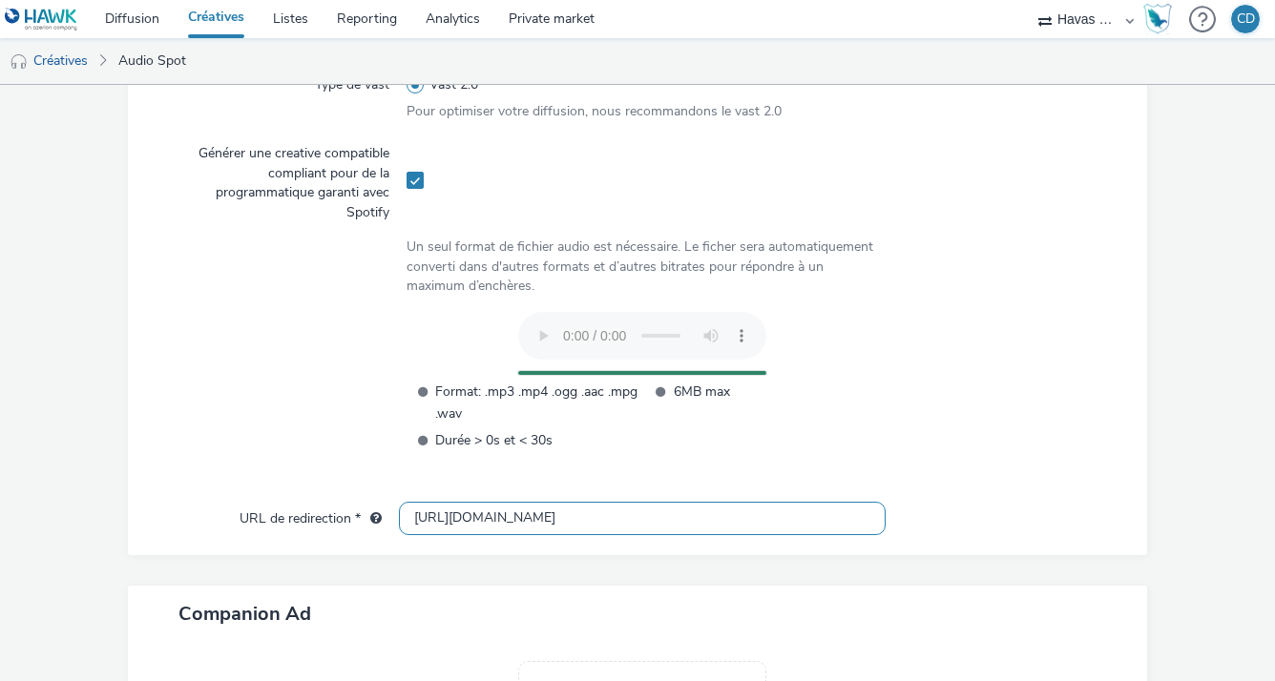
click at [595, 511] on input "[URL][DOMAIN_NAME]" at bounding box center [642, 518] width 486 height 33
paste input "https://particulier.edf.fr/fr/accueil/autres-pages/bonus-rentree.html"
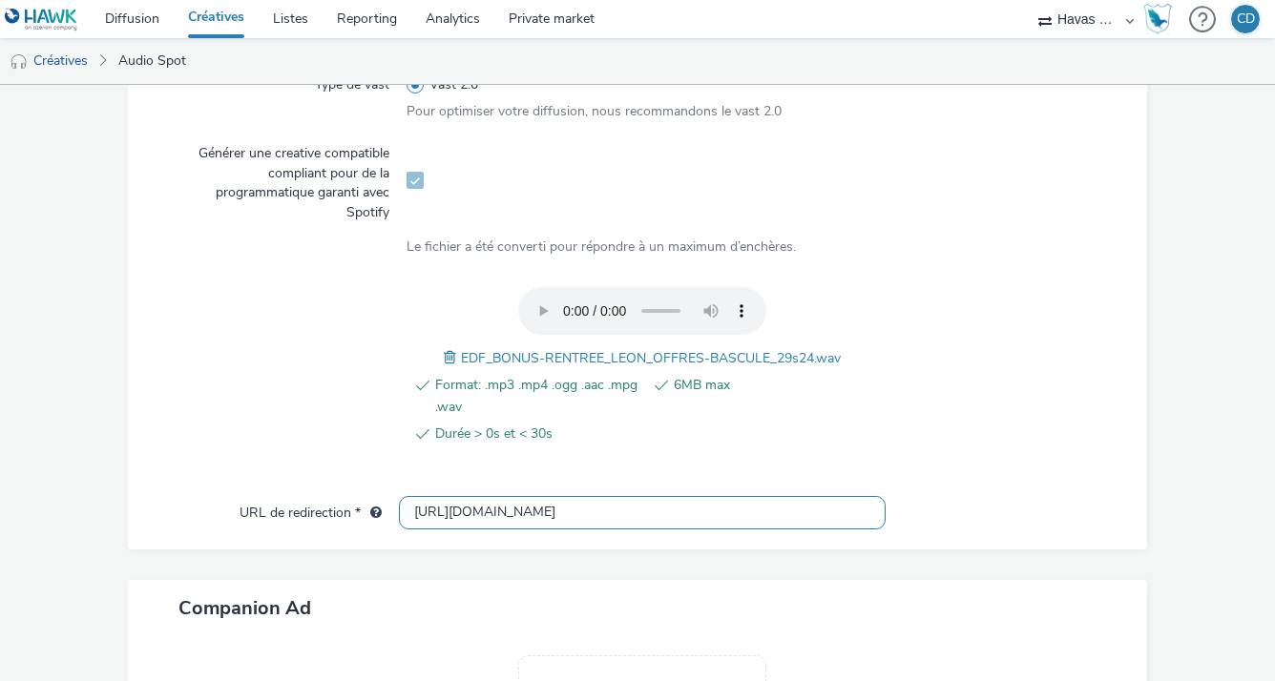
type input "https://particulier.edf.fr/fr/accueil/autres-pages/bonus-rentree.html"
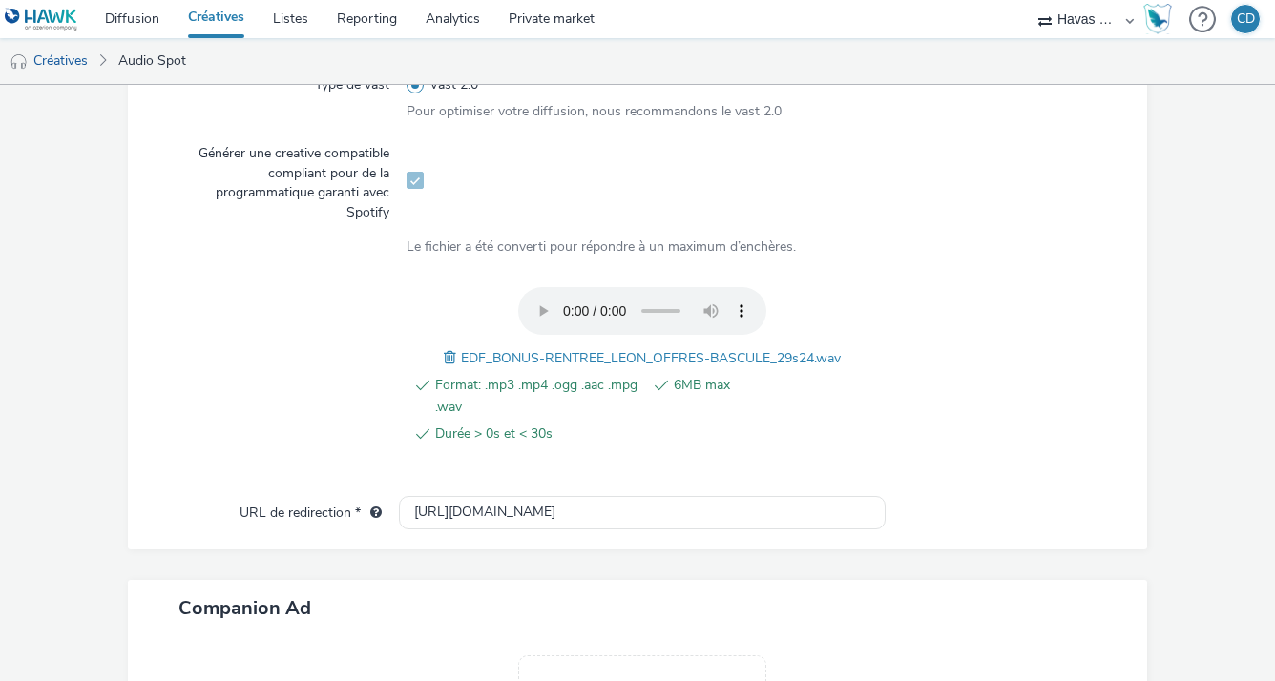
click at [959, 486] on div "Type de téléchargement Télécharger un fichier Type de vast Vast 2.0 Pour optimi…" at bounding box center [638, 249] width 982 height 494
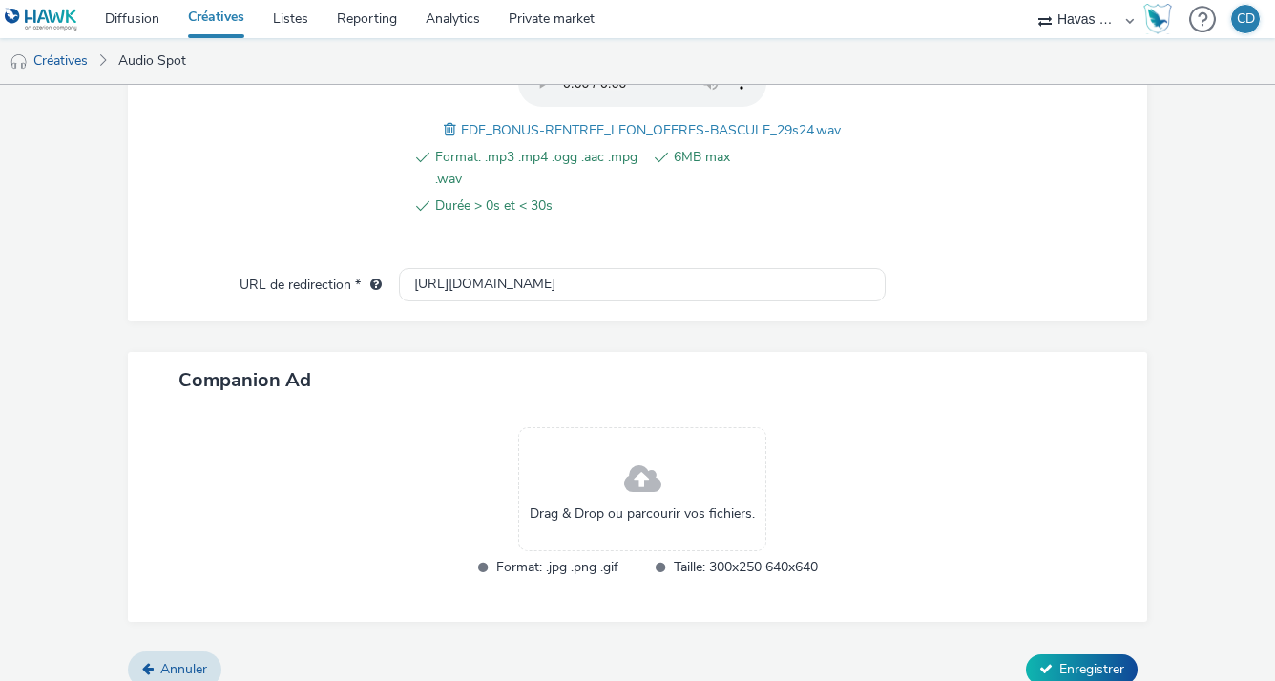
scroll to position [823, 0]
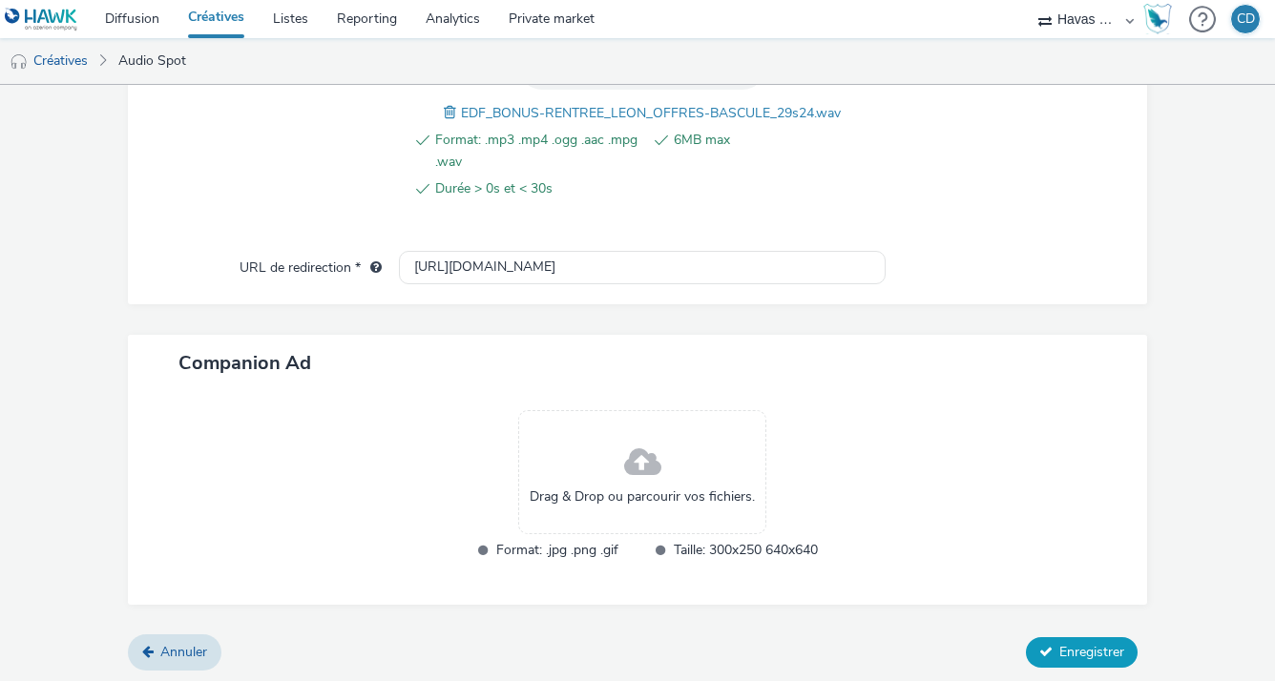
click at [1060, 651] on span "Enregistrer" at bounding box center [1091, 652] width 65 height 18
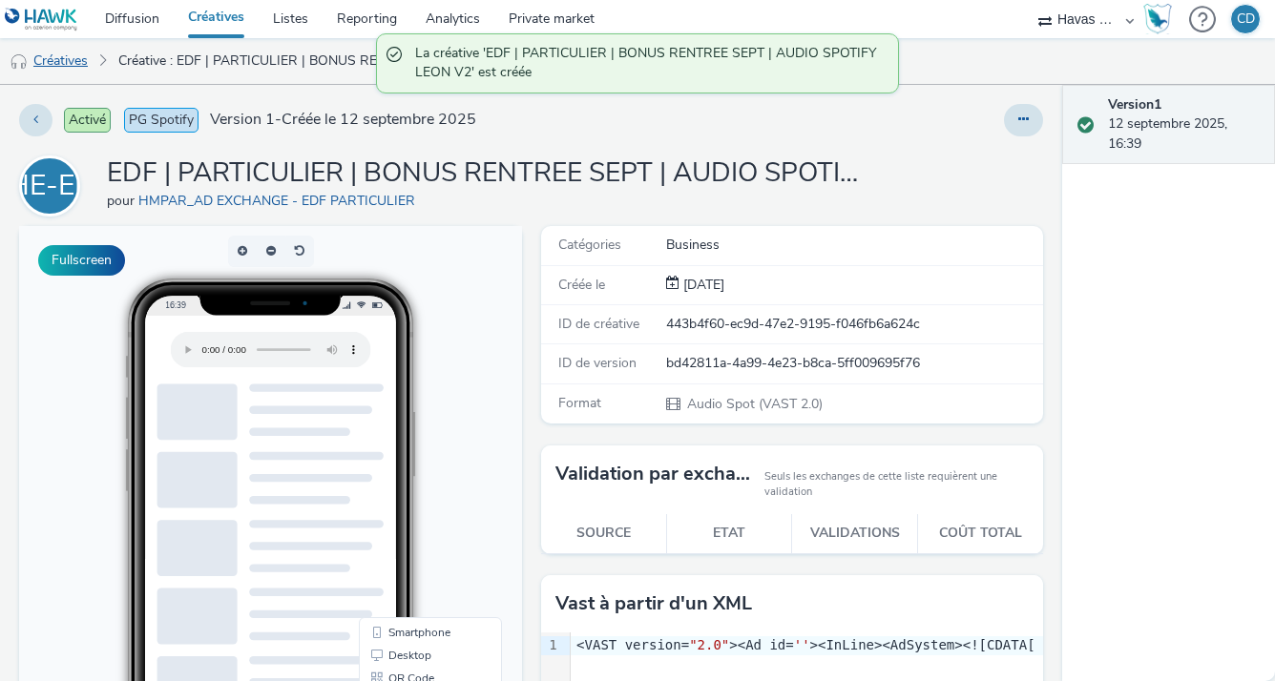
click at [62, 61] on link "Créatives" at bounding box center [48, 61] width 97 height 46
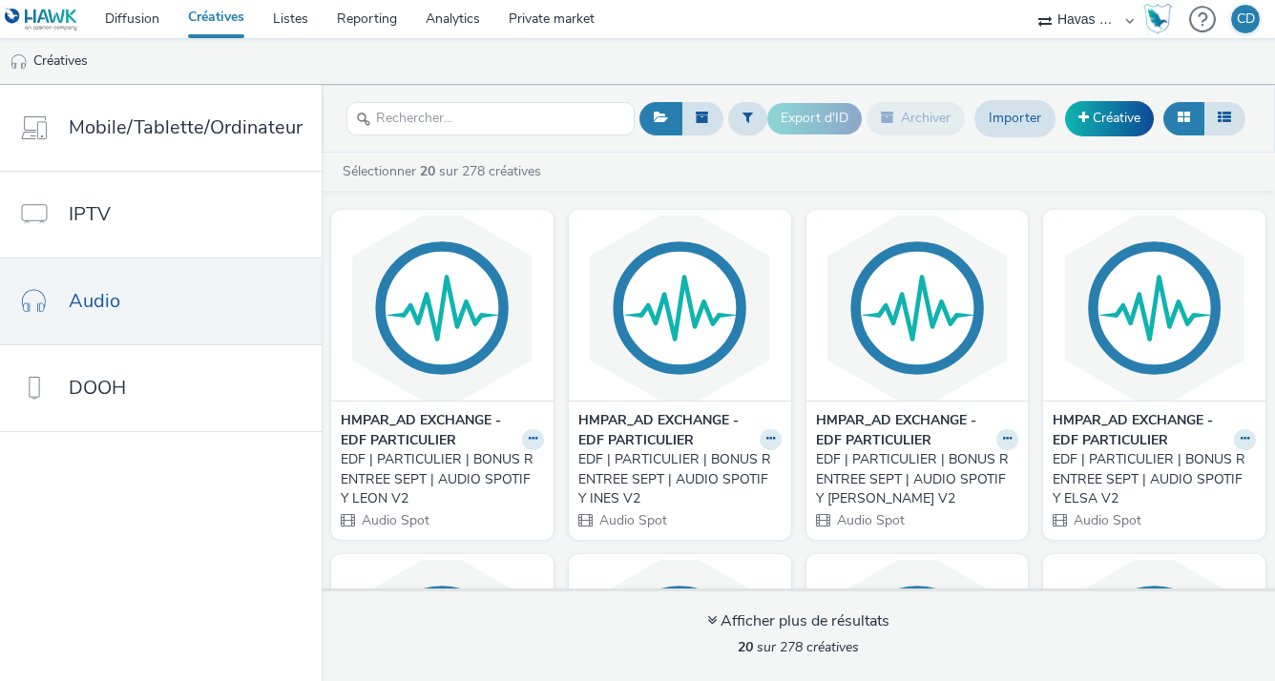
click at [45, 14] on img at bounding box center [41, 20] width 73 height 24
